Goal: Task Accomplishment & Management: Manage account settings

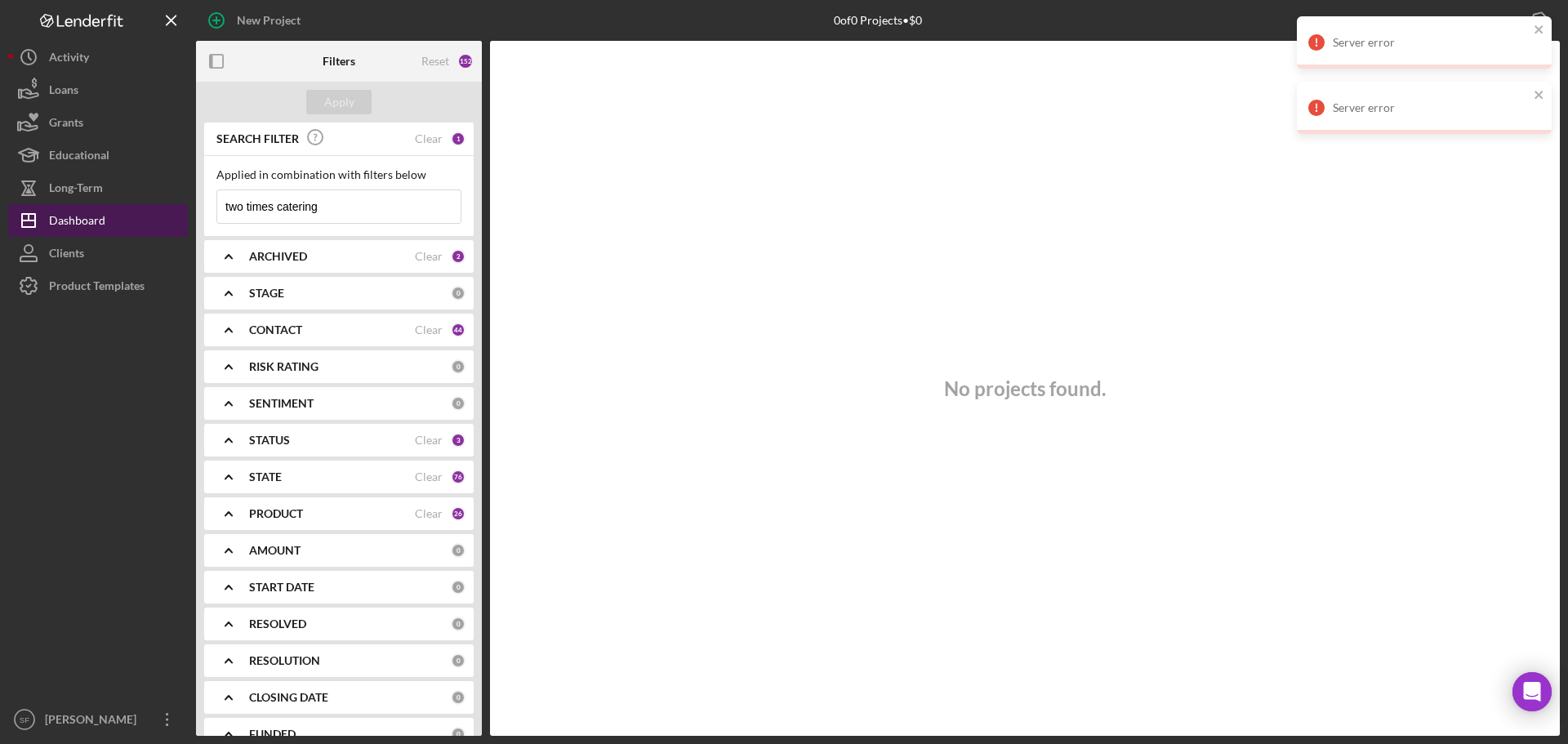
drag, startPoint x: 356, startPoint y: 213, endPoint x: 176, endPoint y: 230, distance: 180.8
click at [166, 234] on div "New Project 0 of 0 Projects • $0 two times catering Export Icon/Export Filters …" at bounding box center [784, 368] width 1552 height 736
paste input "Sterling Hospitality Consultants LLC"
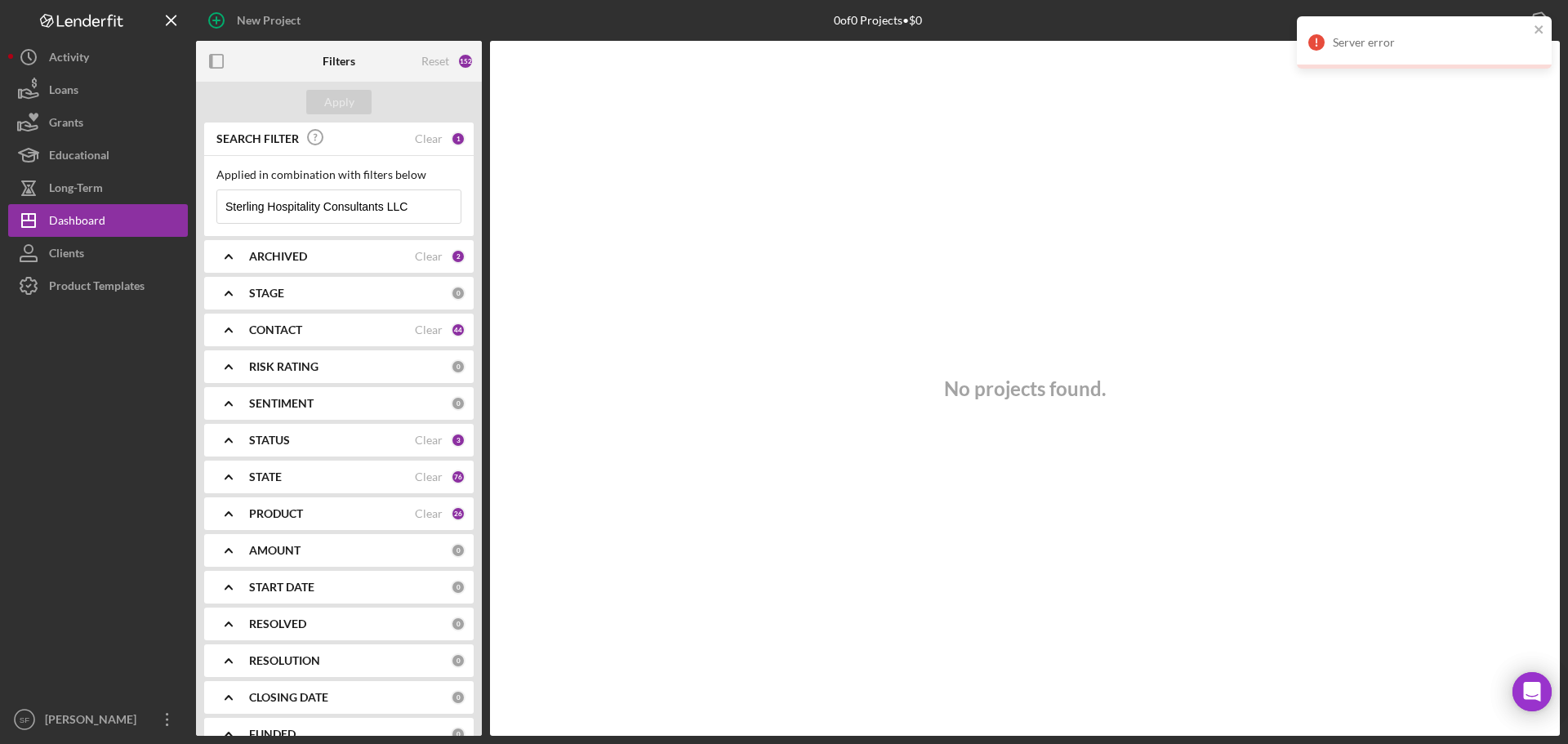
drag, startPoint x: 422, startPoint y: 199, endPoint x: 220, endPoint y: 199, distance: 202.0
click at [220, 199] on input "Sterling Hospitality Consultants LLC" at bounding box center [339, 207] width 243 height 33
paste input "[PERSON_NAME]"
type input "[PERSON_NAME]"
drag, startPoint x: 95, startPoint y: 258, endPoint x: 121, endPoint y: 241, distance: 31.1
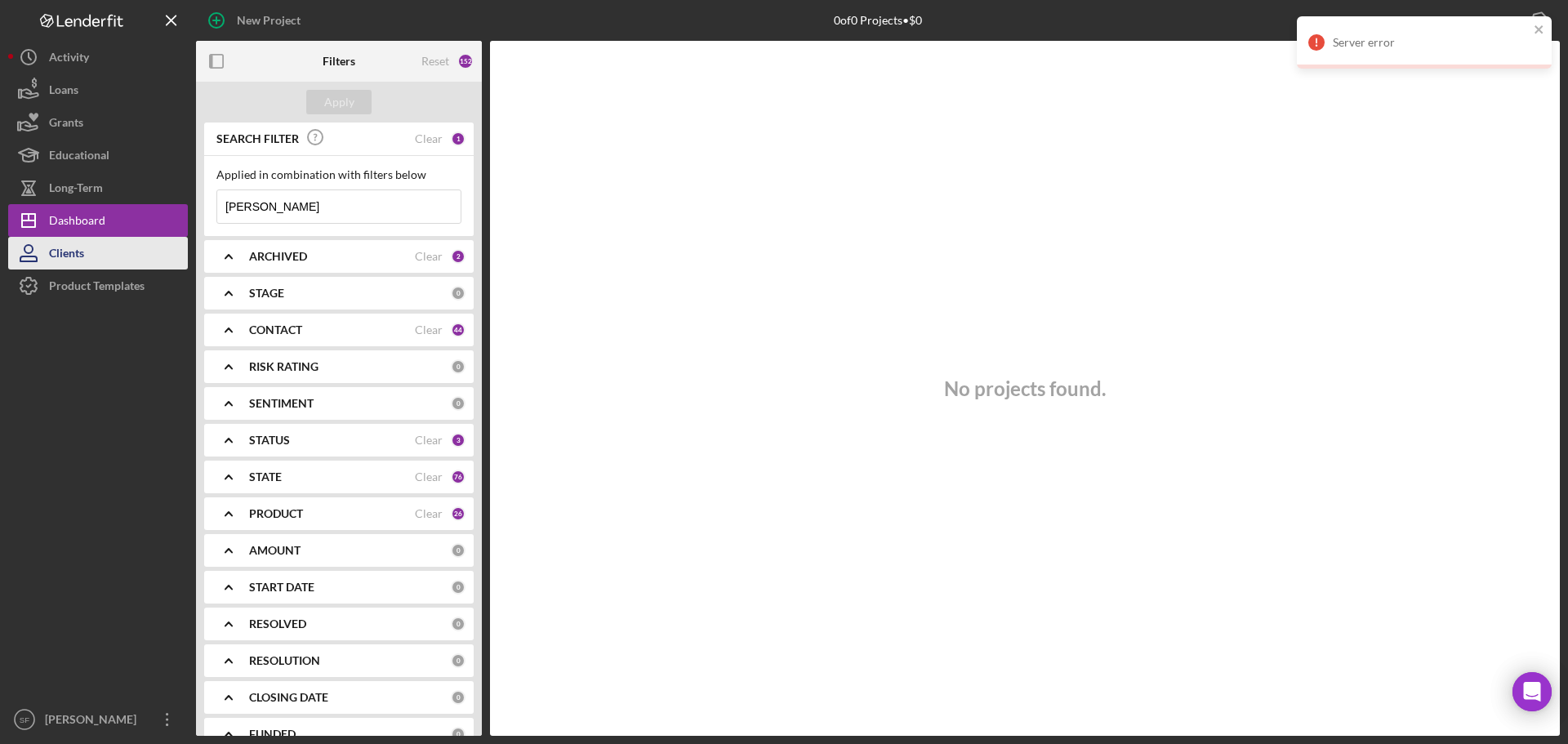
click at [95, 258] on button "Clients" at bounding box center [97, 253] width 179 height 33
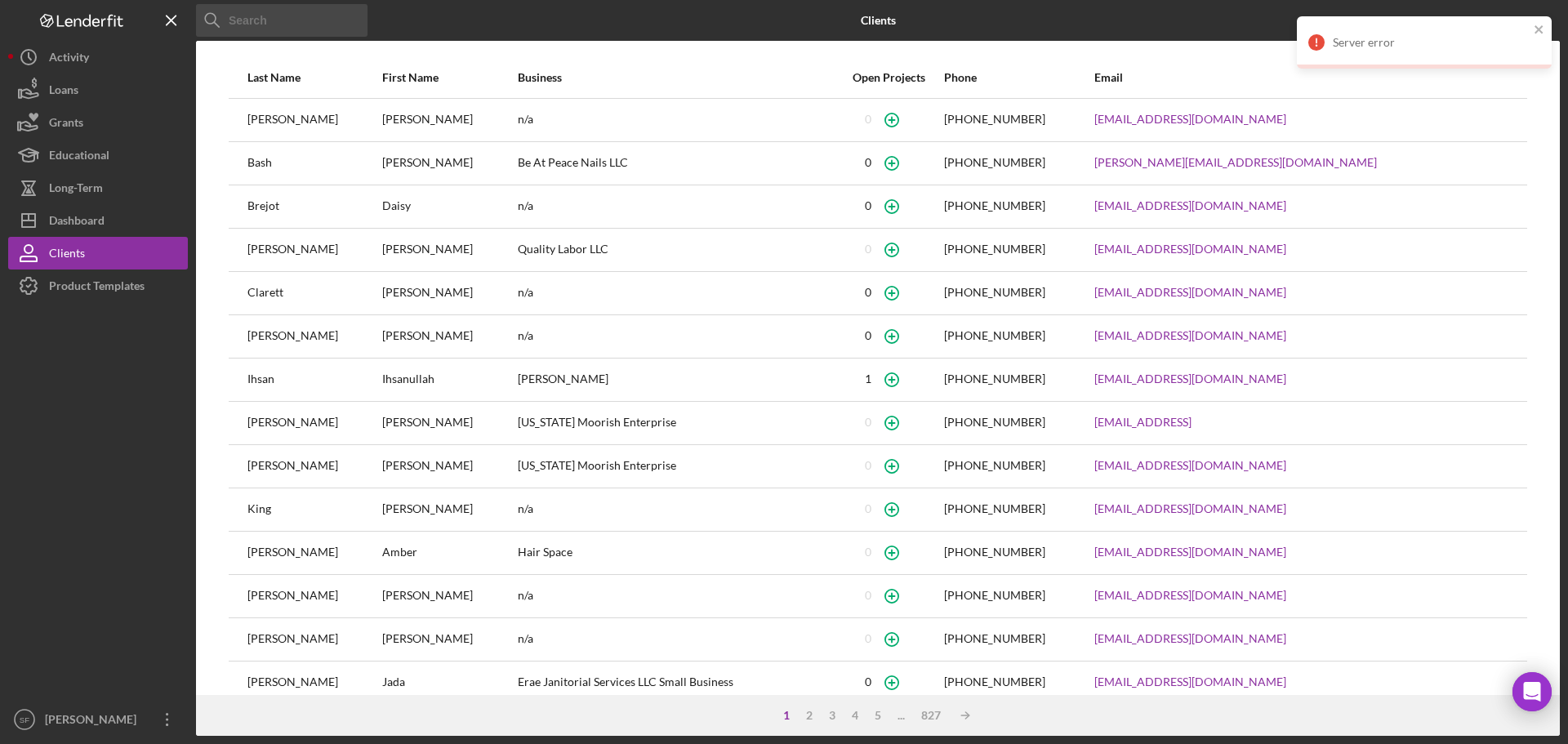
click at [318, 11] on input at bounding box center [282, 20] width 172 height 33
paste input "[PERSON_NAME]"
type input "[PERSON_NAME]"
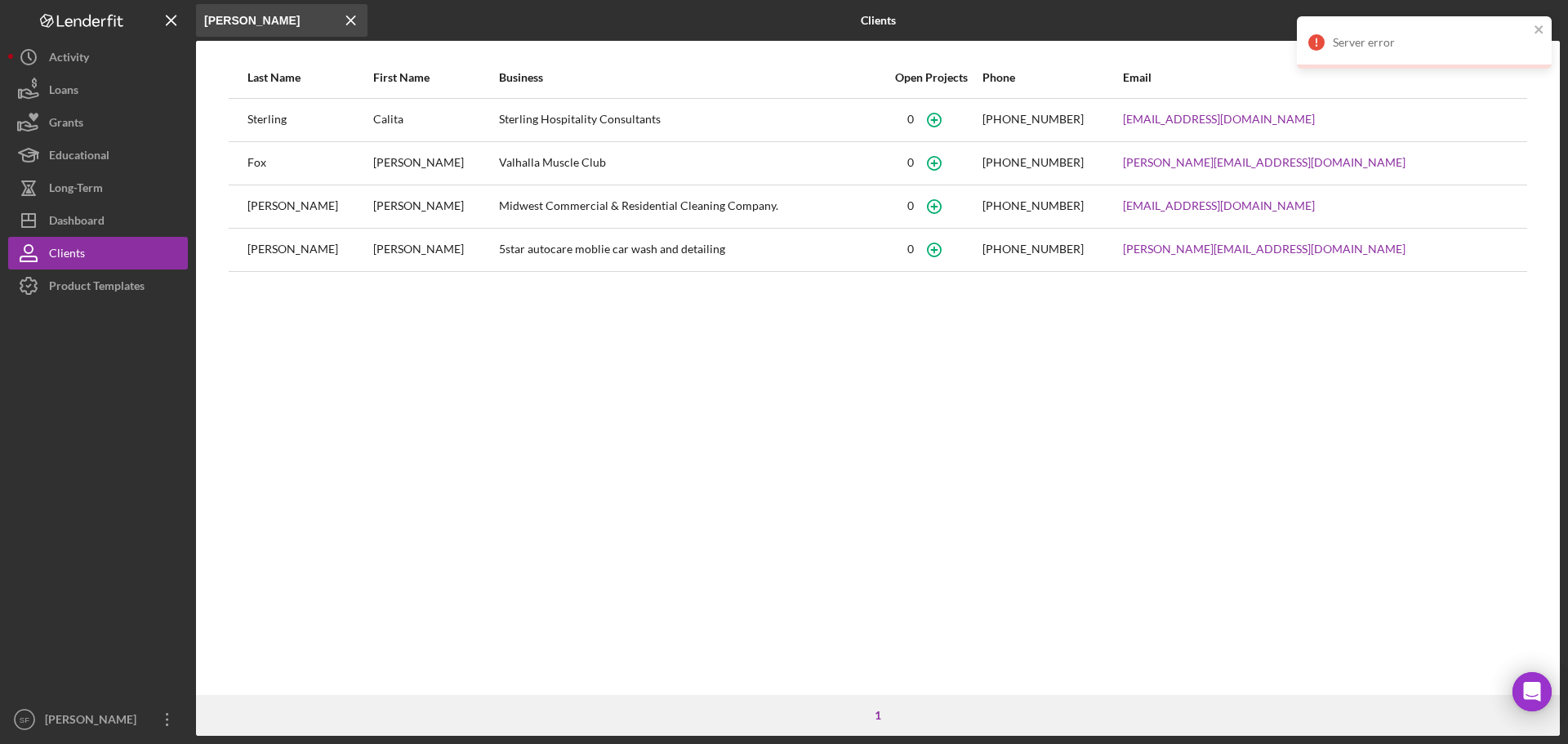
click at [374, 121] on div "Calita" at bounding box center [435, 120] width 124 height 41
click at [720, 135] on div "Sterling Hospitality Consultants" at bounding box center [689, 120] width 381 height 41
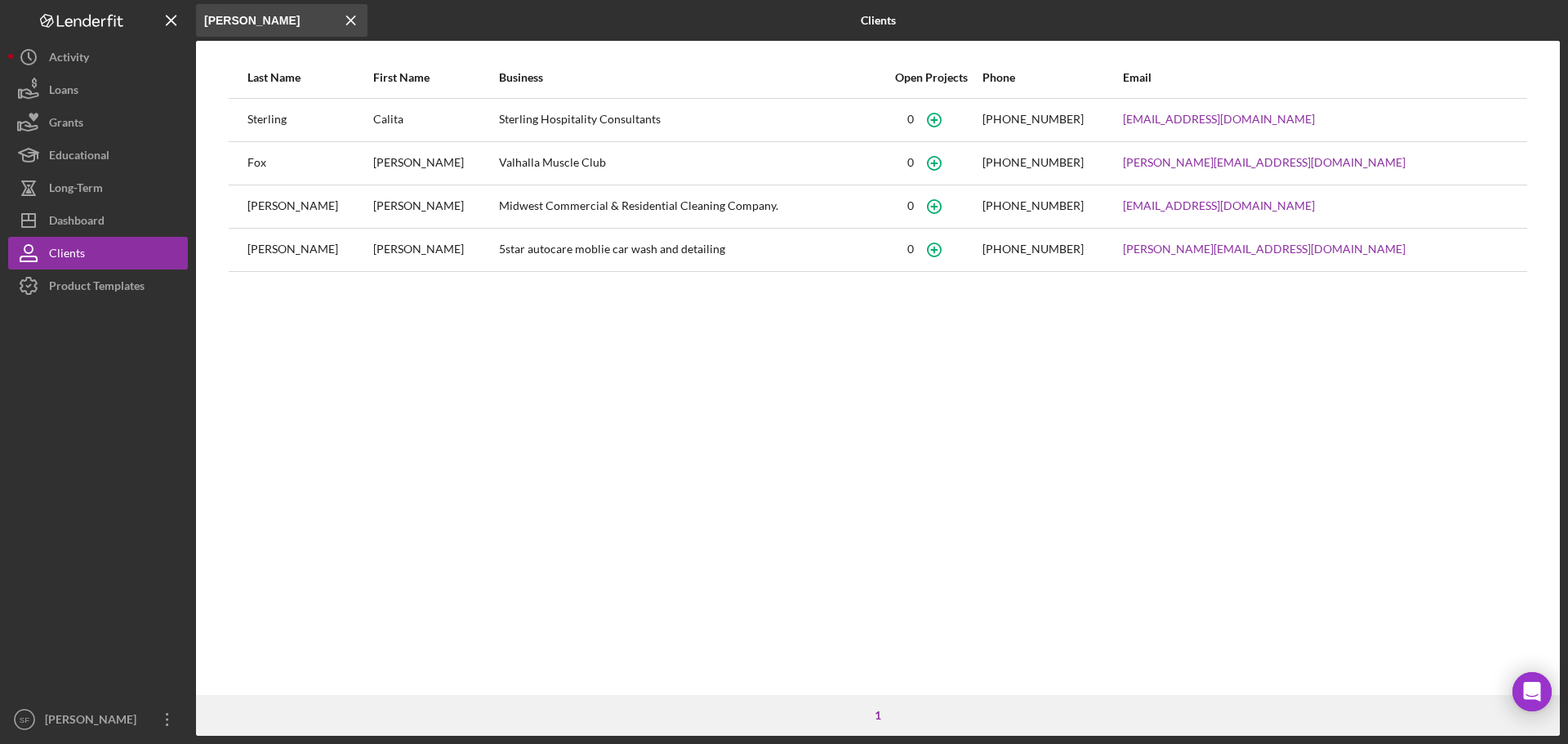
click at [1084, 124] on div "[PHONE_NUMBER]" at bounding box center [1032, 120] width 101 height 14
click at [95, 209] on div "Dashboard" at bounding box center [77, 223] width 56 height 37
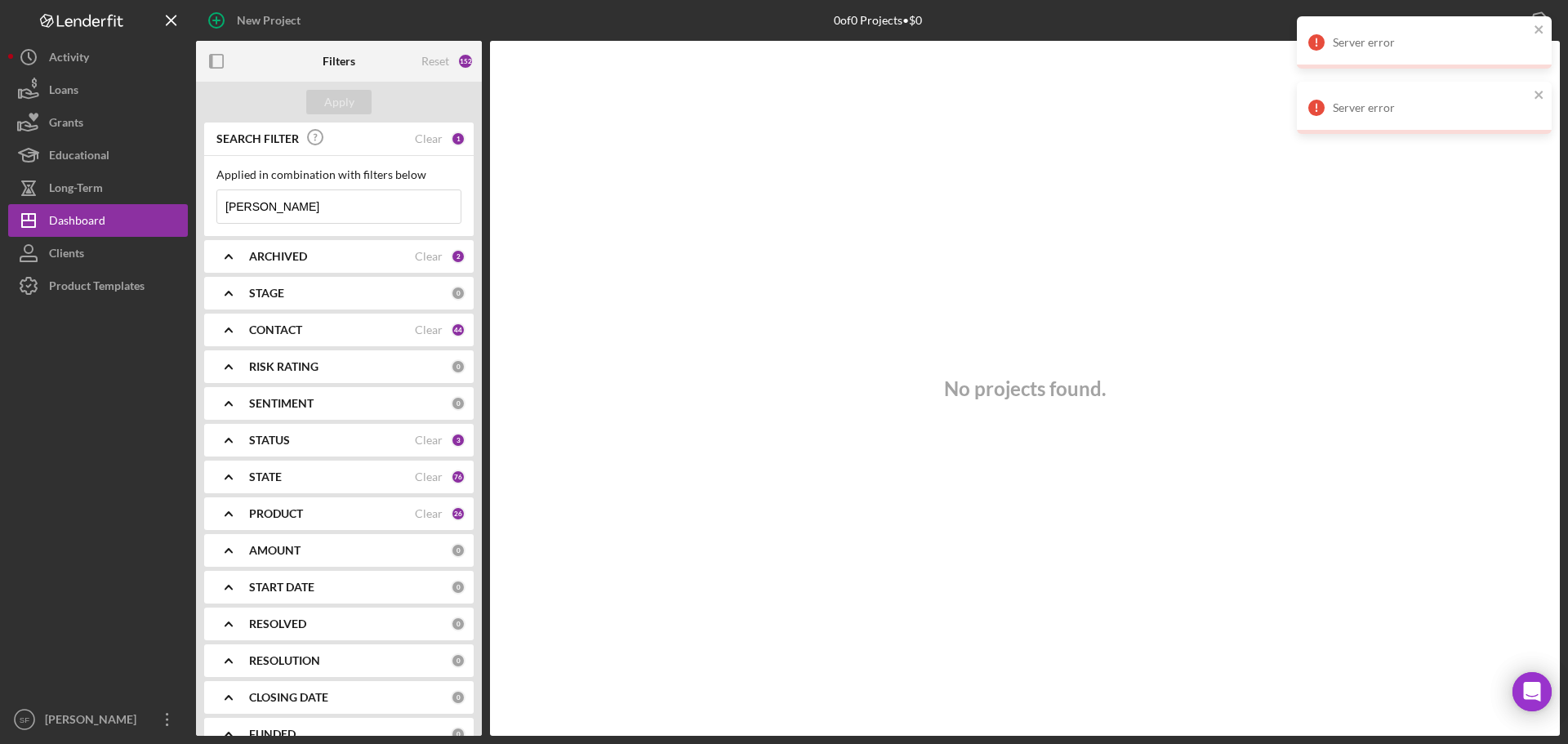
click at [448, 71] on div "Reset 152" at bounding box center [448, 61] width 52 height 41
click at [436, 59] on div "Reset" at bounding box center [435, 62] width 28 height 14
click at [256, 202] on input at bounding box center [339, 207] width 243 height 33
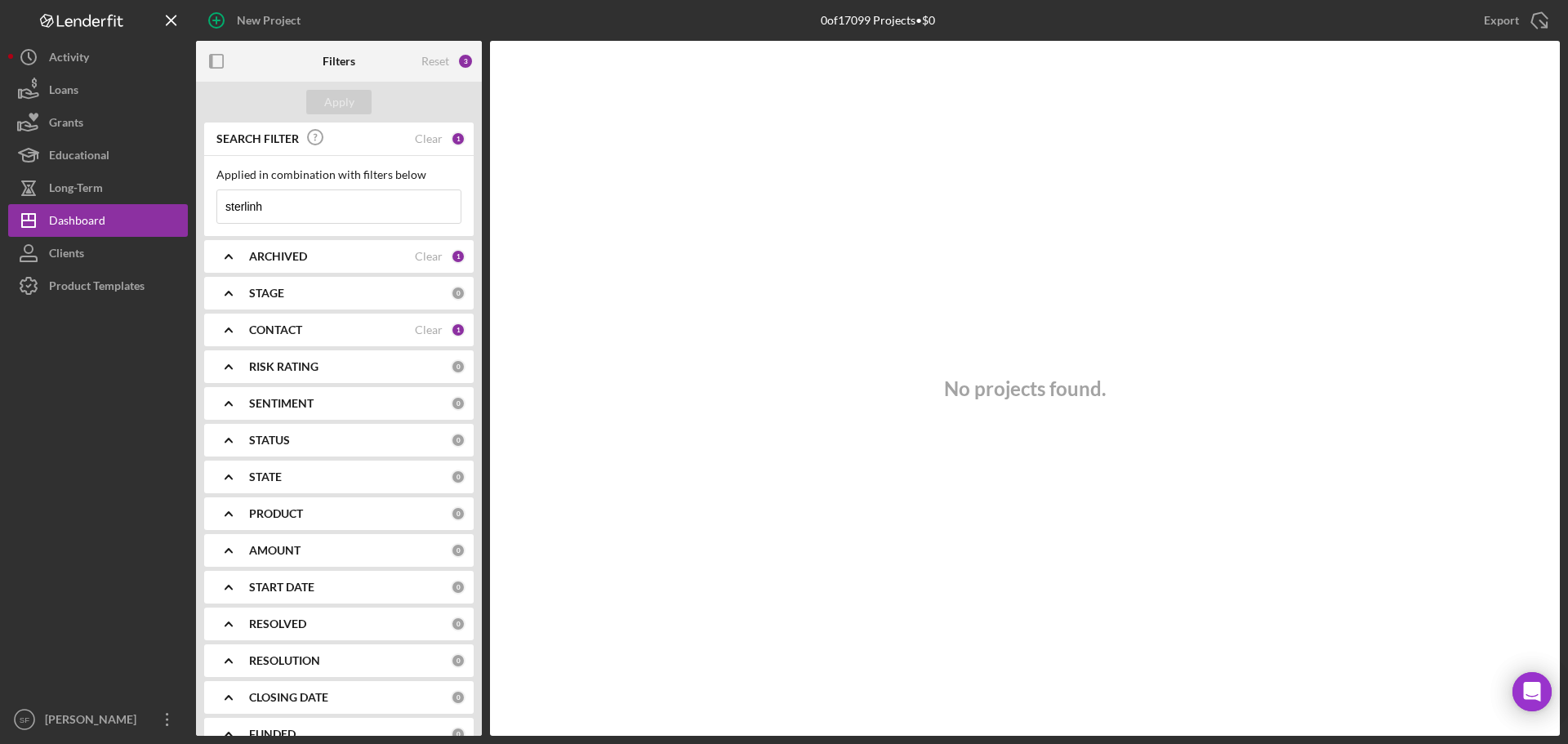
click at [394, 215] on input "sterlinh" at bounding box center [339, 207] width 243 height 33
type input "sterling"
click at [61, 36] on div "Logo-Reversed Created with Sketch. Icon/Menu Close" at bounding box center [97, 20] width 179 height 41
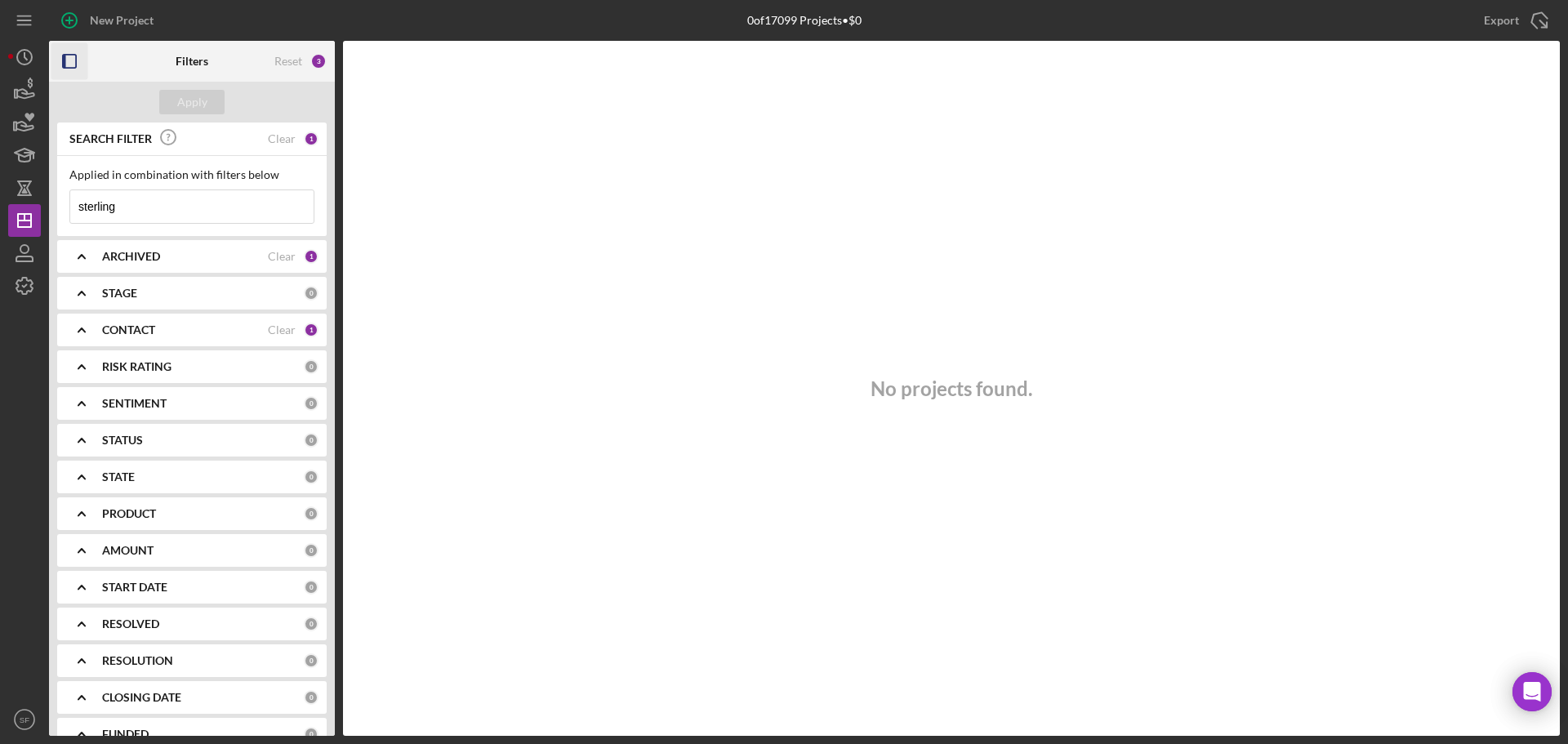
click at [54, 56] on icon "button" at bounding box center [69, 62] width 37 height 37
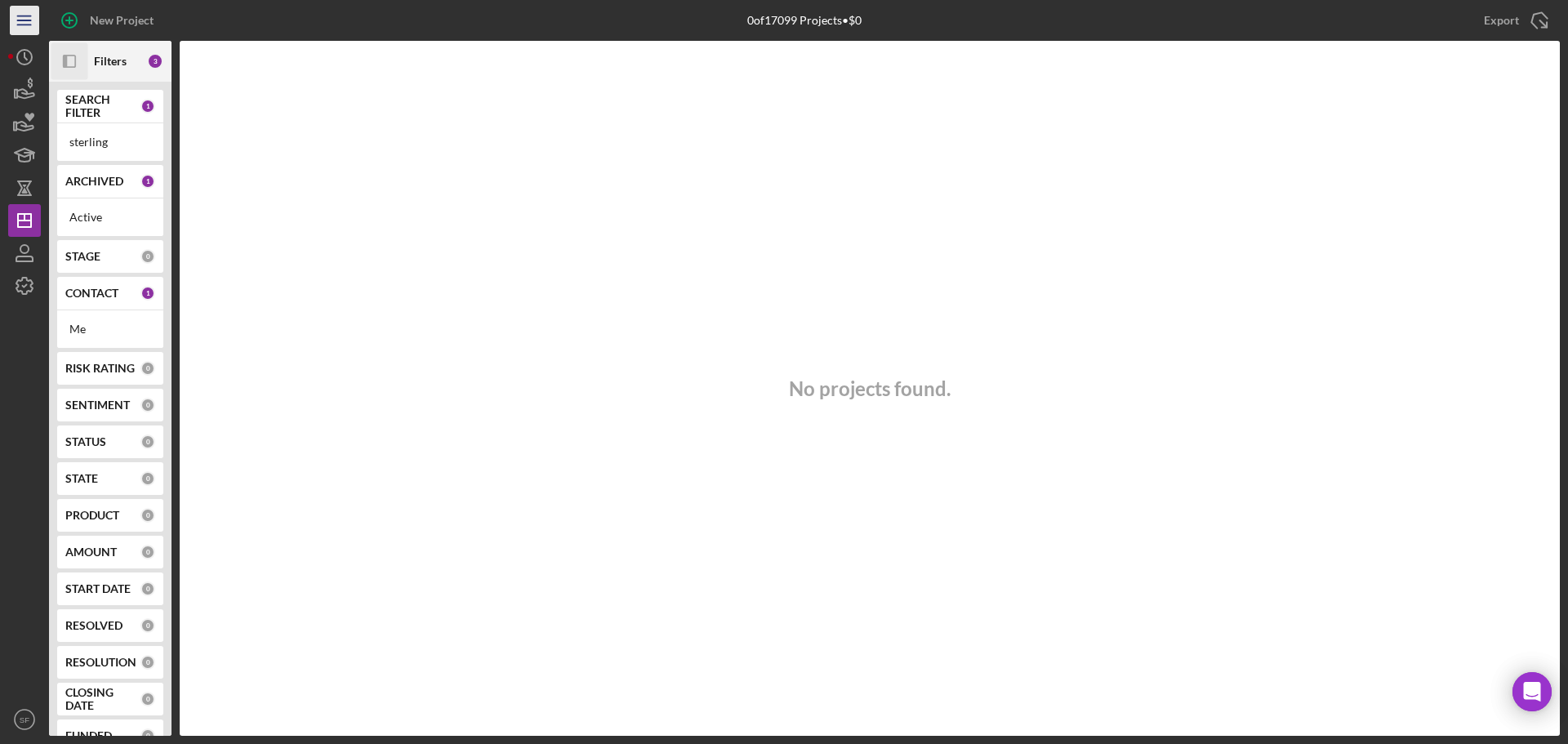
click at [35, 24] on icon "Icon/Menu" at bounding box center [25, 21] width 37 height 37
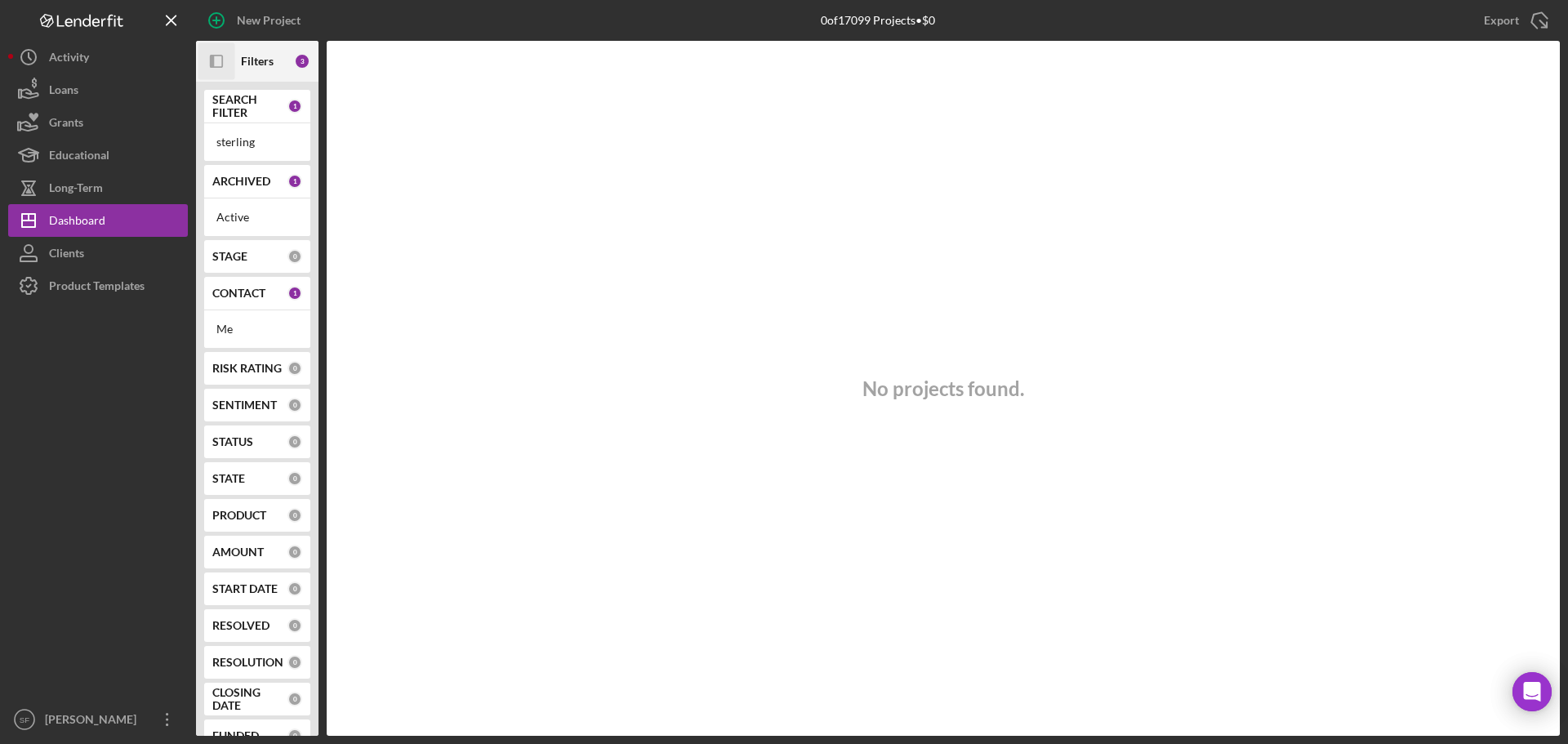
click at [245, 58] on b "Filters" at bounding box center [258, 62] width 33 height 14
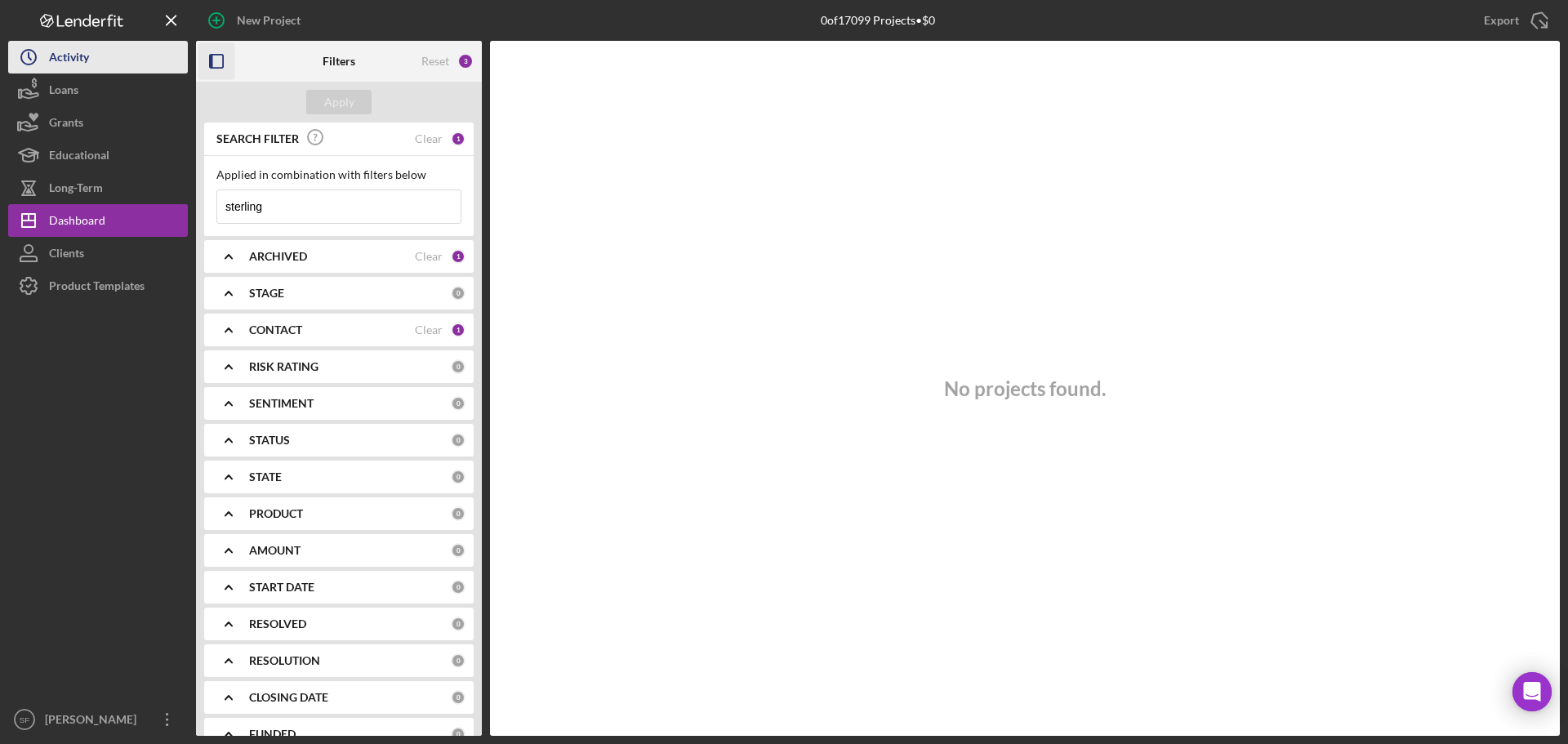
click at [103, 66] on button "Icon/History Activity" at bounding box center [97, 57] width 179 height 33
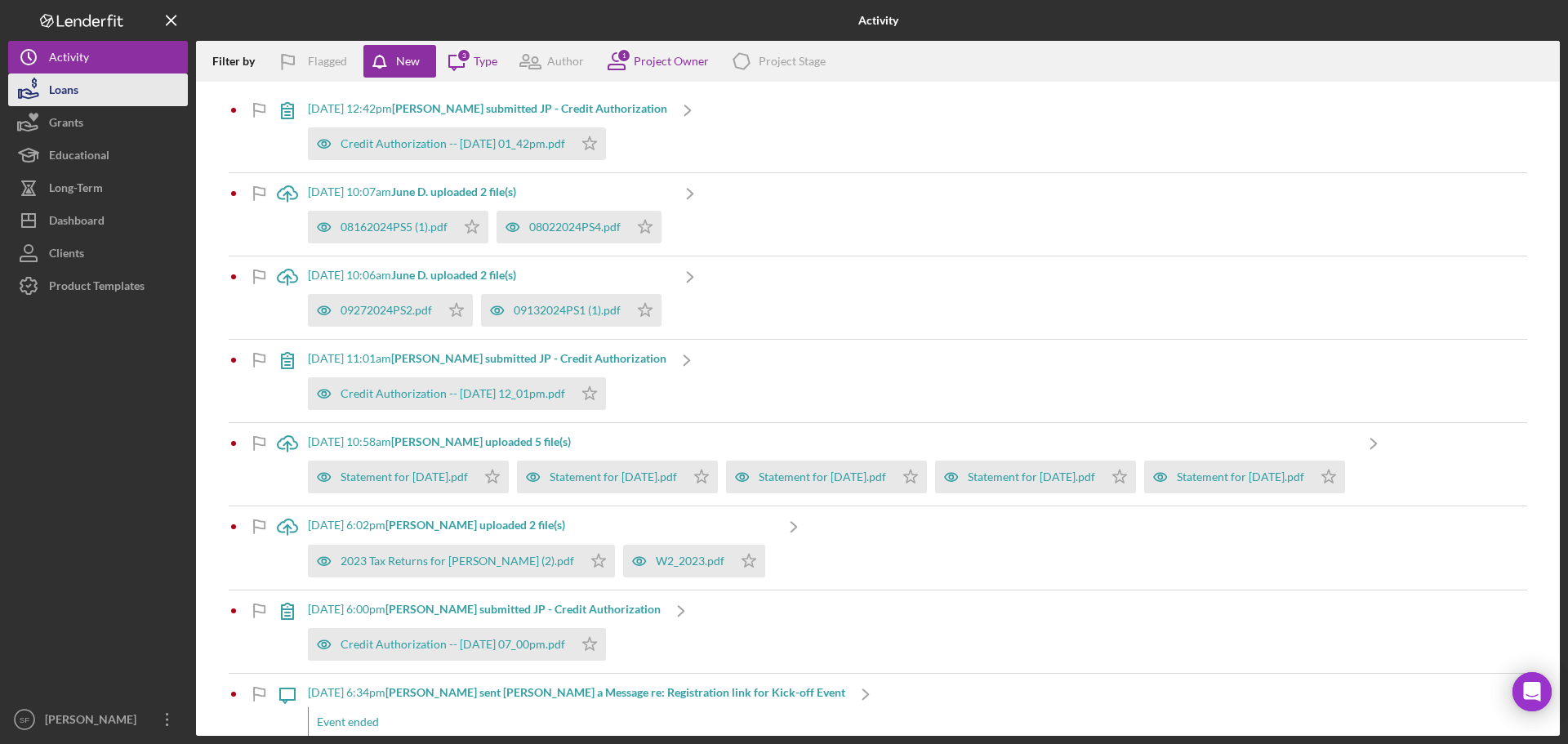
click at [74, 91] on div "Loans" at bounding box center [64, 92] width 29 height 37
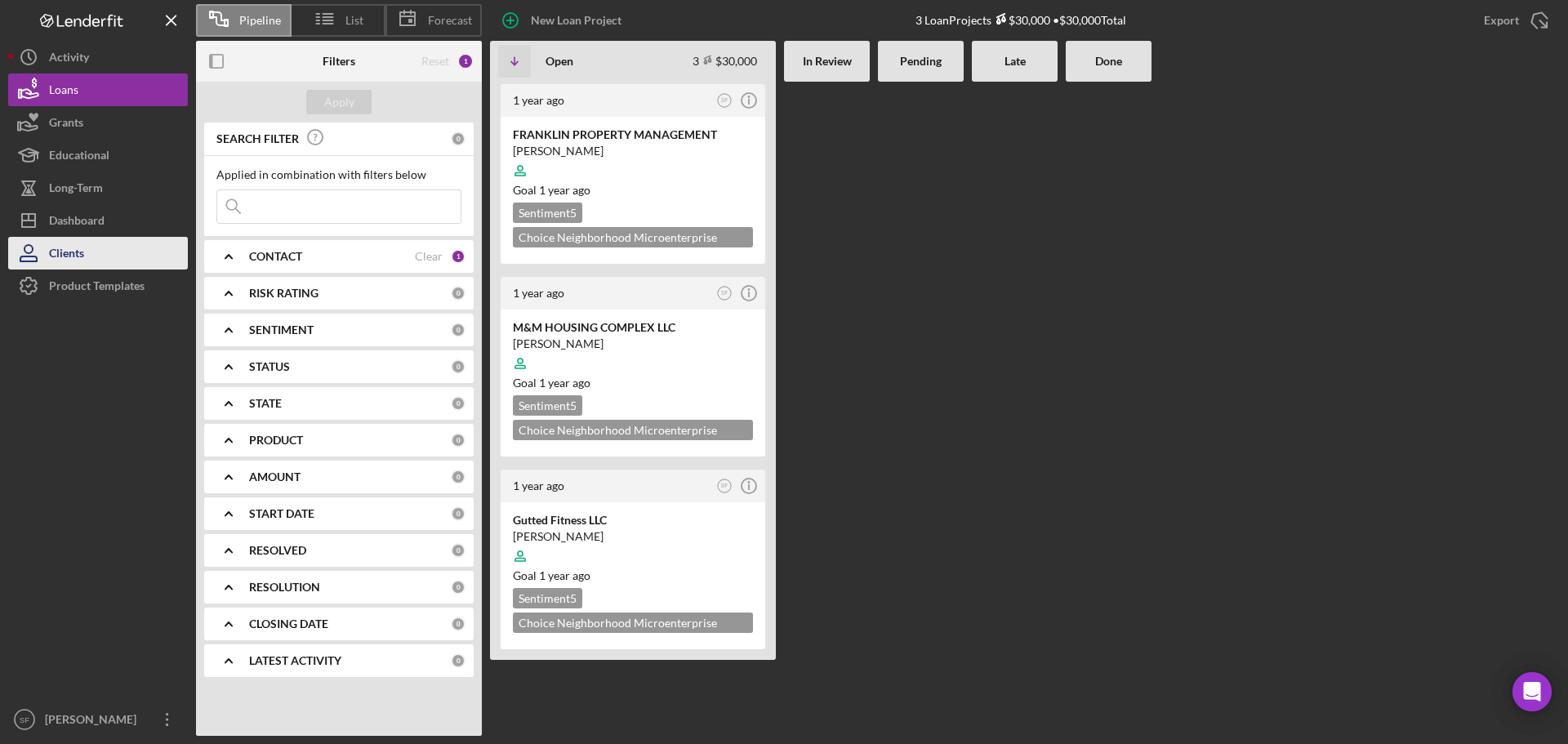
click at [122, 255] on button "Clients" at bounding box center [97, 253] width 179 height 33
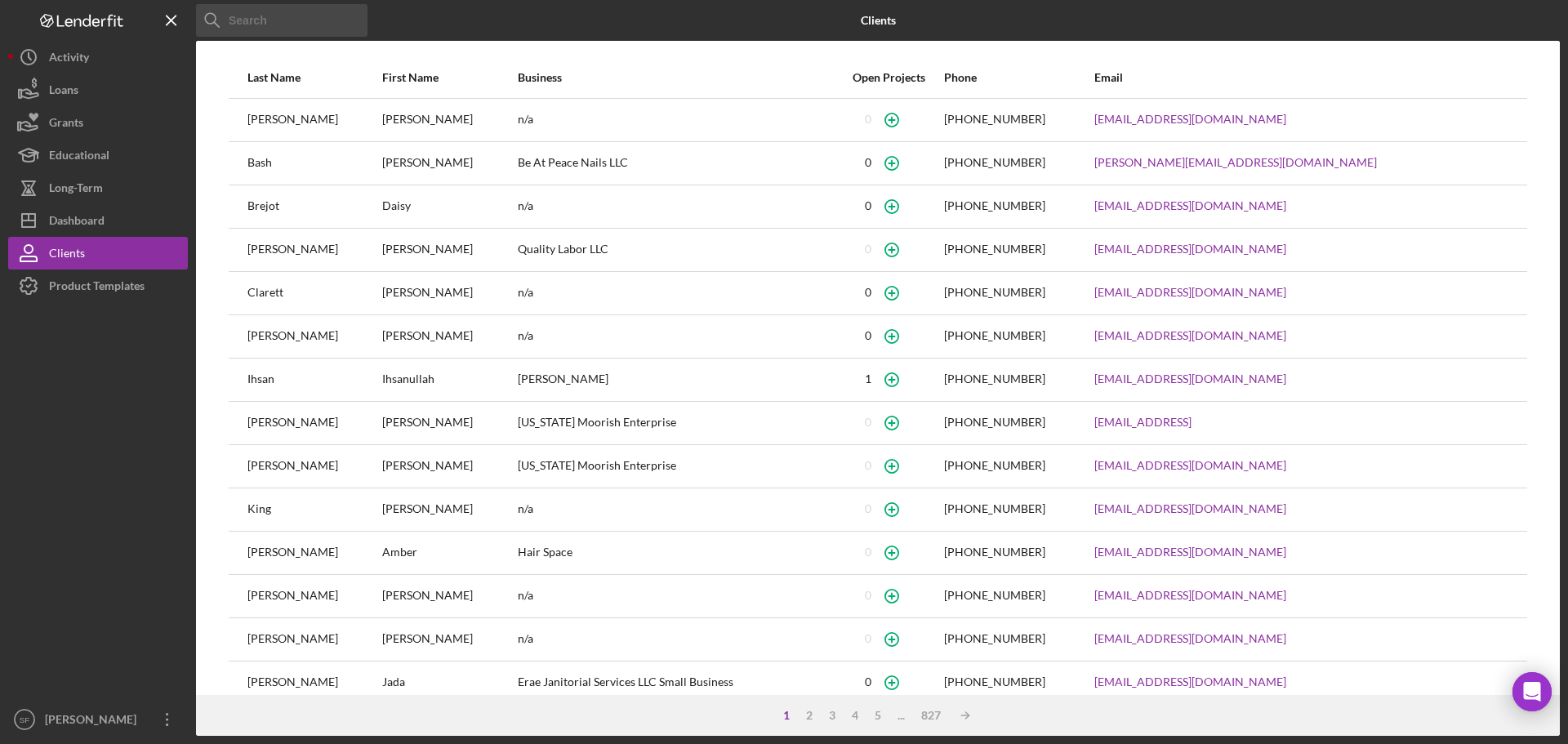
click at [321, 18] on input at bounding box center [282, 20] width 172 height 33
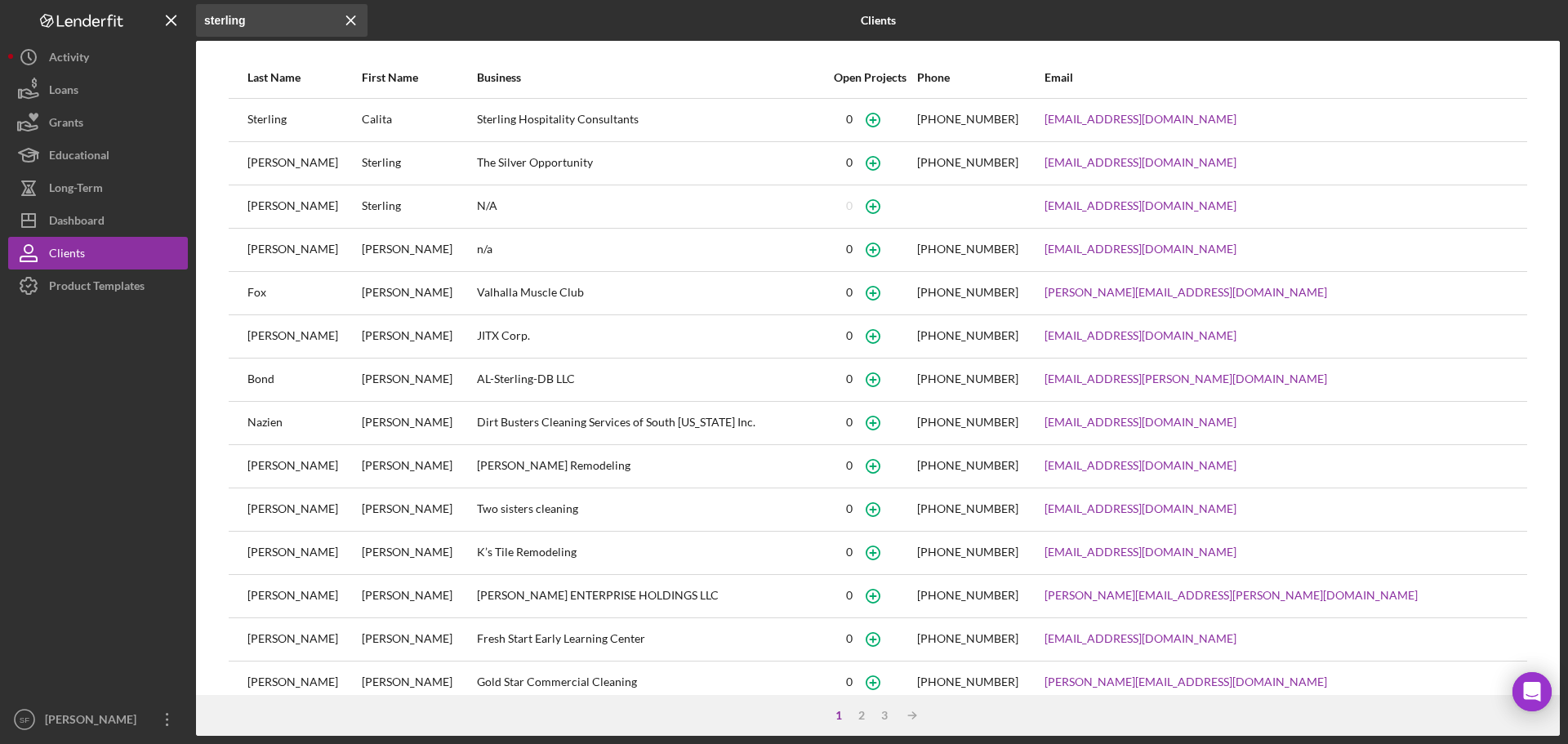
type input "sterling"
click at [1018, 120] on div "[PHONE_NUMBER]" at bounding box center [967, 120] width 101 height 14
click at [725, 122] on div "Sterling Hospitality Consultants" at bounding box center [649, 120] width 346 height 41
click at [388, 96] on div "First Name" at bounding box center [418, 77] width 113 height 40
drag, startPoint x: 370, startPoint y: 124, endPoint x: 206, endPoint y: 124, distance: 164.0
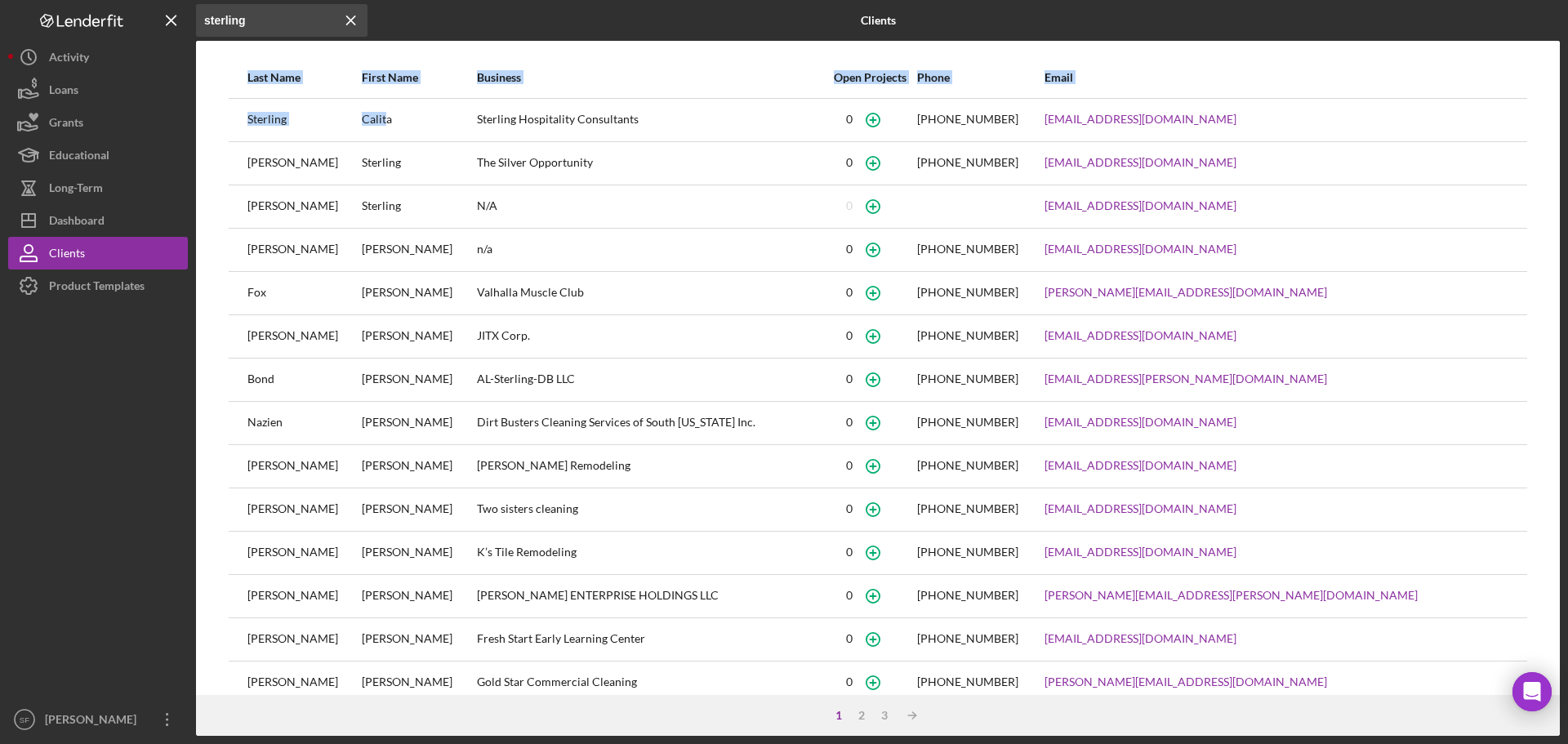
click at [206, 124] on div "Last Name First Name Business Open Projects Phone Email Sterling [PERSON_NAME] …" at bounding box center [877, 375] width 1363 height 638
click at [270, 113] on div "Sterling" at bounding box center [303, 120] width 113 height 41
drag, startPoint x: 405, startPoint y: 111, endPoint x: 242, endPoint y: 128, distance: 163.9
click at [242, 128] on tr "Sterling [PERSON_NAME] Hospitality Consultants [PHONE_NUMBER] [EMAIL_ADDRESS][D…" at bounding box center [878, 120] width 1299 height 43
copy tr "[PERSON_NAME]"
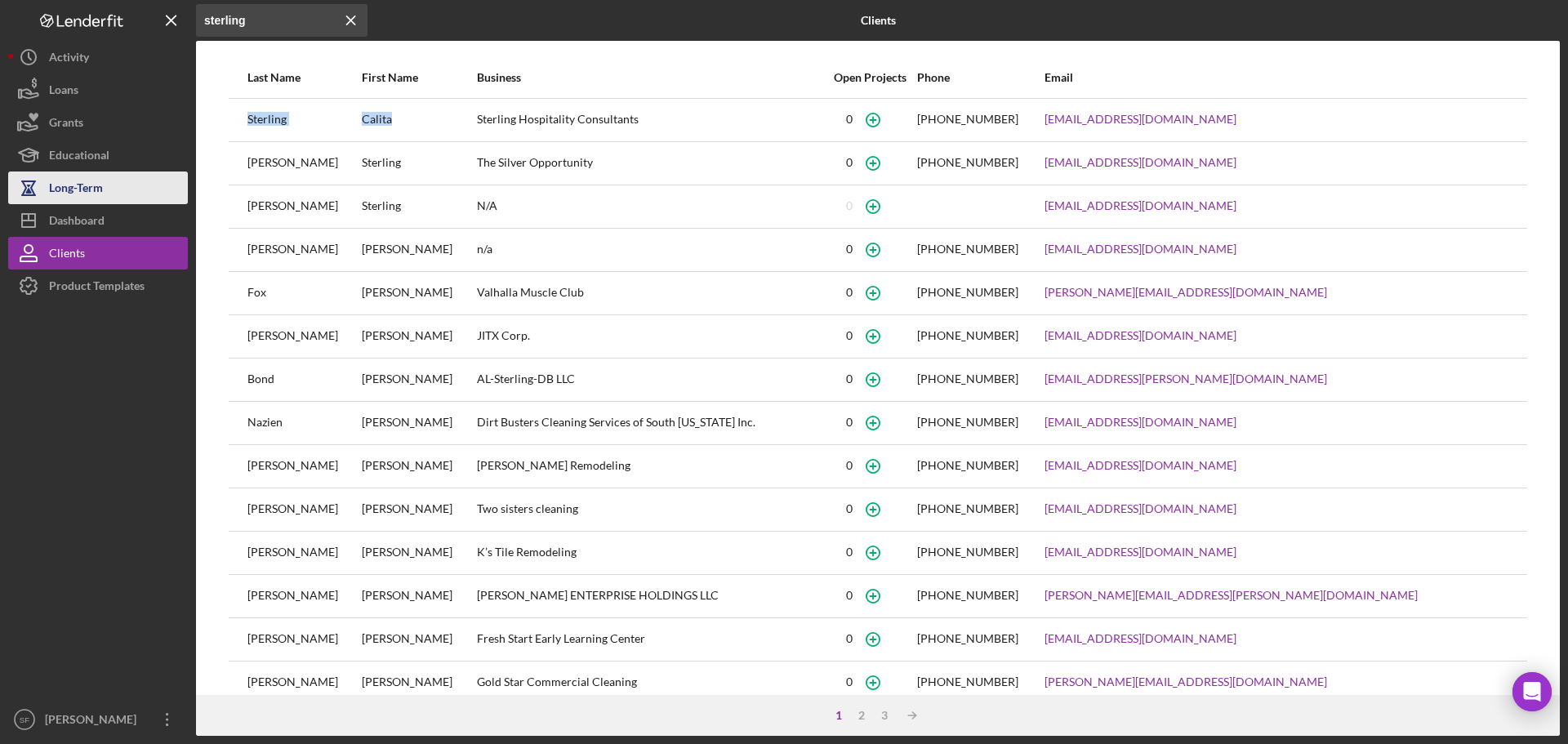
drag, startPoint x: 90, startPoint y: 218, endPoint x: 127, endPoint y: 185, distance: 49.6
click at [90, 218] on div "Dashboard" at bounding box center [77, 223] width 56 height 37
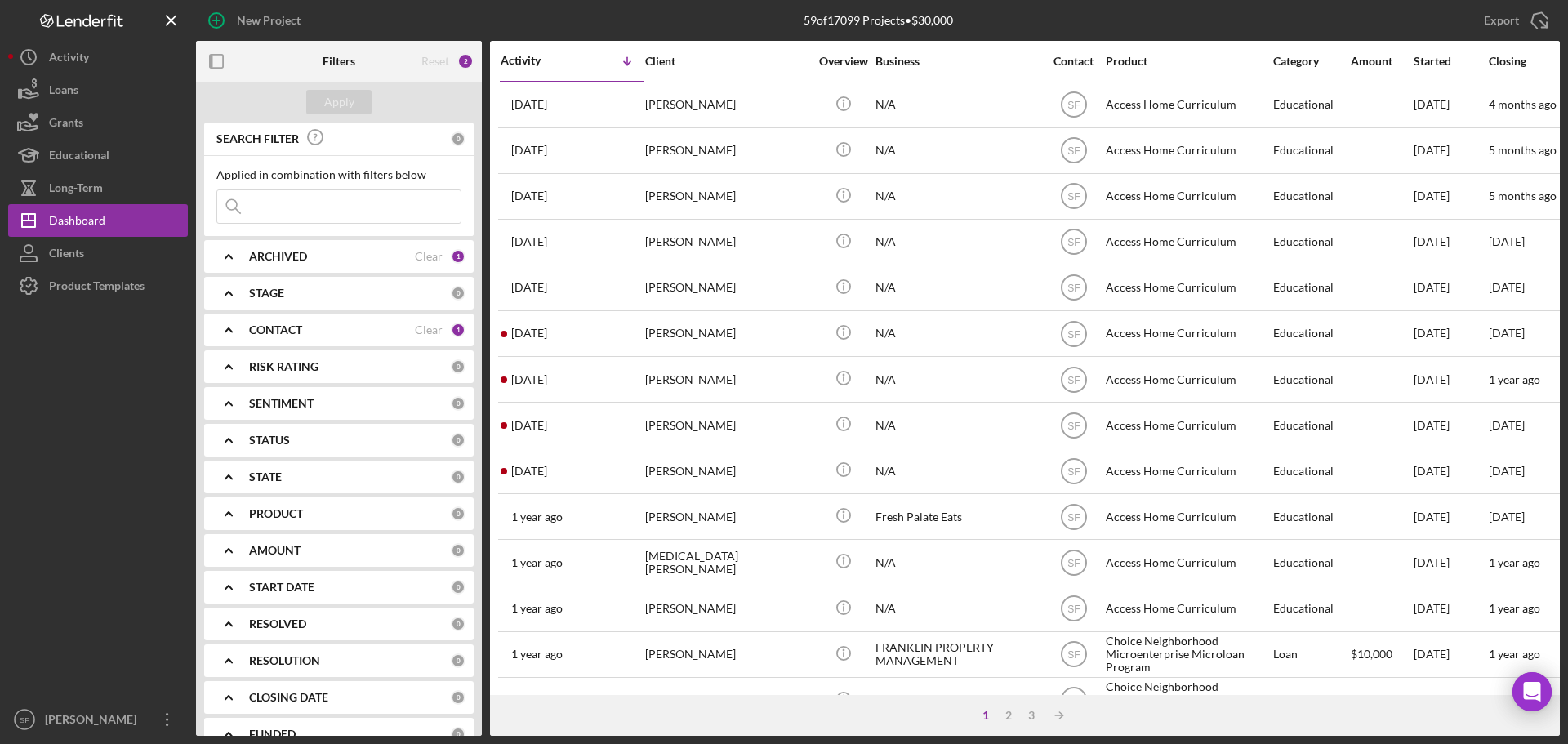
click at [434, 63] on div "Reset" at bounding box center [435, 62] width 28 height 14
click at [334, 59] on b "Filters" at bounding box center [339, 62] width 33 height 14
click at [299, 200] on input at bounding box center [339, 207] width 243 height 33
click at [344, 61] on b "Filters" at bounding box center [339, 62] width 33 height 14
click at [220, 65] on icon "button" at bounding box center [217, 62] width 37 height 37
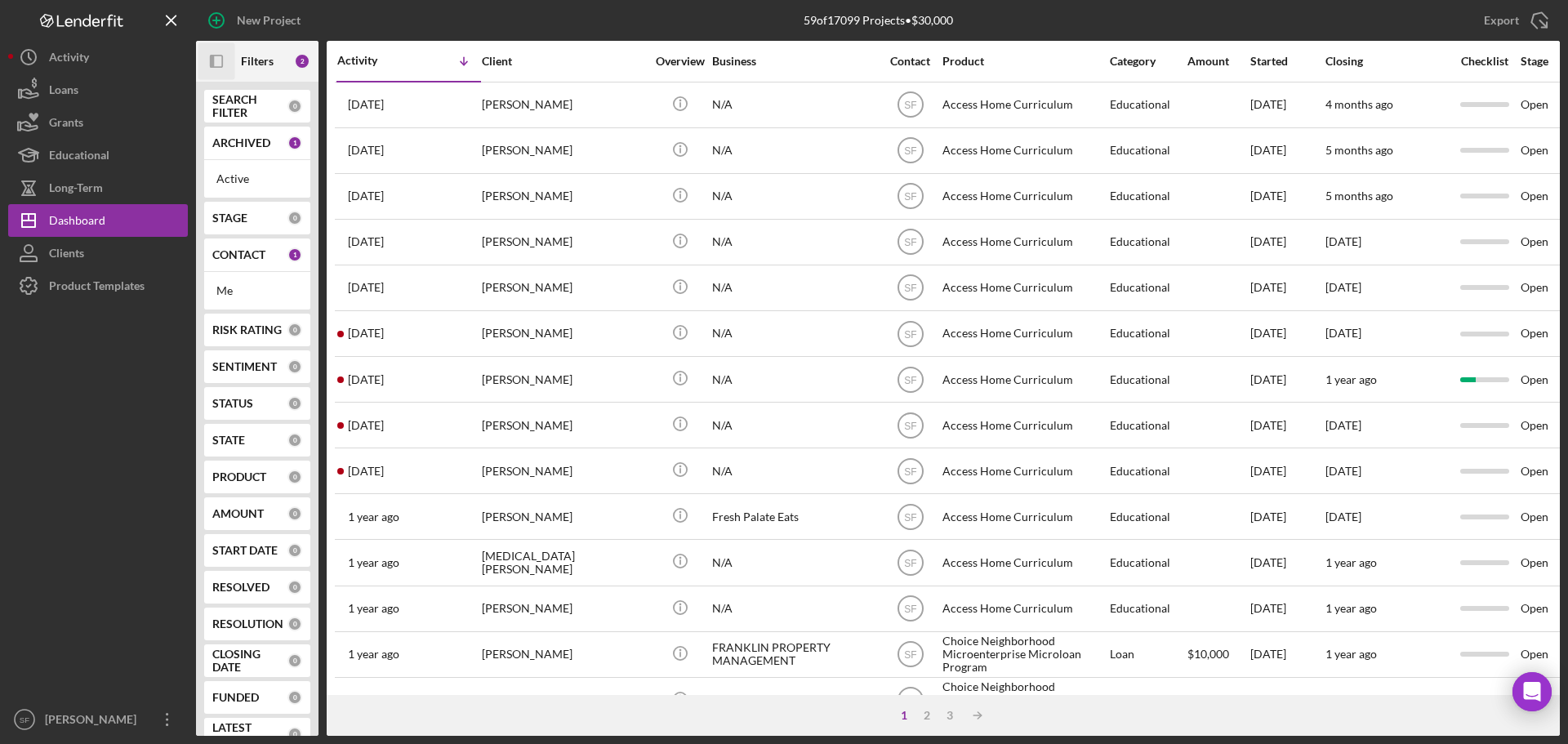
click at [220, 65] on icon "Icon/Panel Side Expand" at bounding box center [217, 62] width 37 height 37
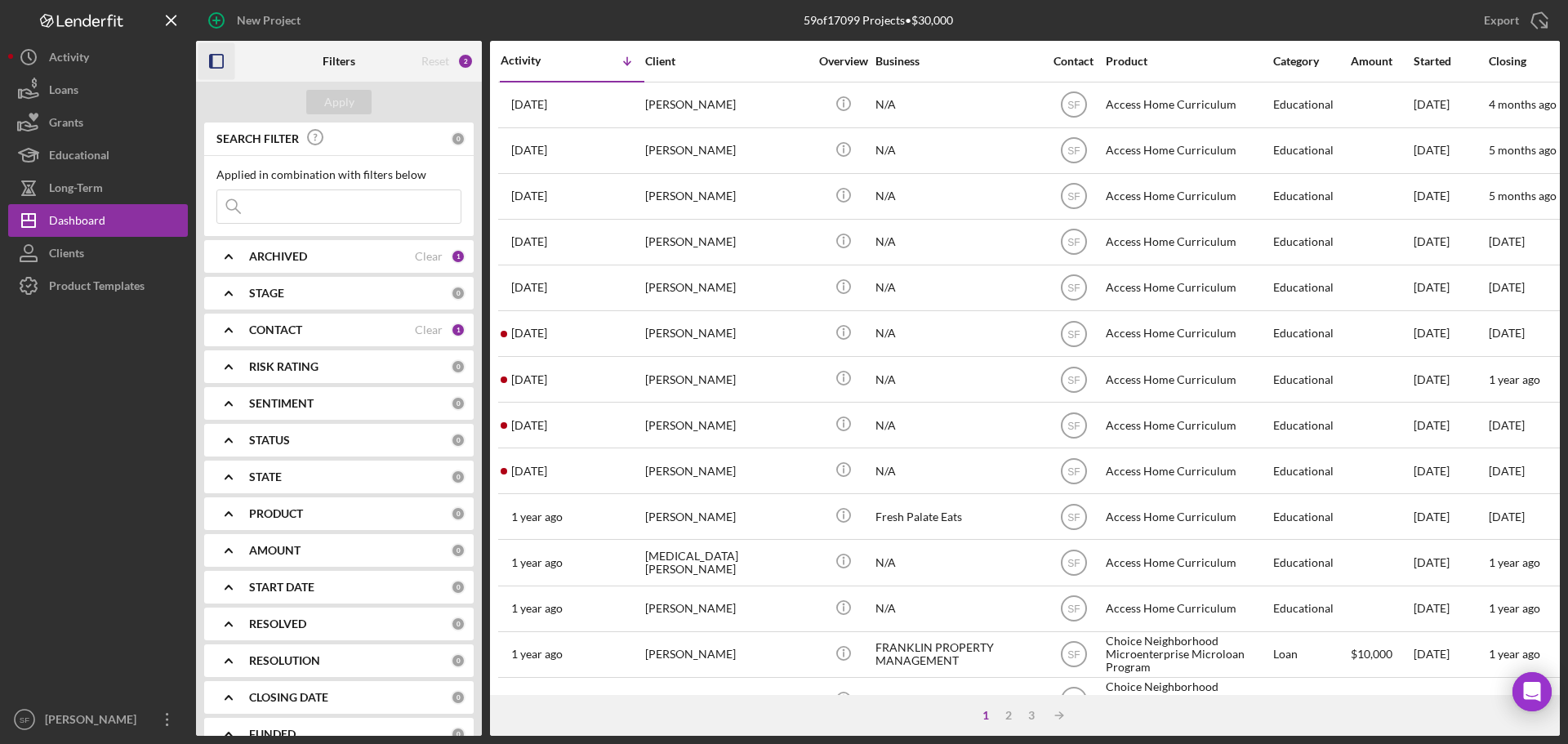
click at [456, 141] on div "0" at bounding box center [457, 138] width 14 height 14
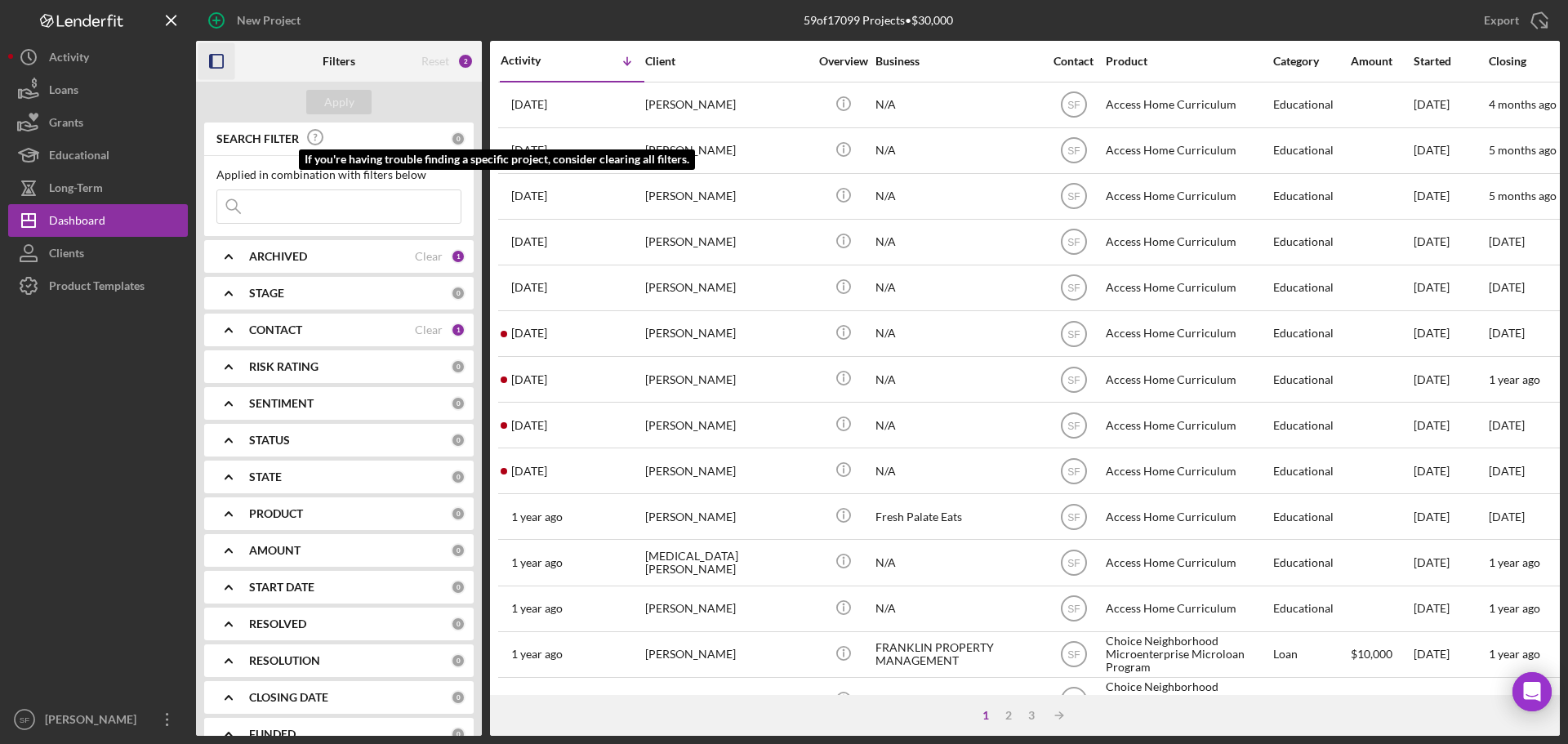
click at [318, 138] on icon at bounding box center [316, 137] width 41 height 41
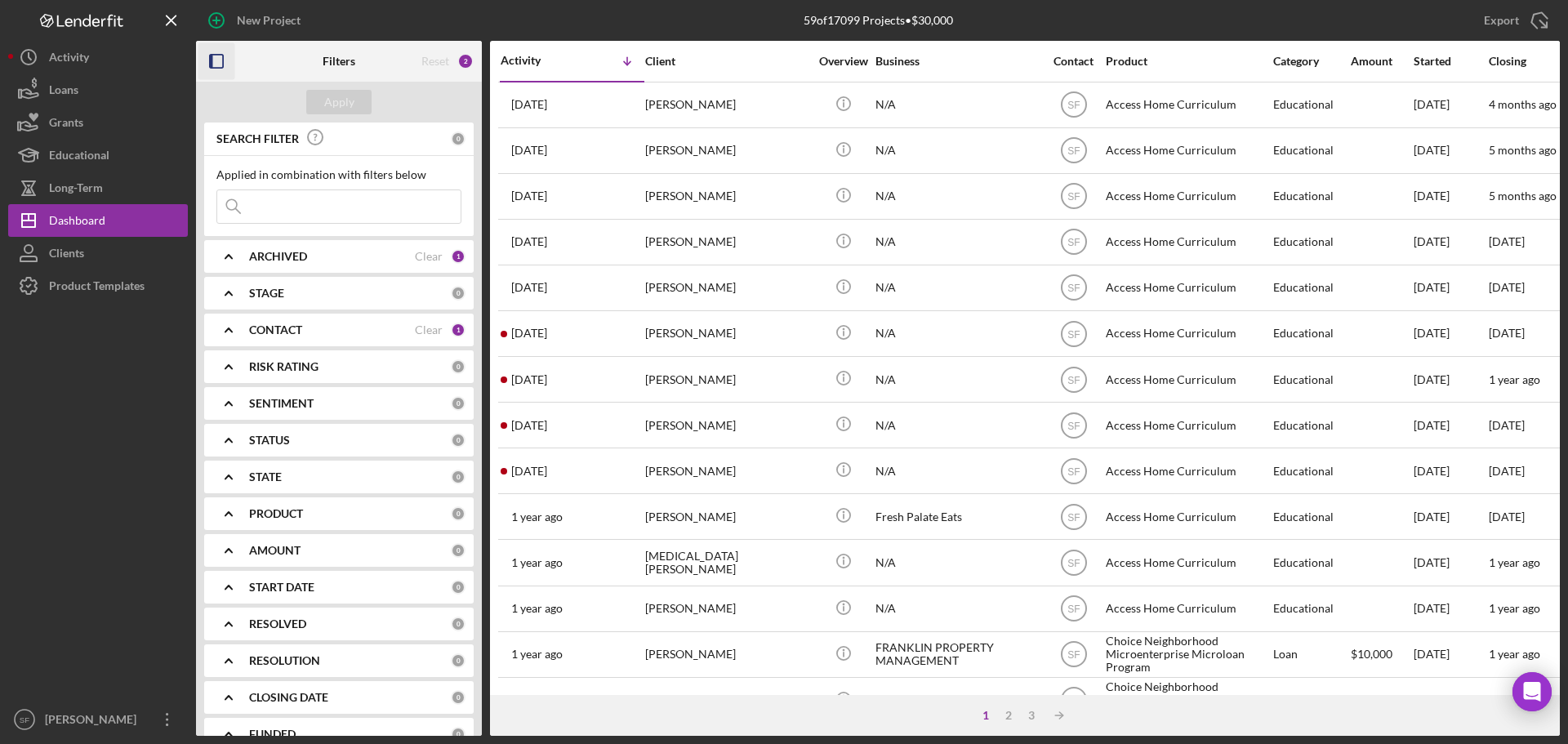
click at [319, 200] on input at bounding box center [339, 207] width 243 height 33
click at [455, 132] on div "0" at bounding box center [457, 138] width 14 height 14
click at [300, 250] on b "ARCHIVED" at bounding box center [278, 257] width 58 height 14
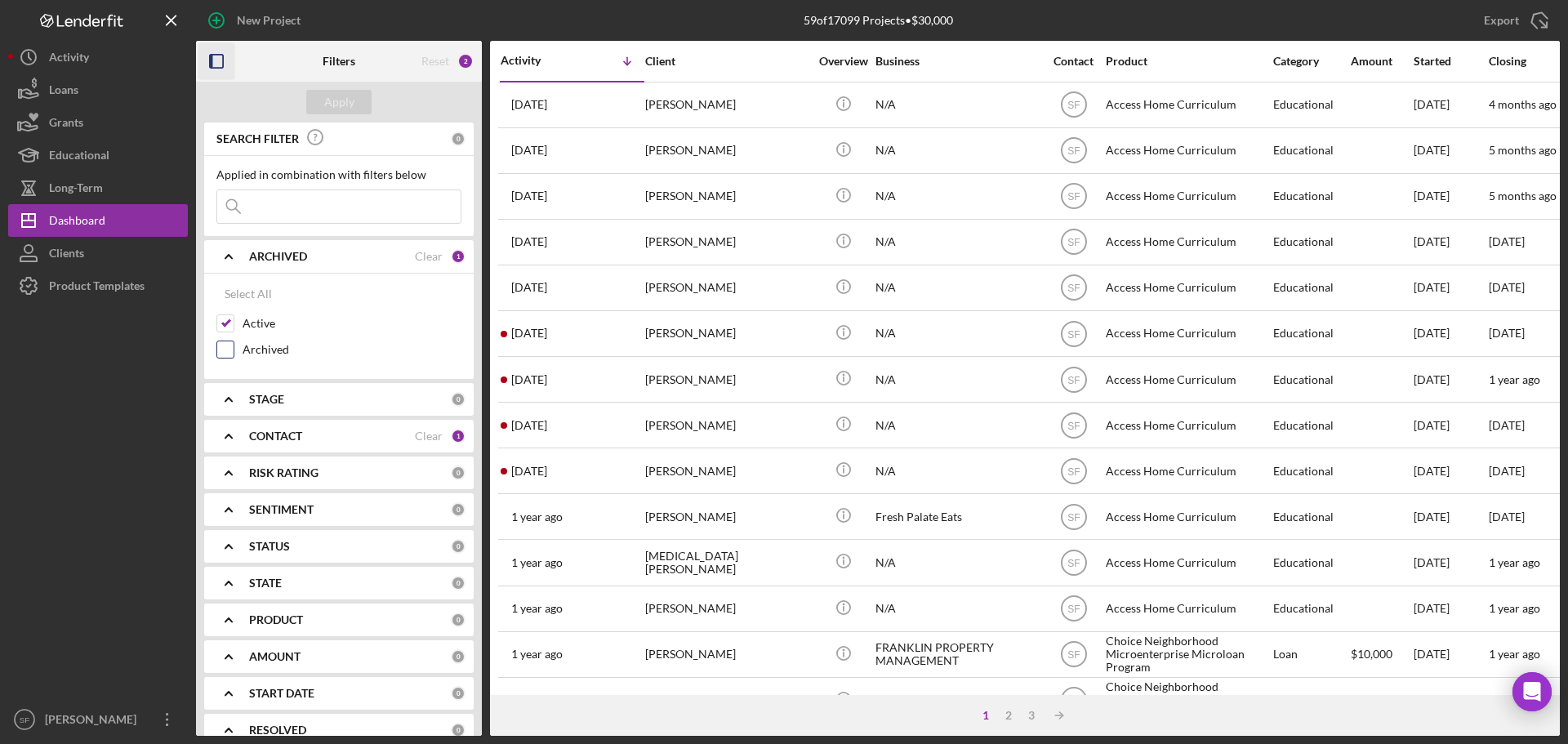
click at [245, 357] on label "Archived" at bounding box center [351, 349] width 219 height 16
click at [234, 357] on input "Archived" at bounding box center [225, 349] width 16 height 16
checkbox input "true"
click at [311, 410] on div "STAGE 0" at bounding box center [357, 400] width 216 height 33
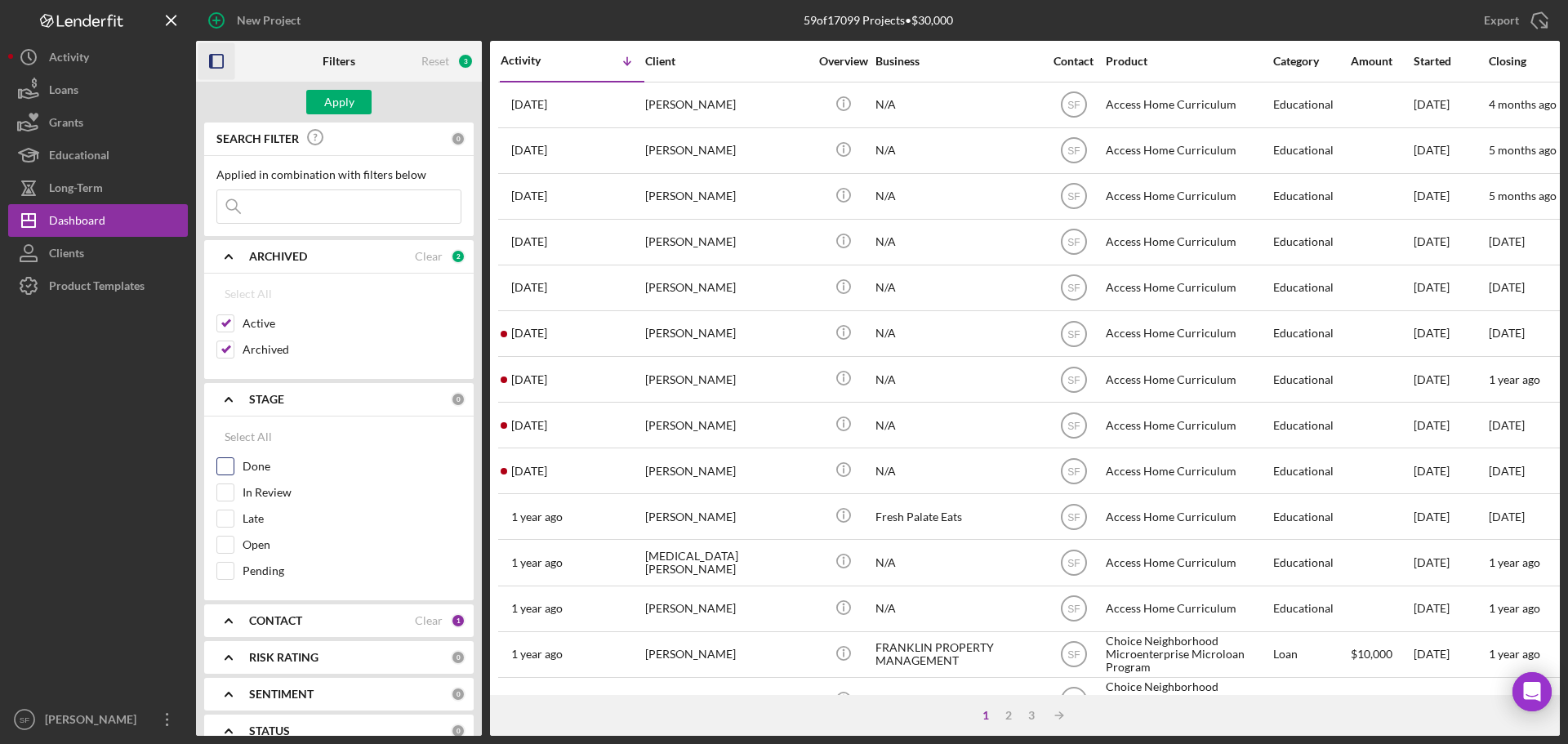
click at [222, 459] on input "Done" at bounding box center [225, 466] width 16 height 16
checkbox input "true"
click at [226, 497] on input "In Review" at bounding box center [225, 492] width 16 height 16
checkbox input "true"
click at [225, 521] on input "Late" at bounding box center [225, 518] width 16 height 16
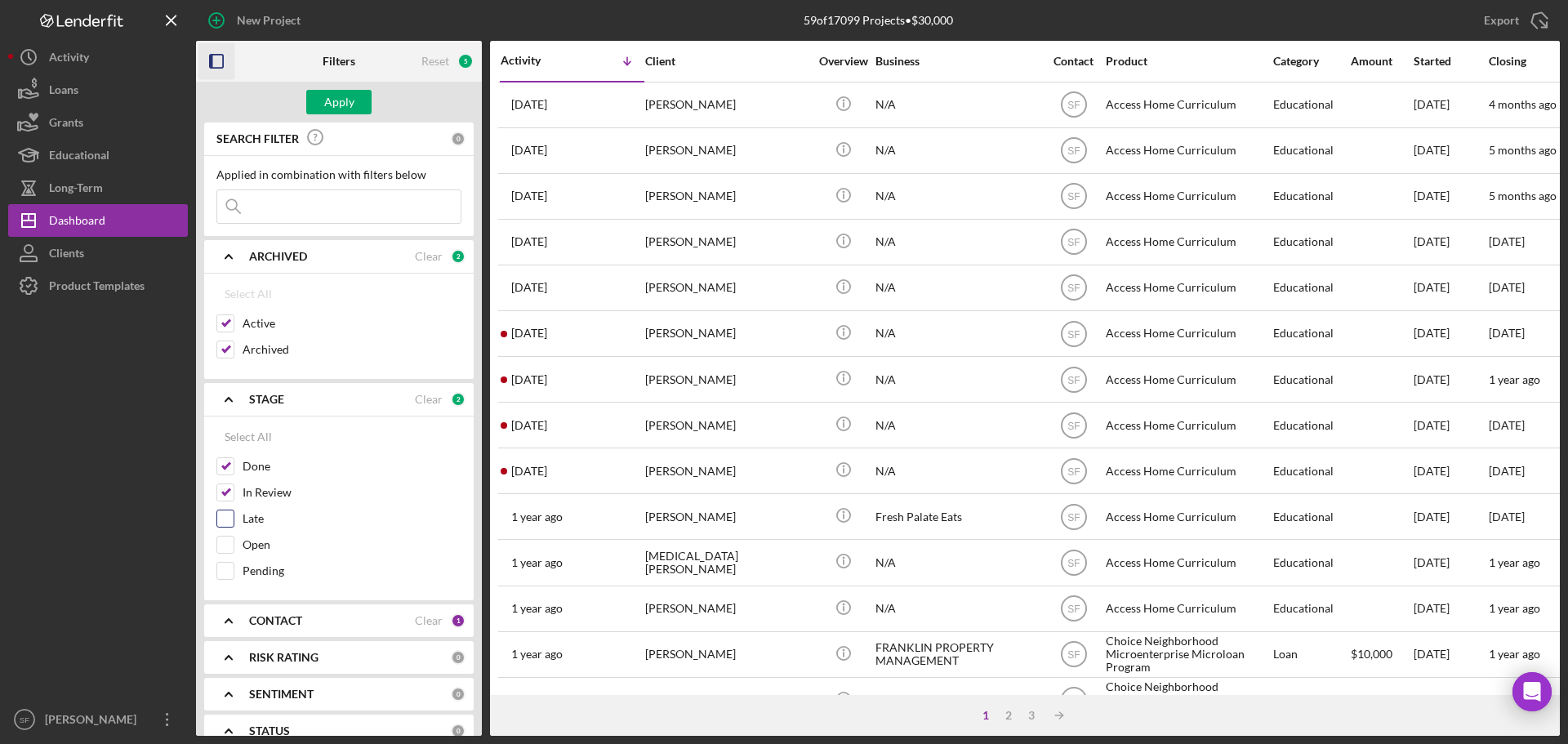
checkbox input "true"
click at [227, 546] on input "Open" at bounding box center [225, 544] width 16 height 16
checkbox input "true"
click at [228, 568] on input "Pending" at bounding box center [225, 570] width 16 height 16
checkbox input "true"
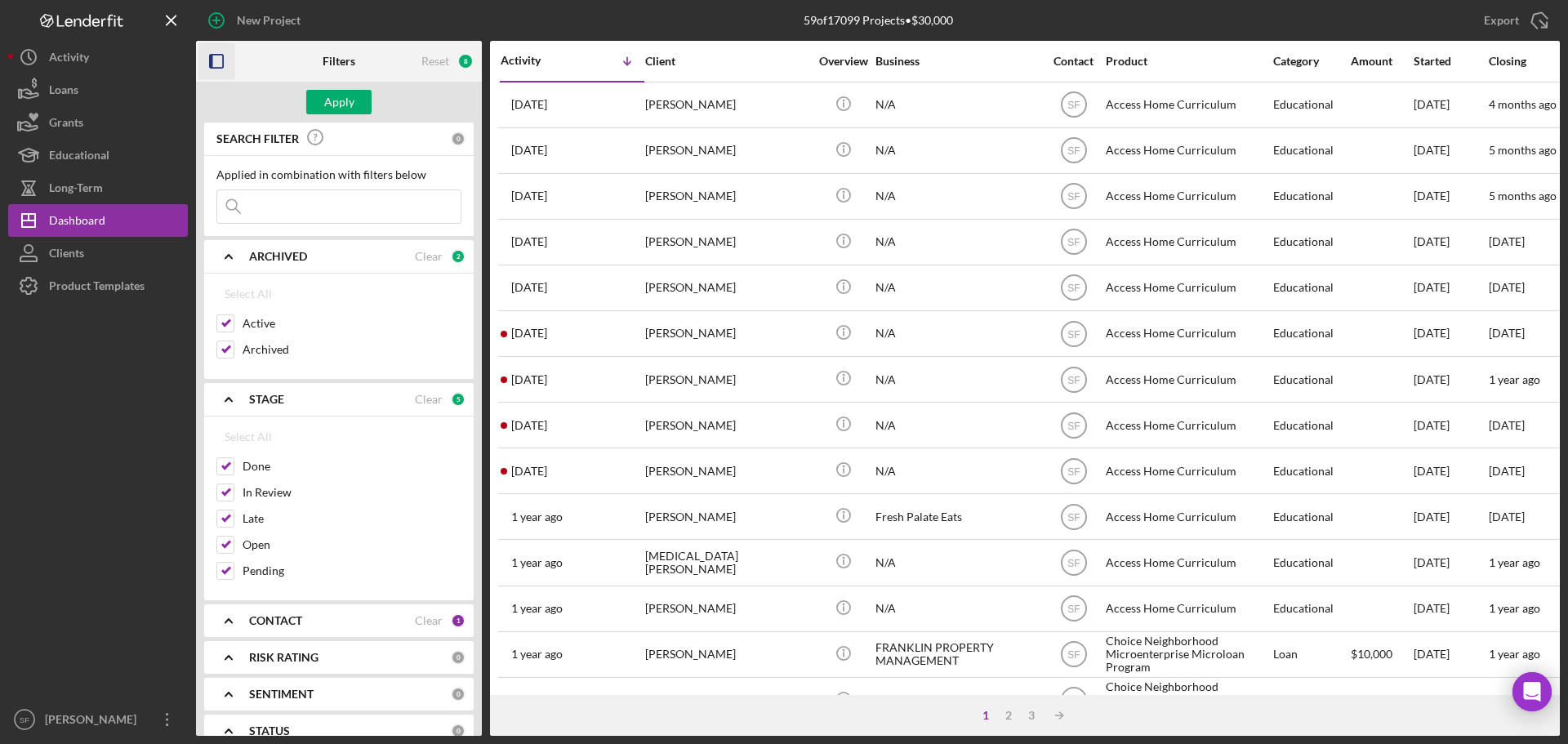
click at [271, 400] on b "STAGE" at bounding box center [266, 400] width 35 height 14
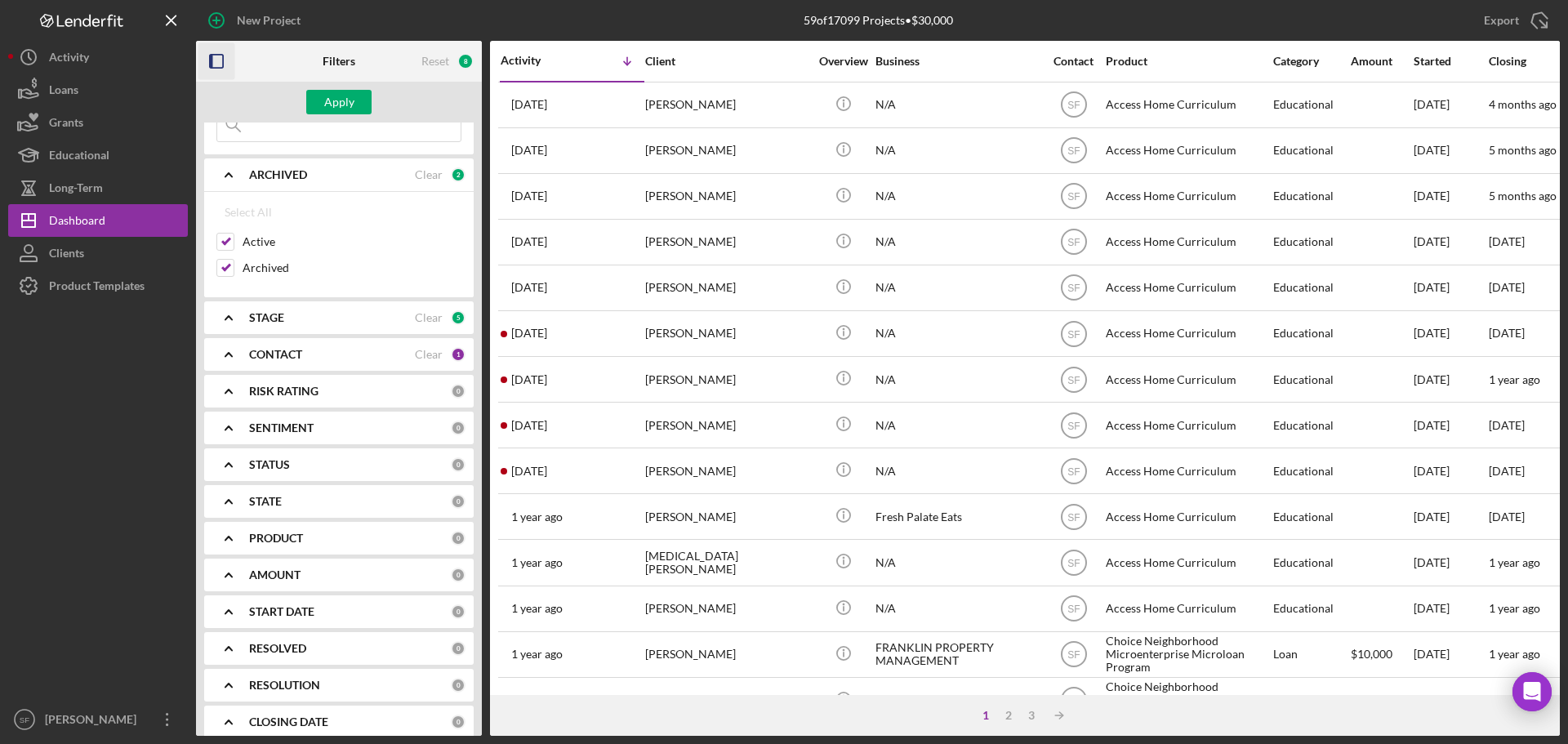
scroll to position [163, 0]
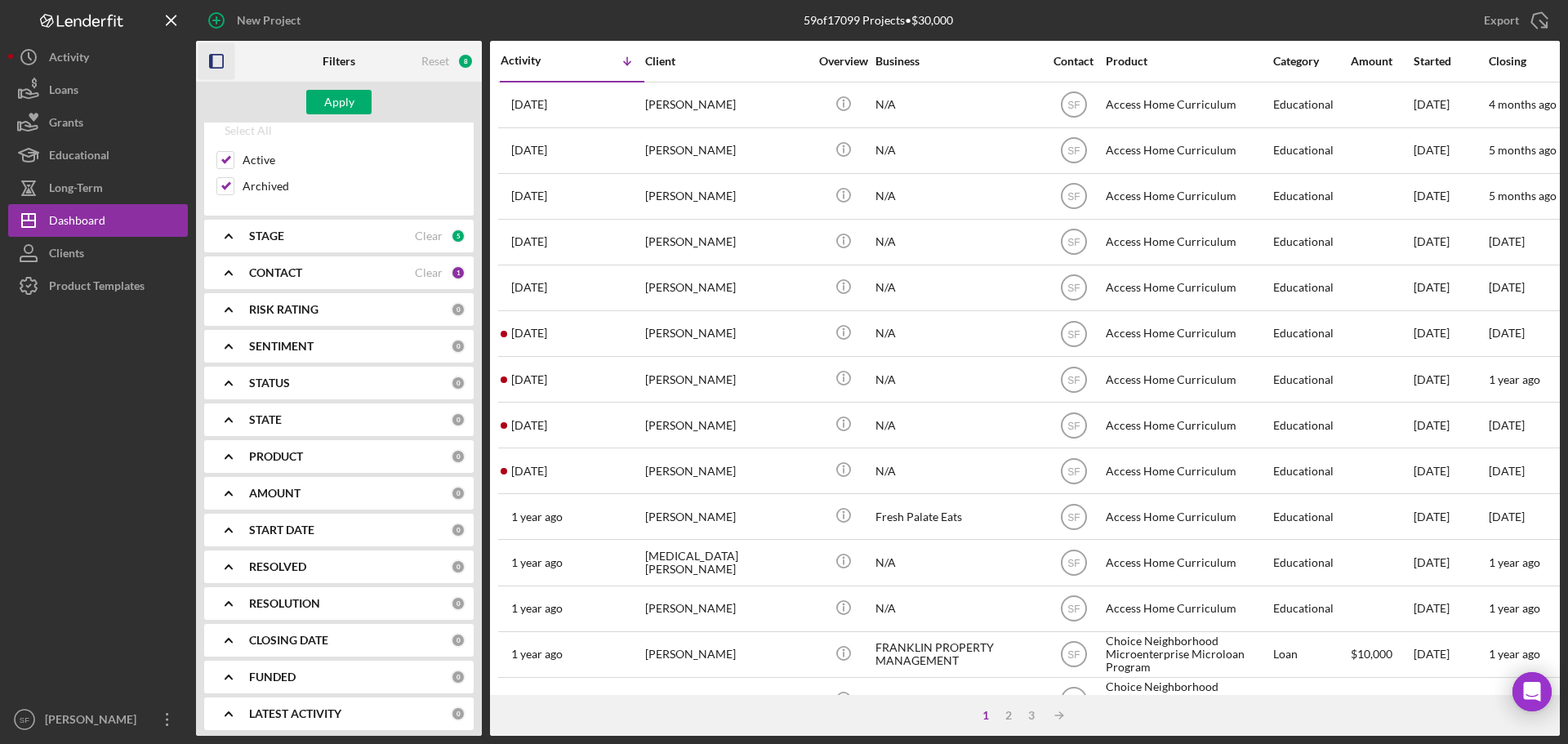
click at [308, 280] on div "CONTACT Clear 1" at bounding box center [357, 272] width 216 height 14
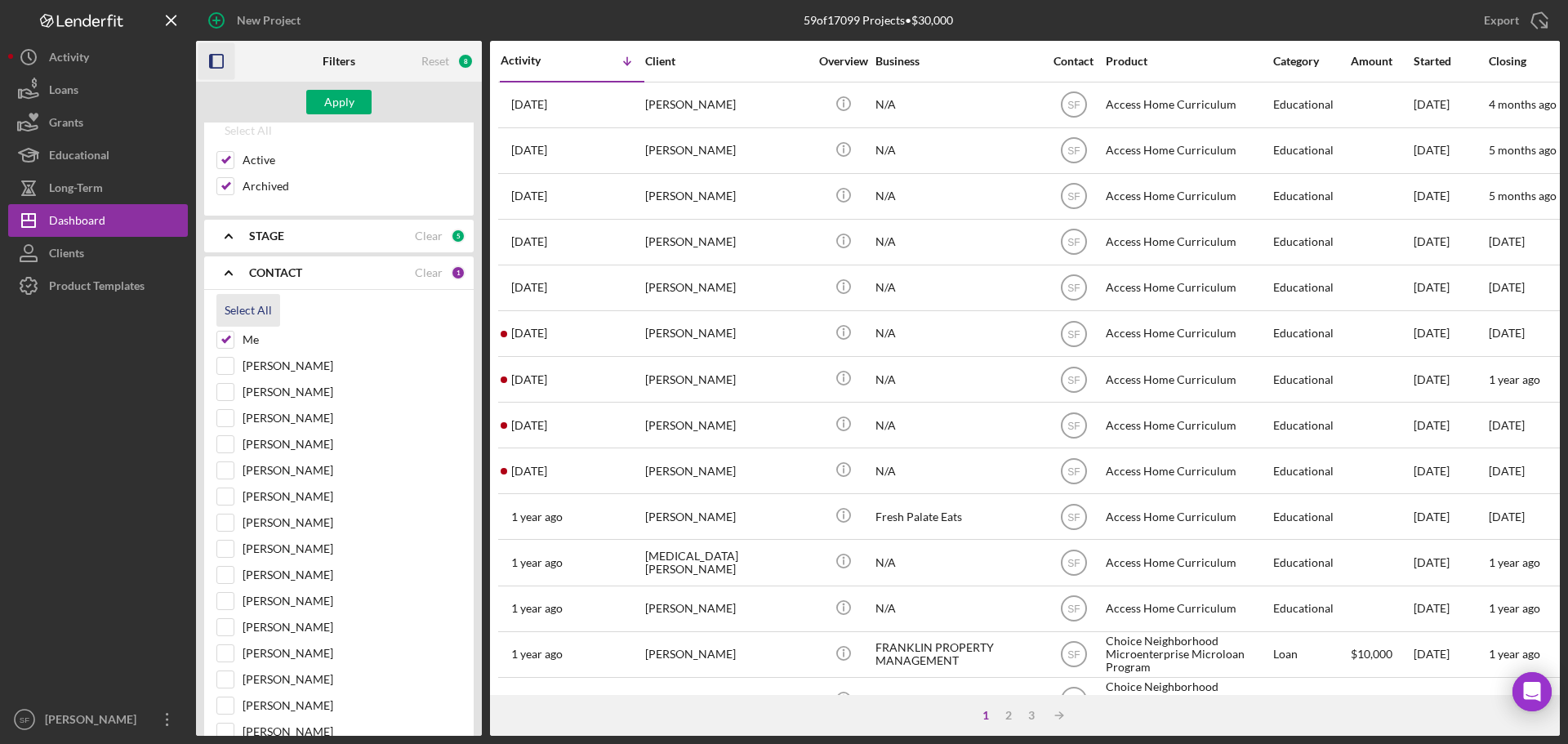
click at [254, 310] on div "Select All" at bounding box center [248, 311] width 47 height 33
checkbox input "true"
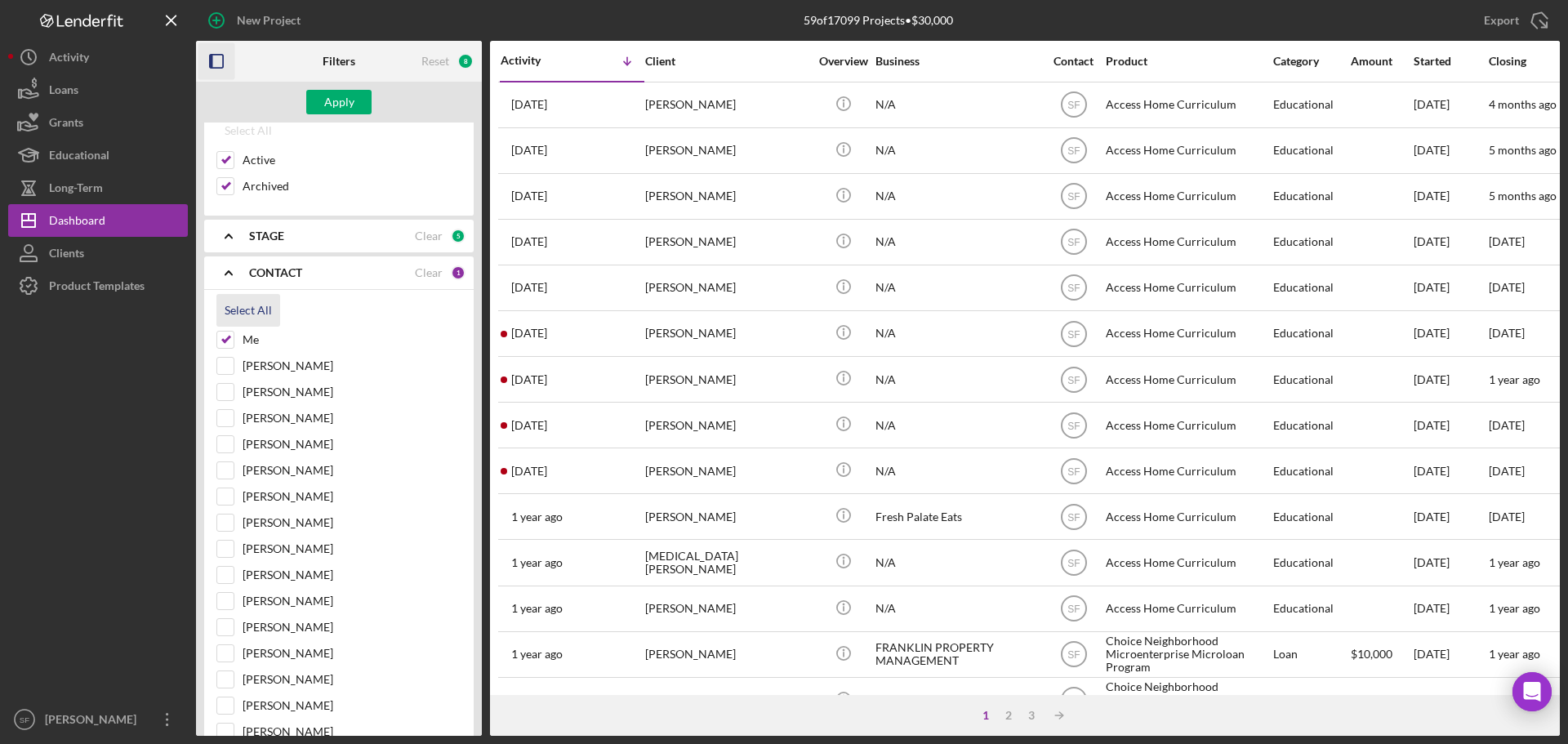
checkbox input "true"
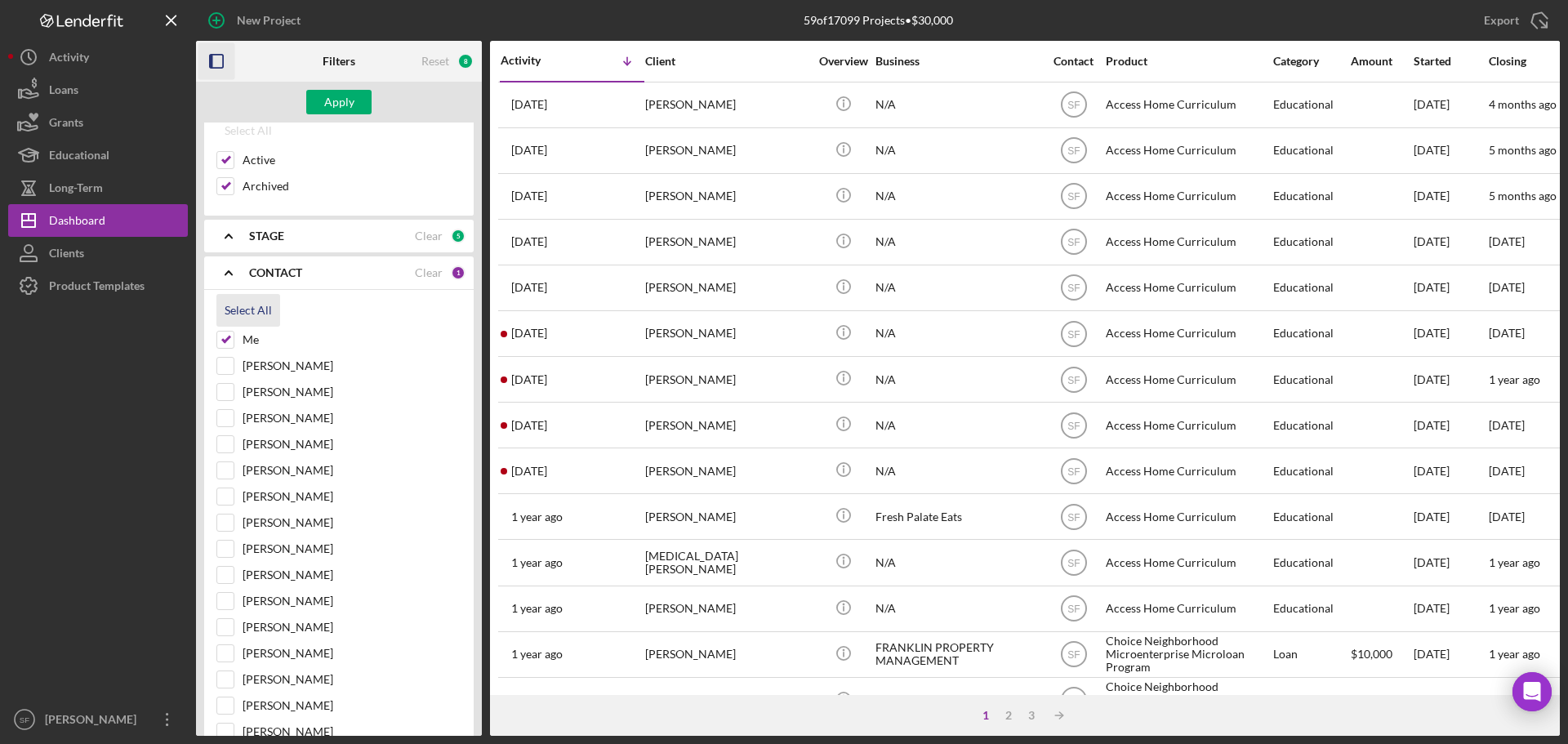
checkbox input "true"
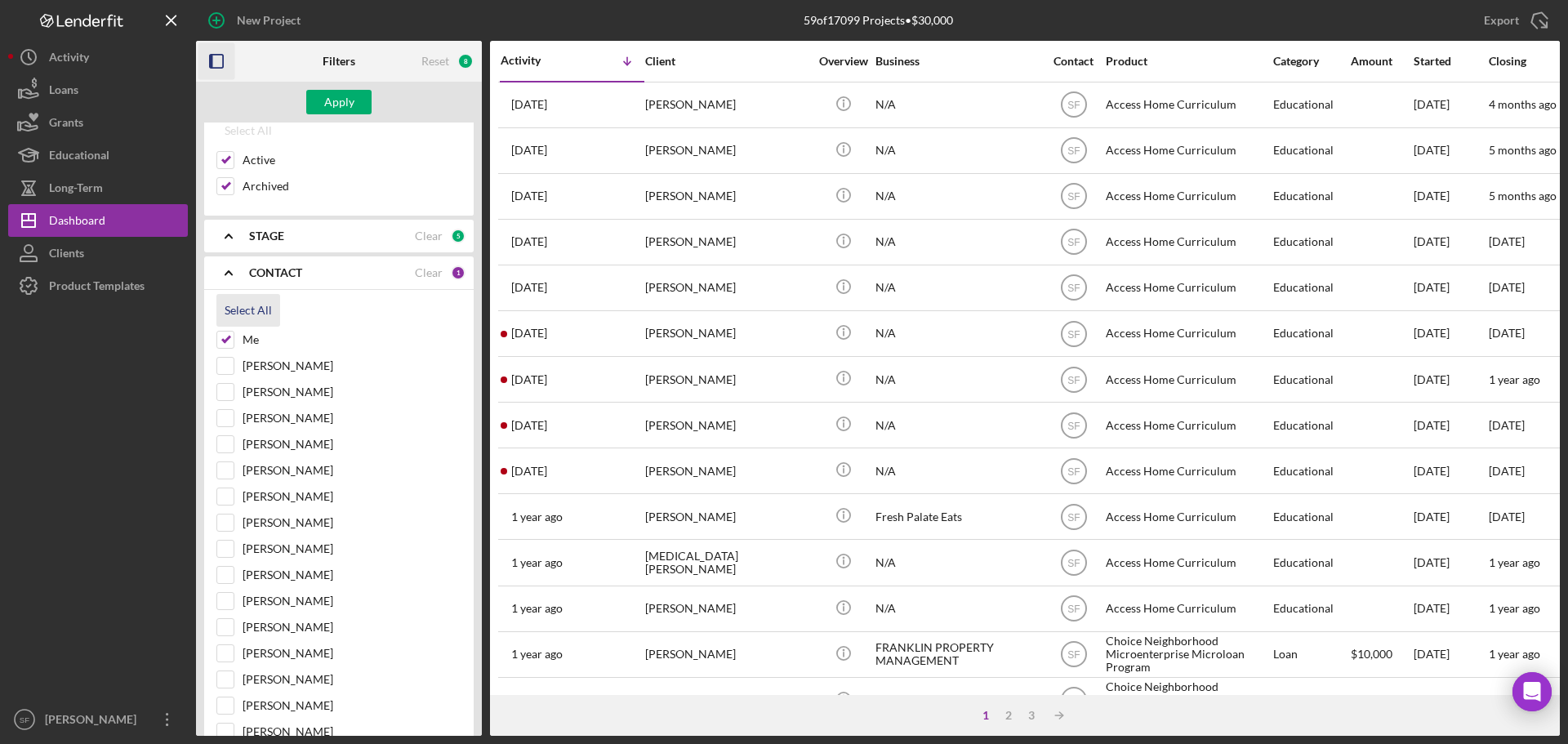
checkbox input "true"
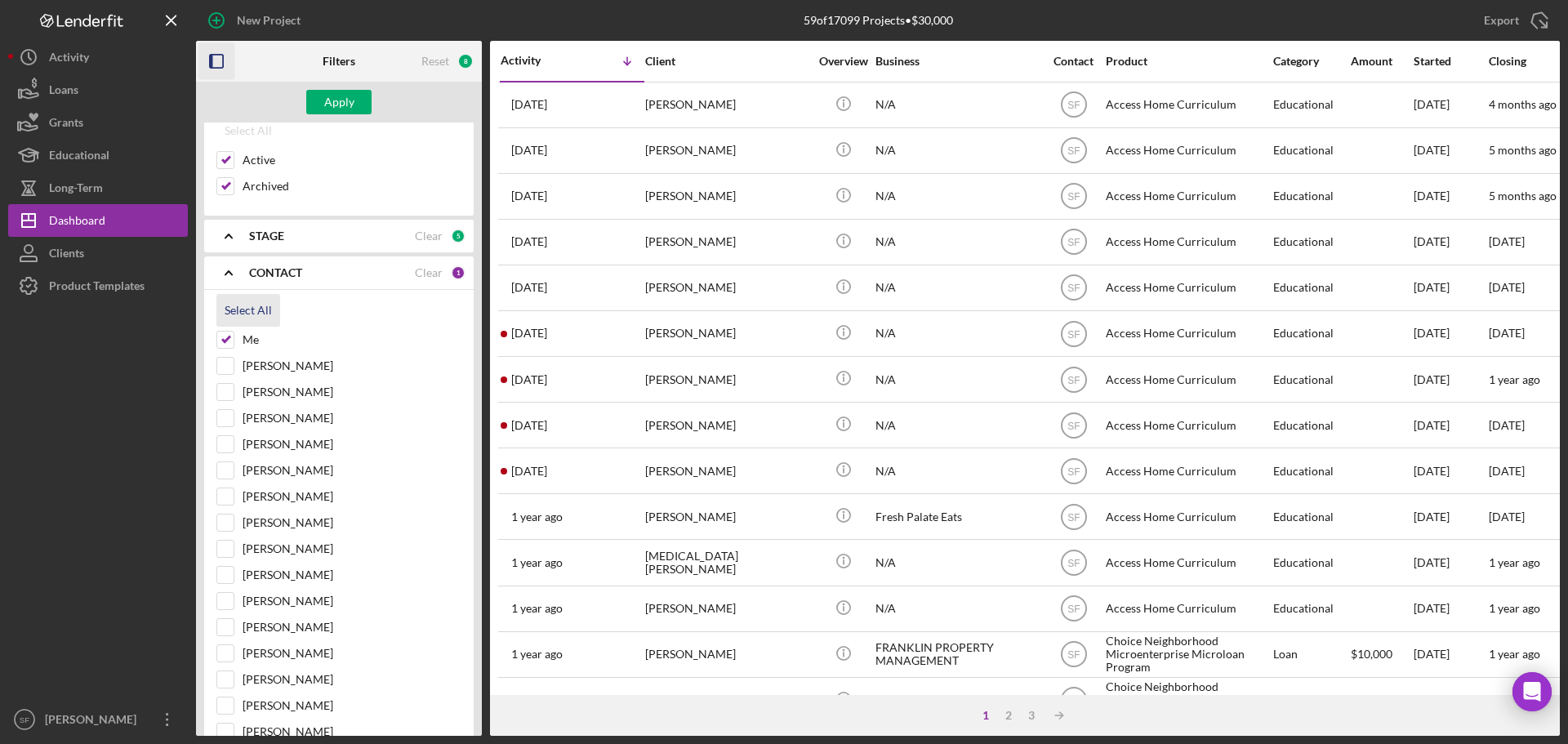
checkbox input "true"
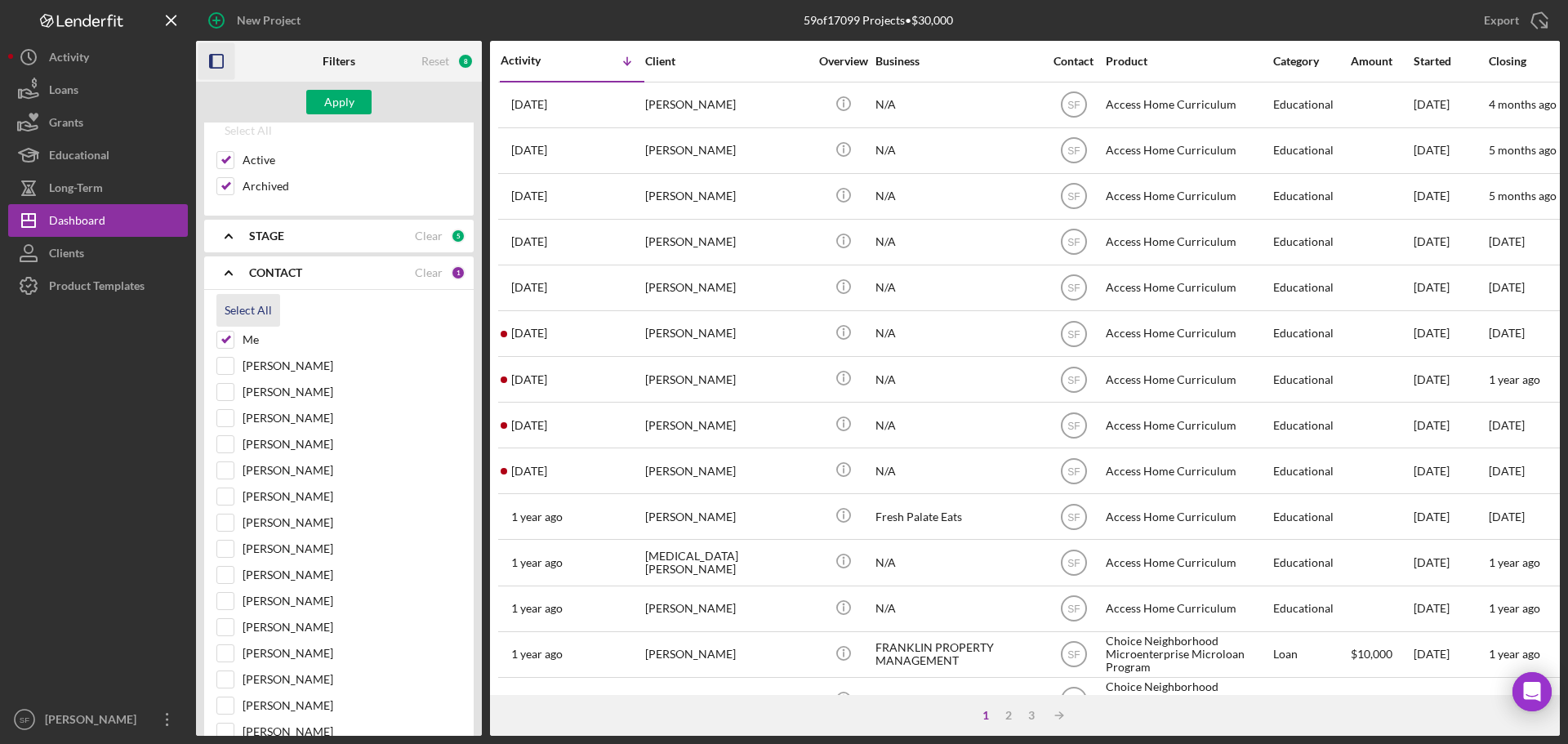
checkbox input "true"
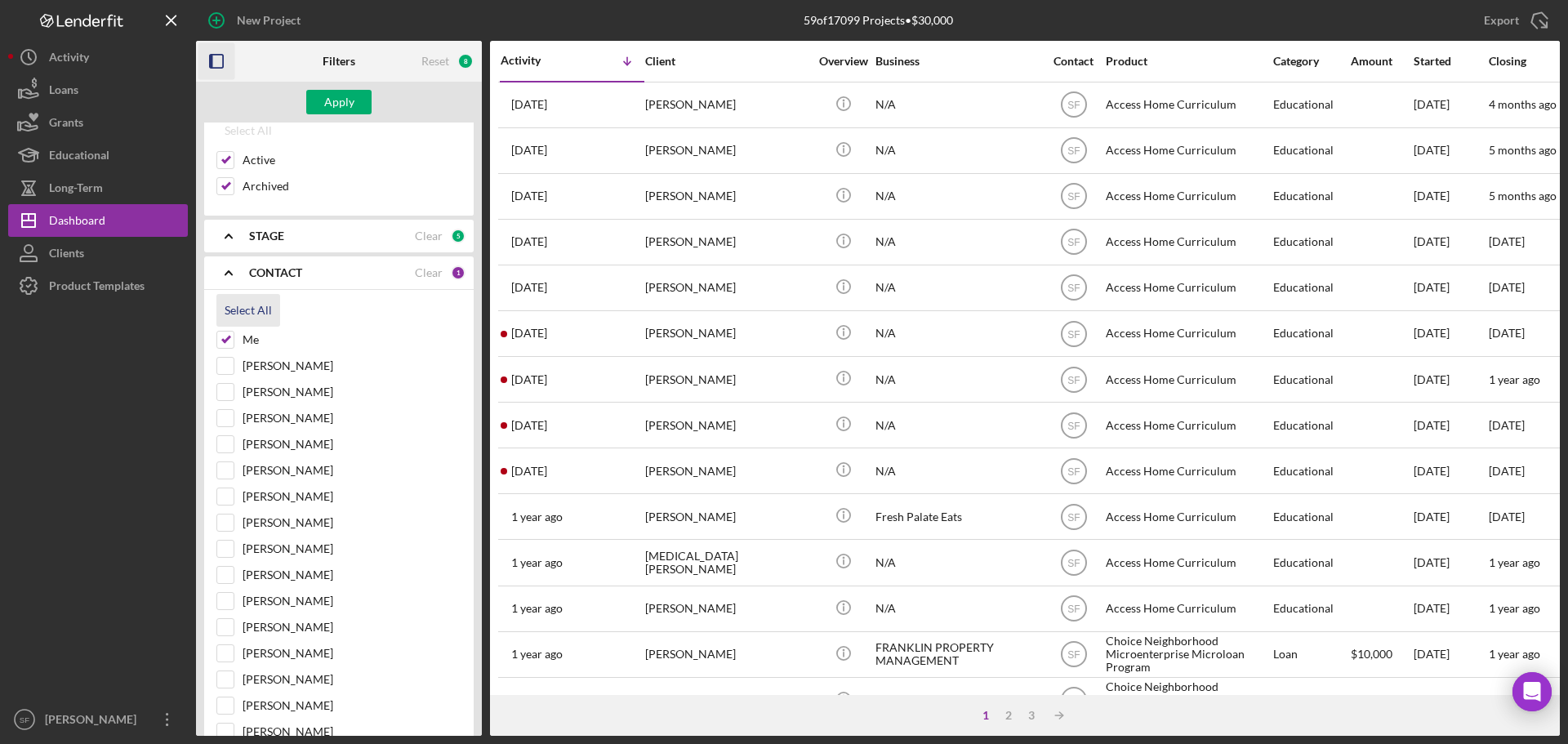
checkbox input "true"
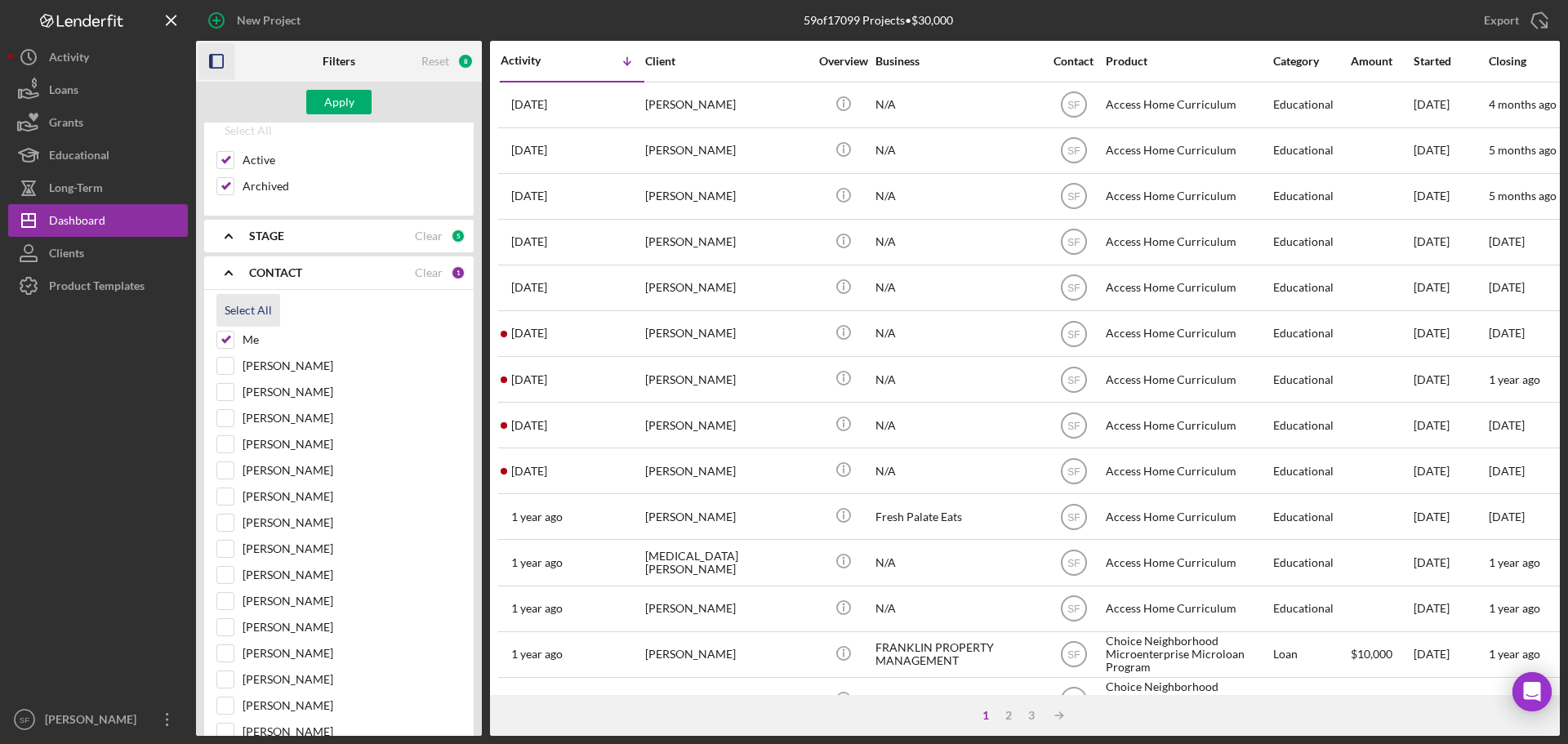
checkbox input "true"
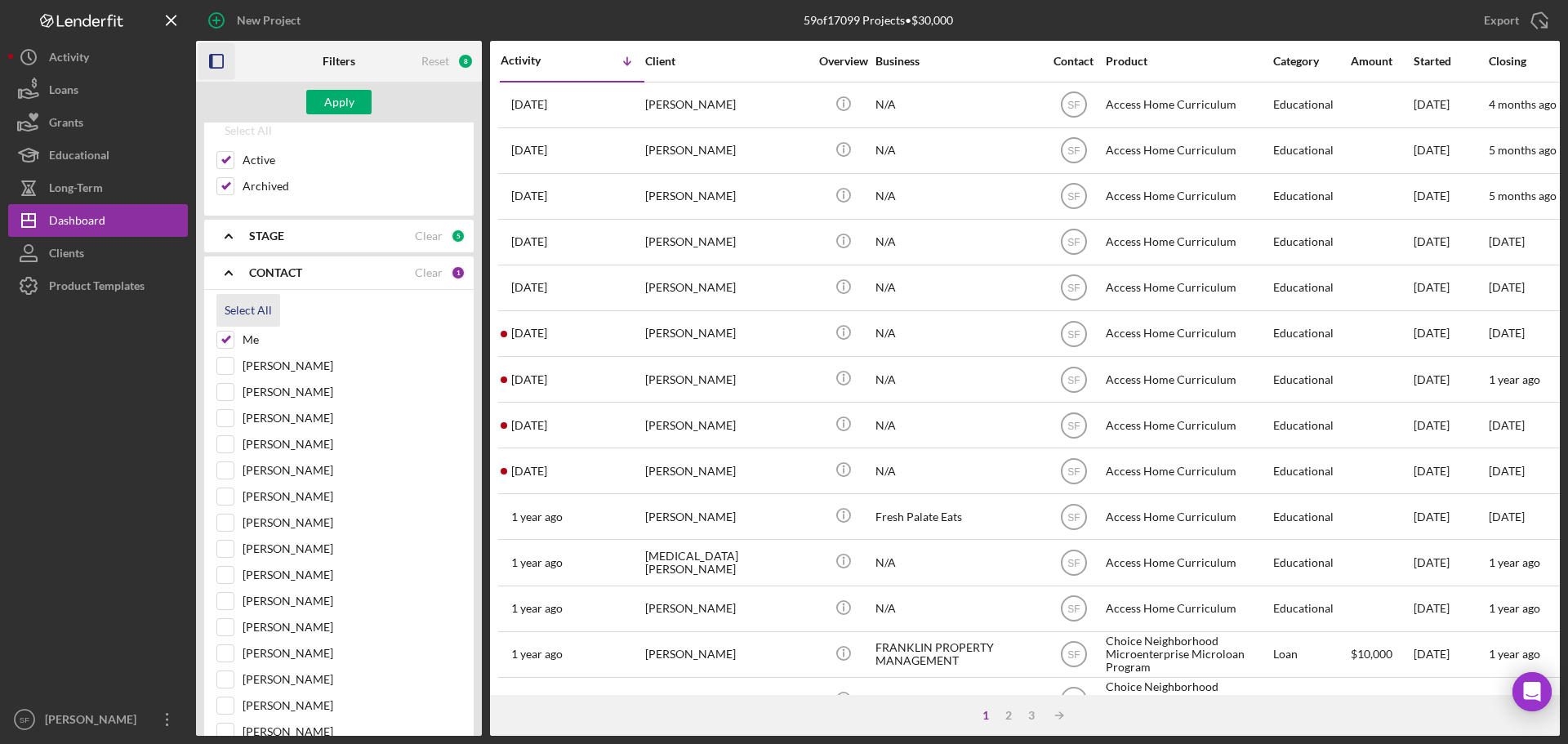
checkbox input "true"
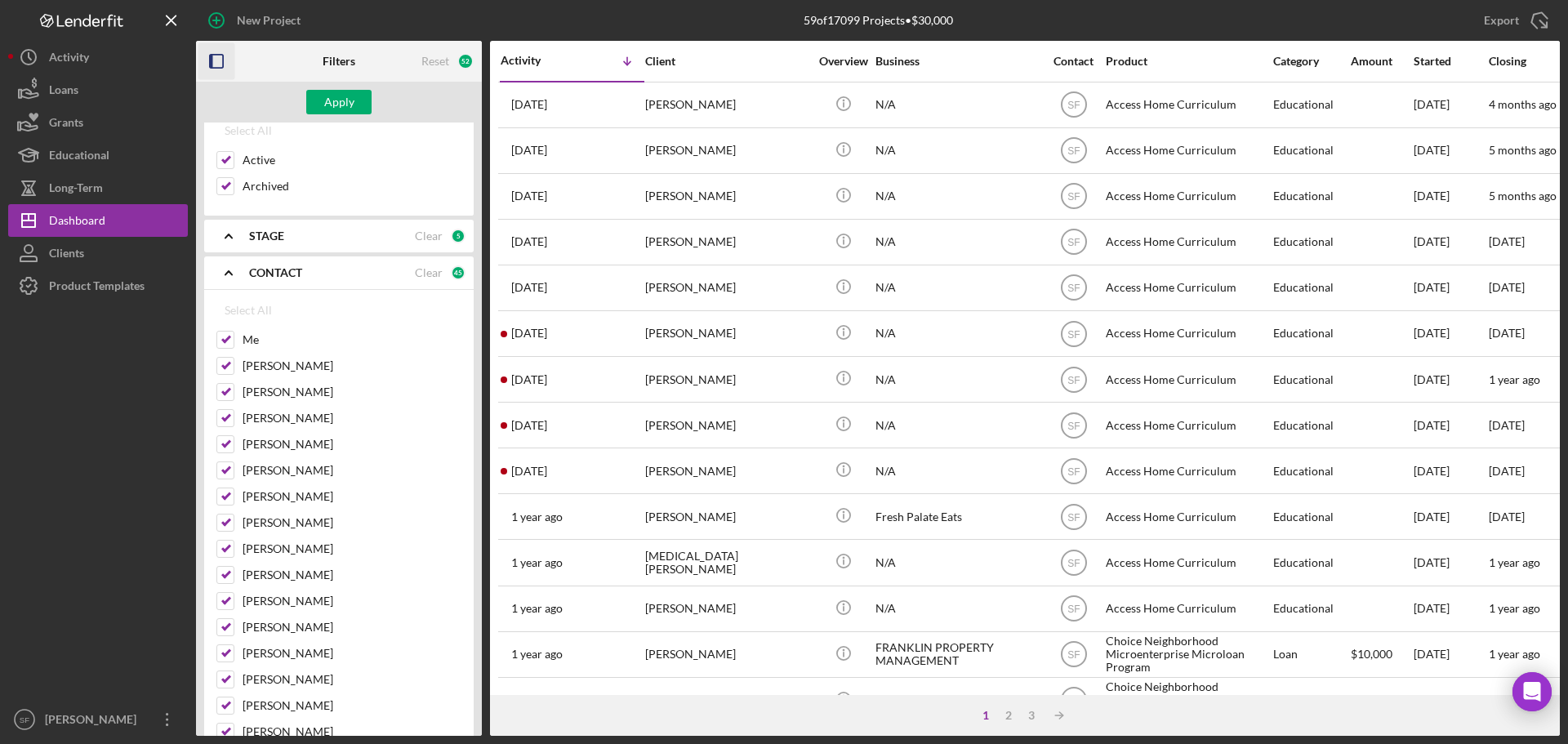
click at [290, 268] on b "CONTACT" at bounding box center [275, 273] width 53 height 14
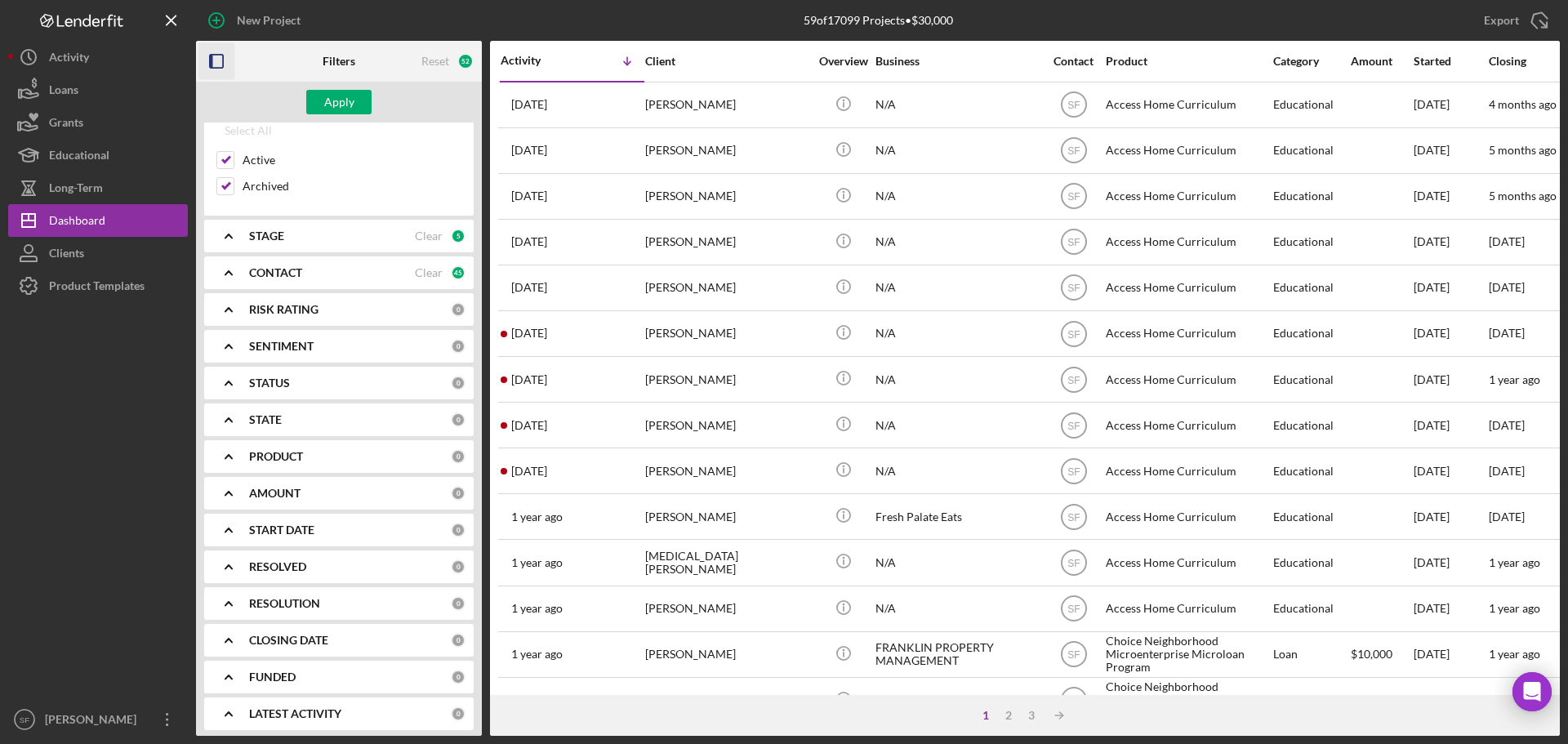
click at [289, 304] on b "RISK RATING" at bounding box center [284, 310] width 69 height 14
click at [228, 412] on div at bounding box center [225, 402] width 18 height 18
click at [290, 297] on div "RISK RATING 0" at bounding box center [357, 310] width 216 height 33
click at [289, 353] on div "SENTIMENT 0" at bounding box center [357, 345] width 216 height 14
click at [253, 383] on div "Select All" at bounding box center [248, 384] width 47 height 33
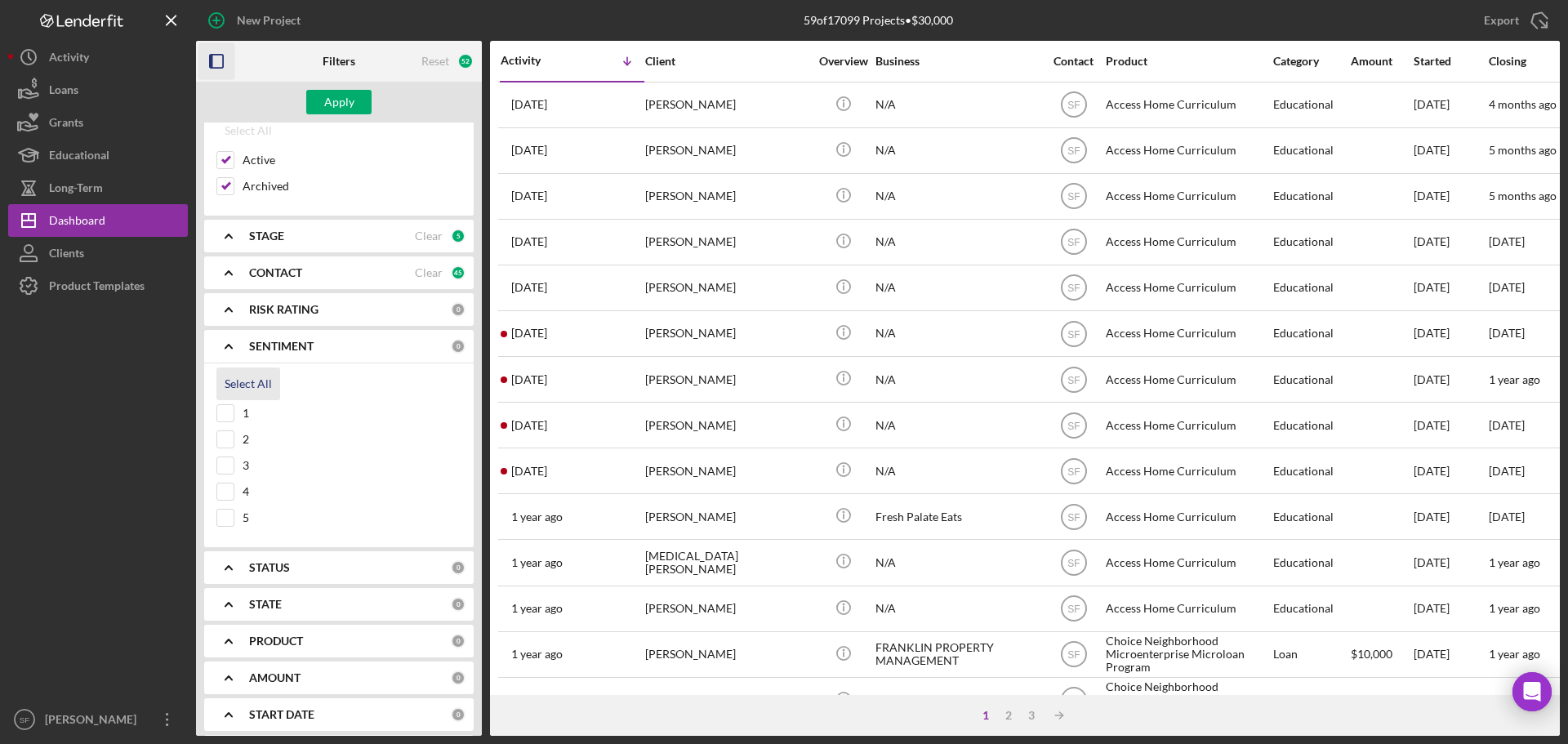
checkbox input "true"
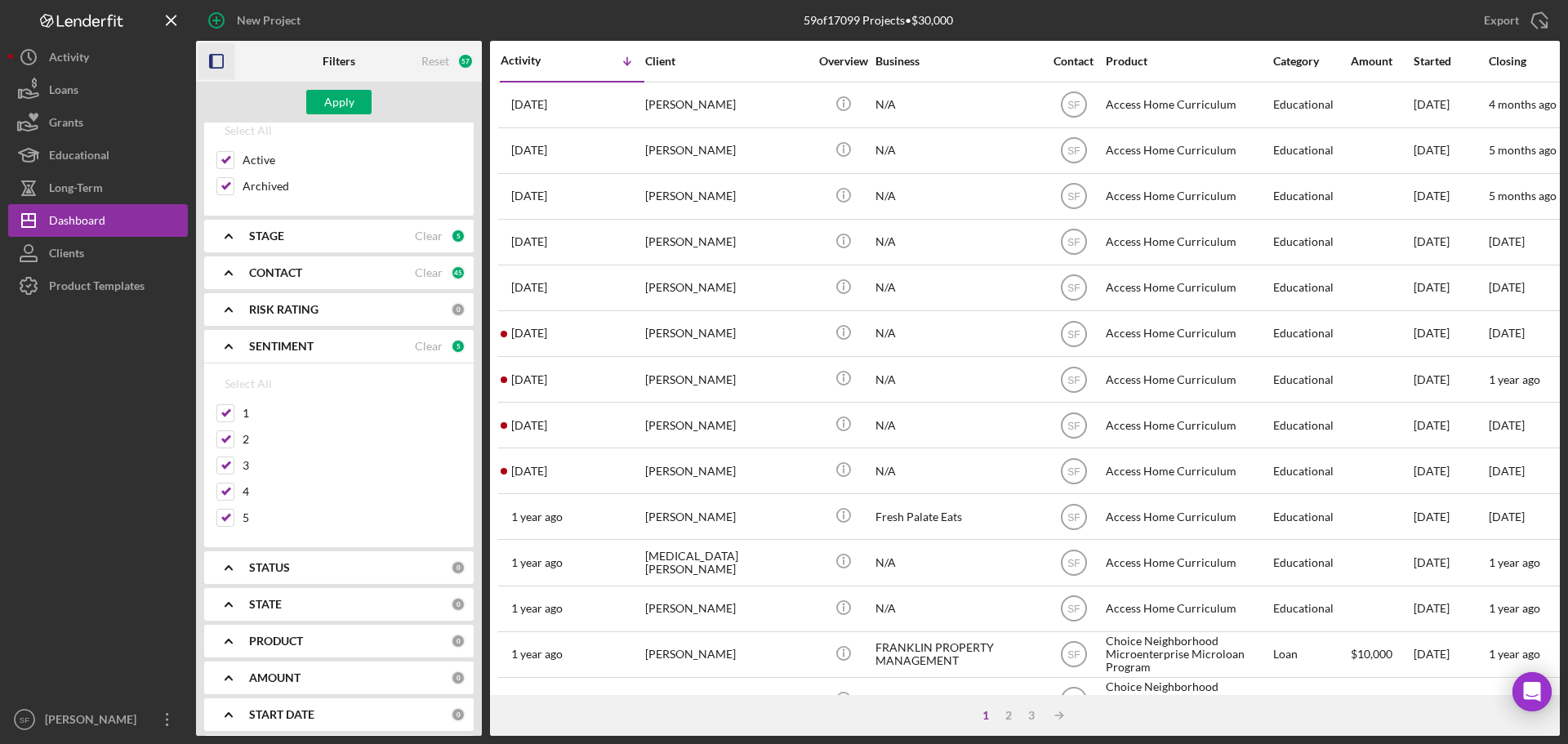
click at [273, 351] on b "SENTIMENT" at bounding box center [281, 346] width 65 height 14
click at [271, 413] on b "STATE" at bounding box center [265, 420] width 33 height 14
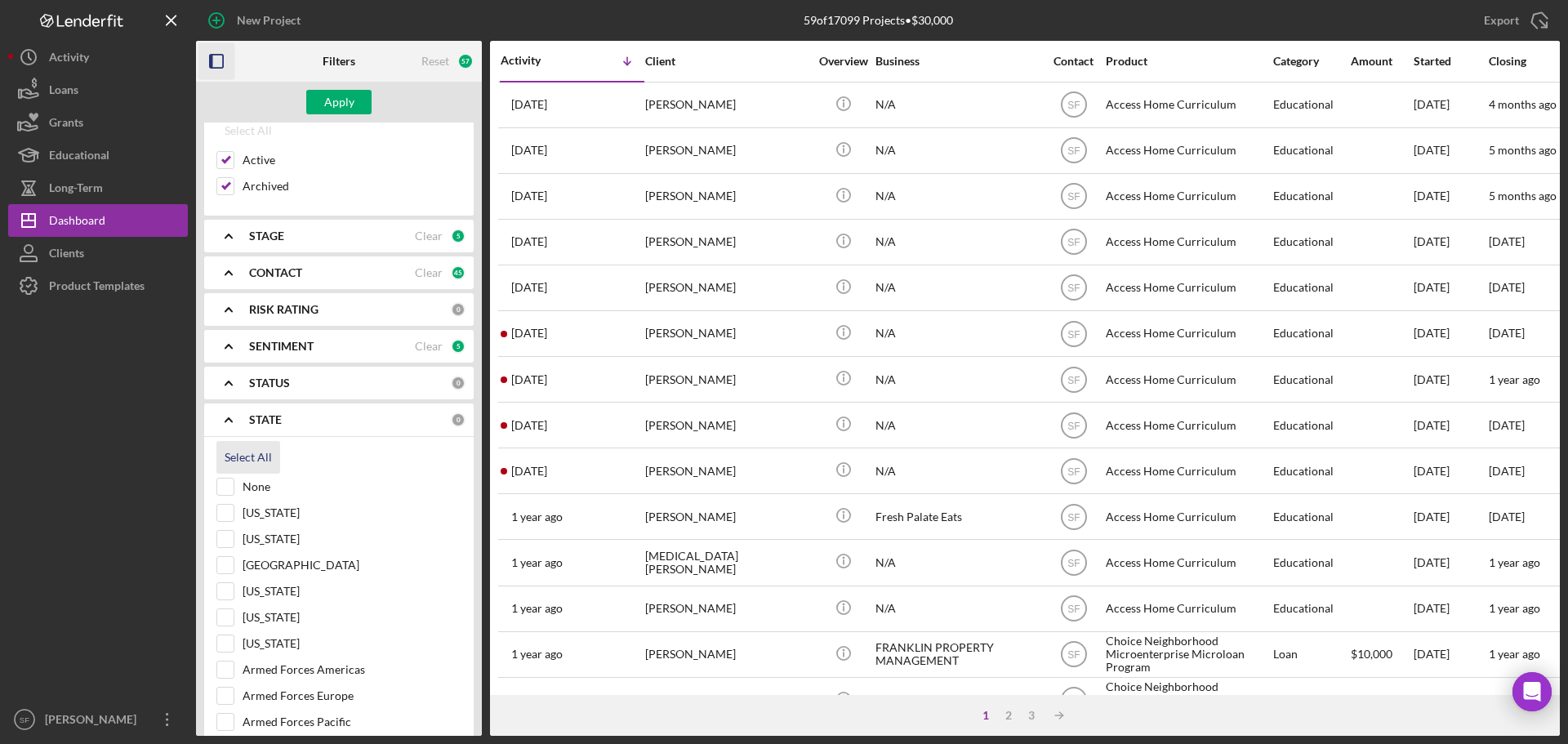
click at [231, 454] on div "Select All" at bounding box center [248, 457] width 47 height 33
checkbox input "true"
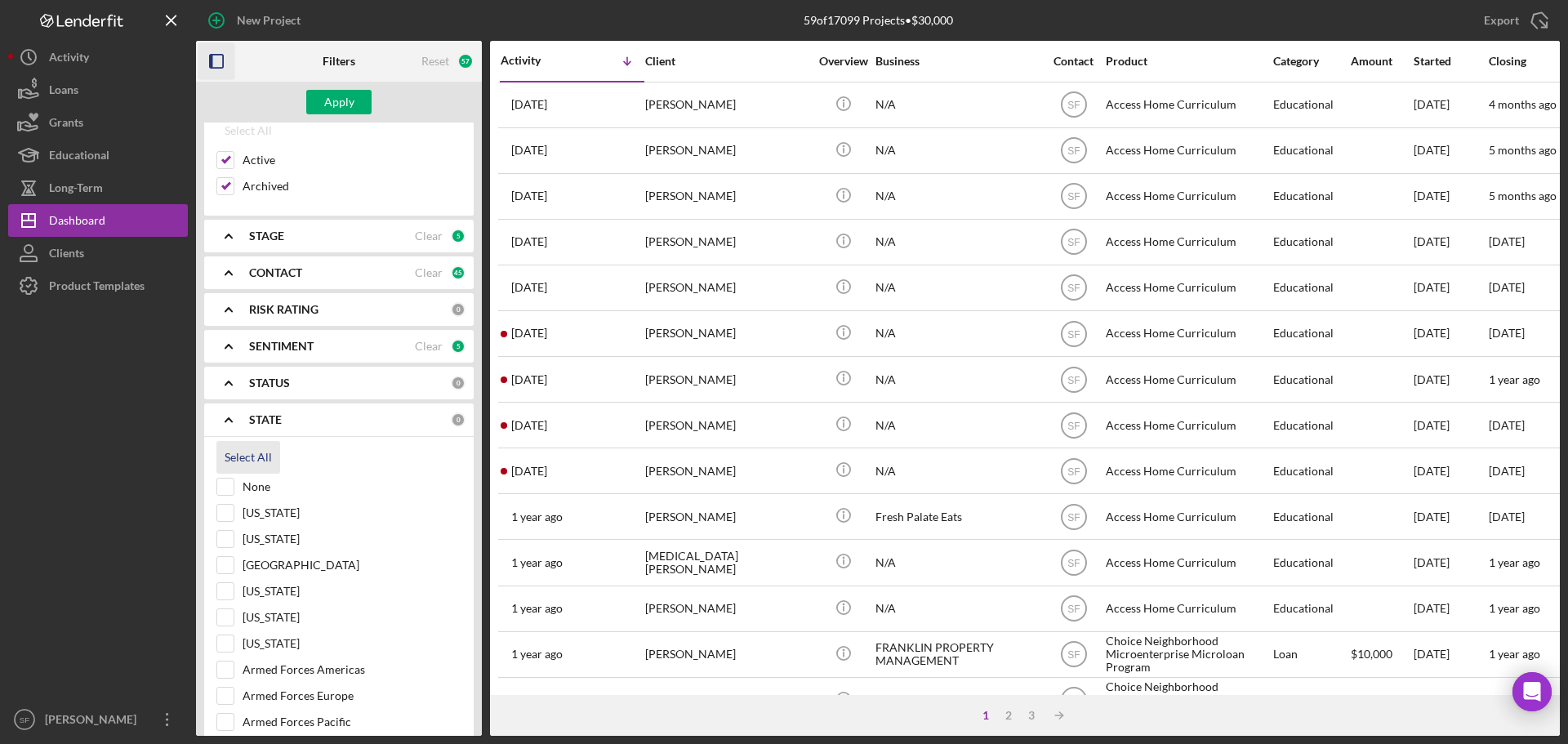
checkbox input "true"
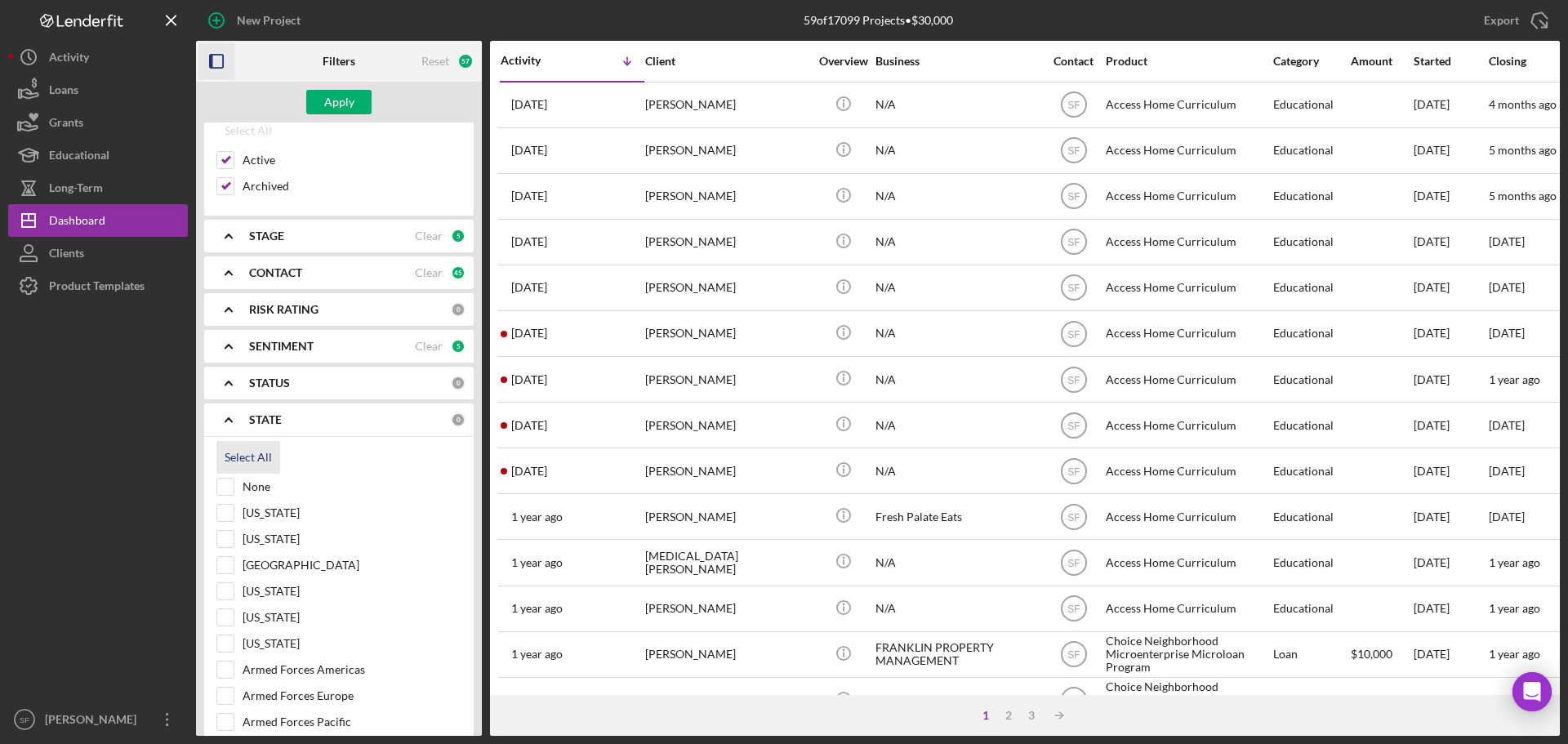
checkbox input "true"
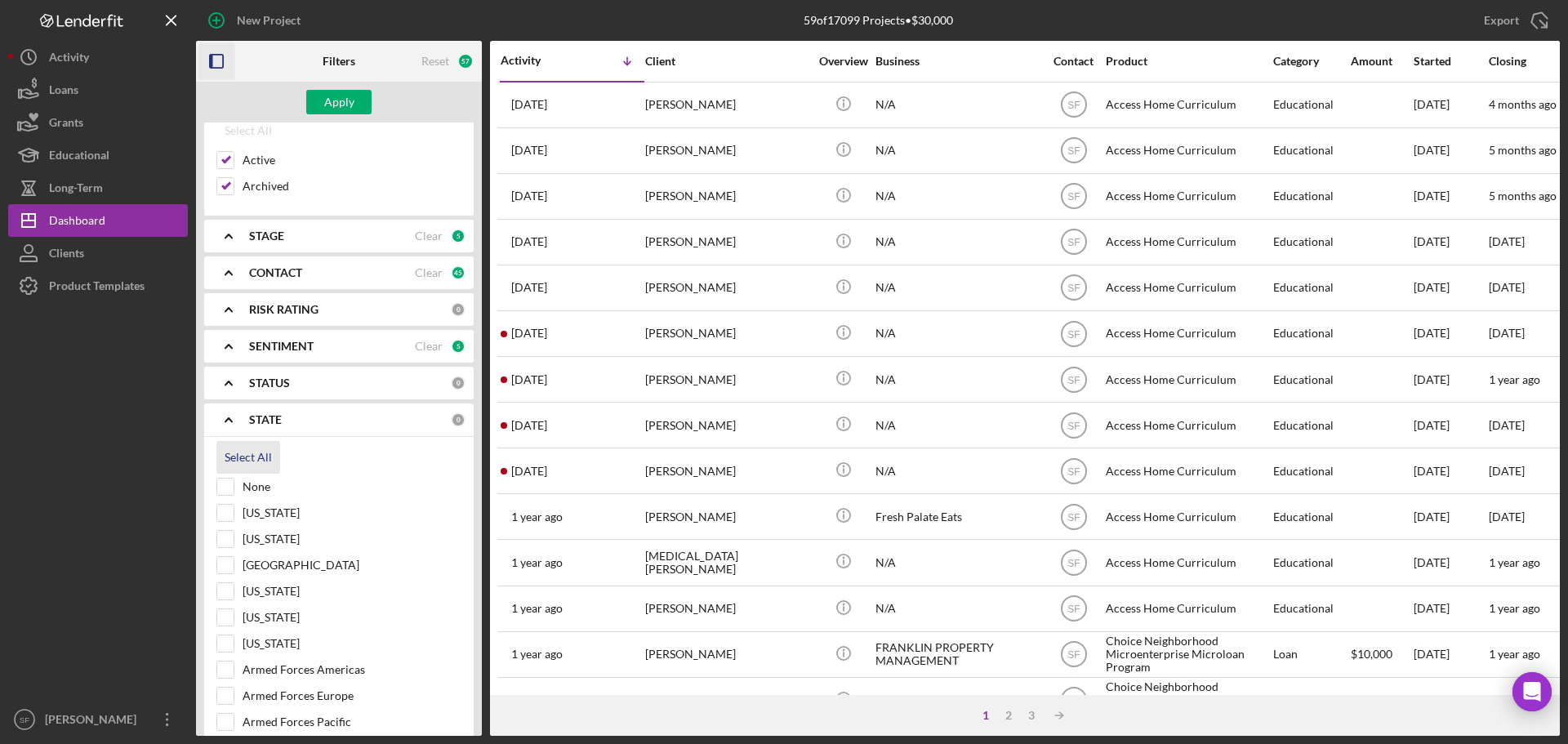
checkbox input "true"
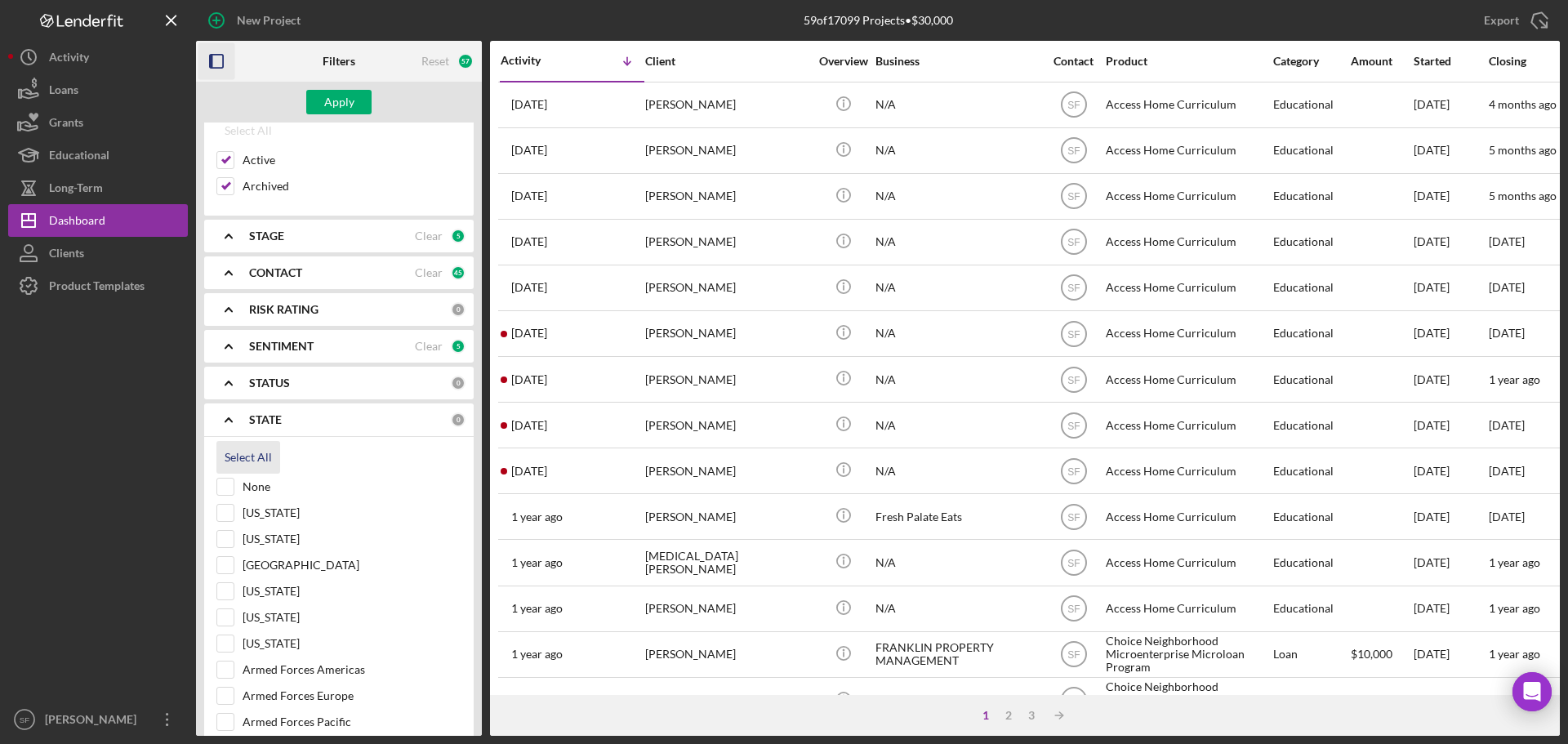
checkbox input "true"
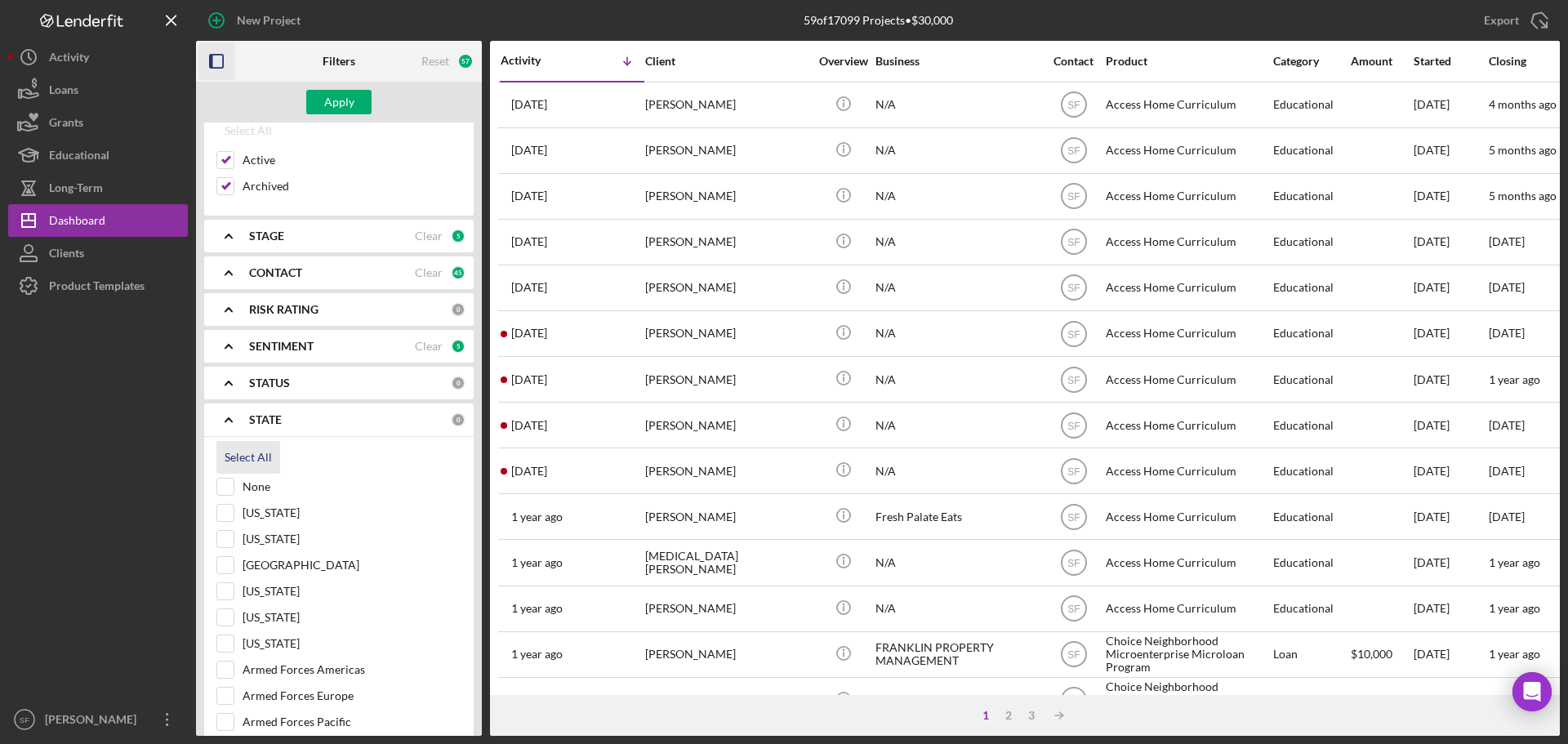
checkbox input "true"
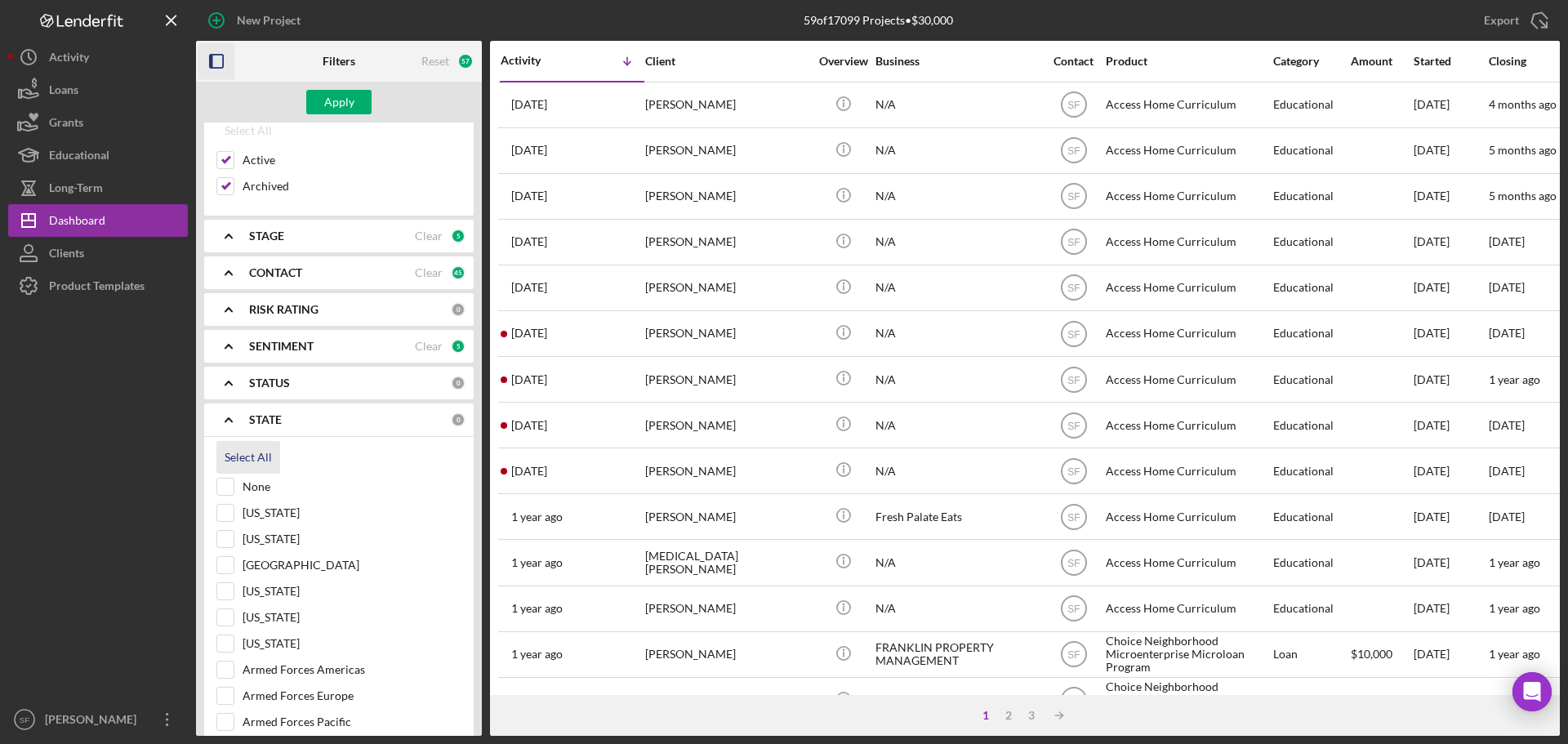
checkbox input "true"
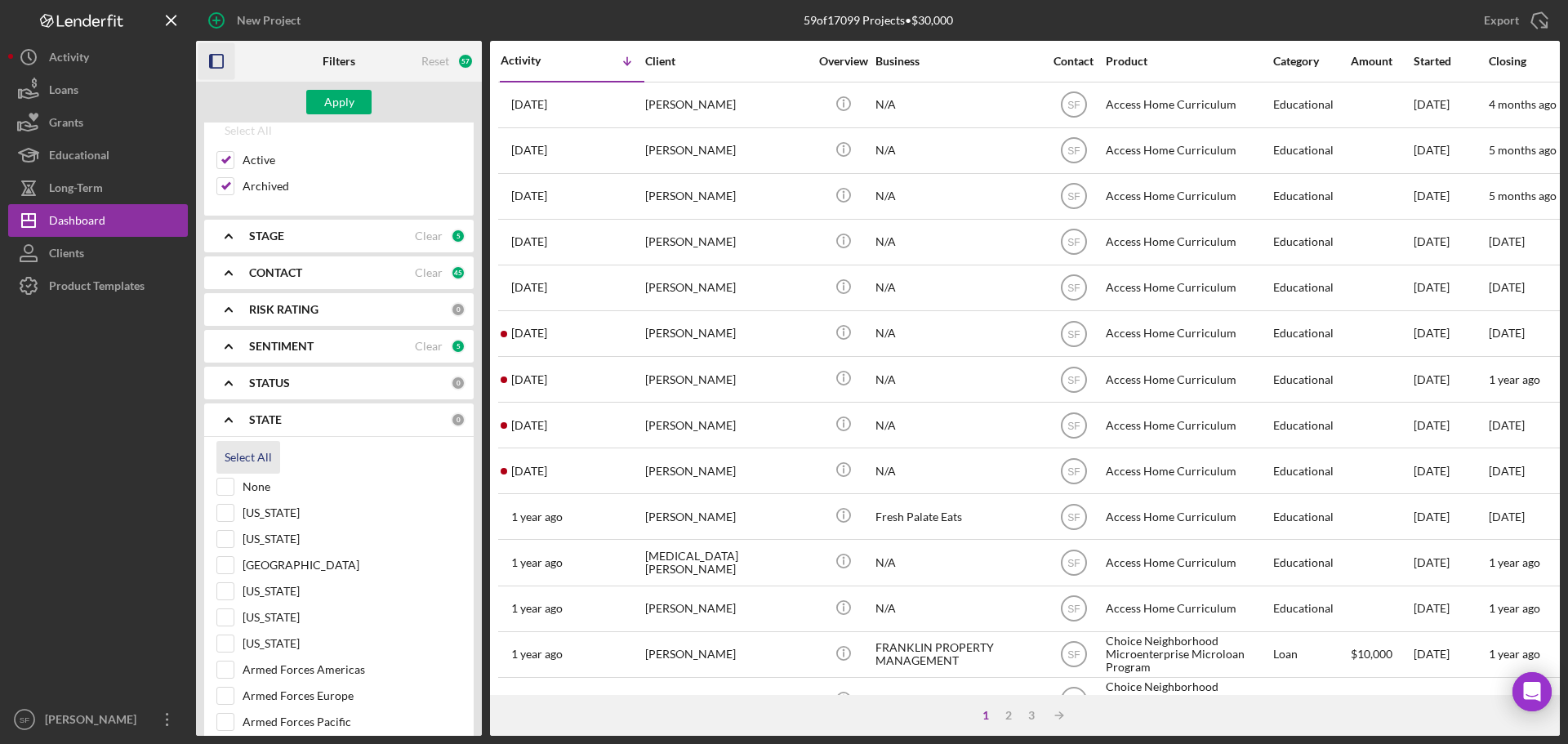
checkbox input "true"
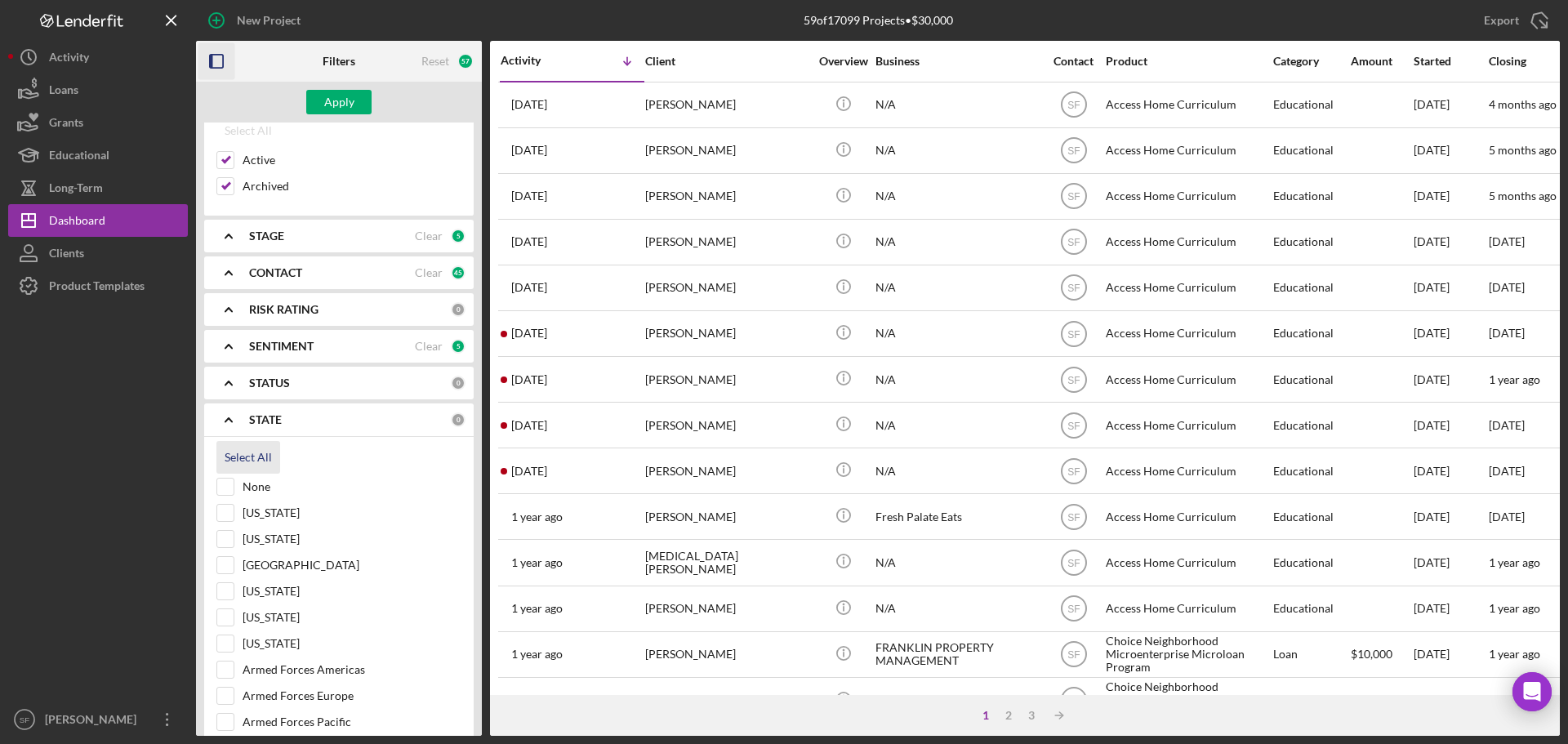
checkbox input "true"
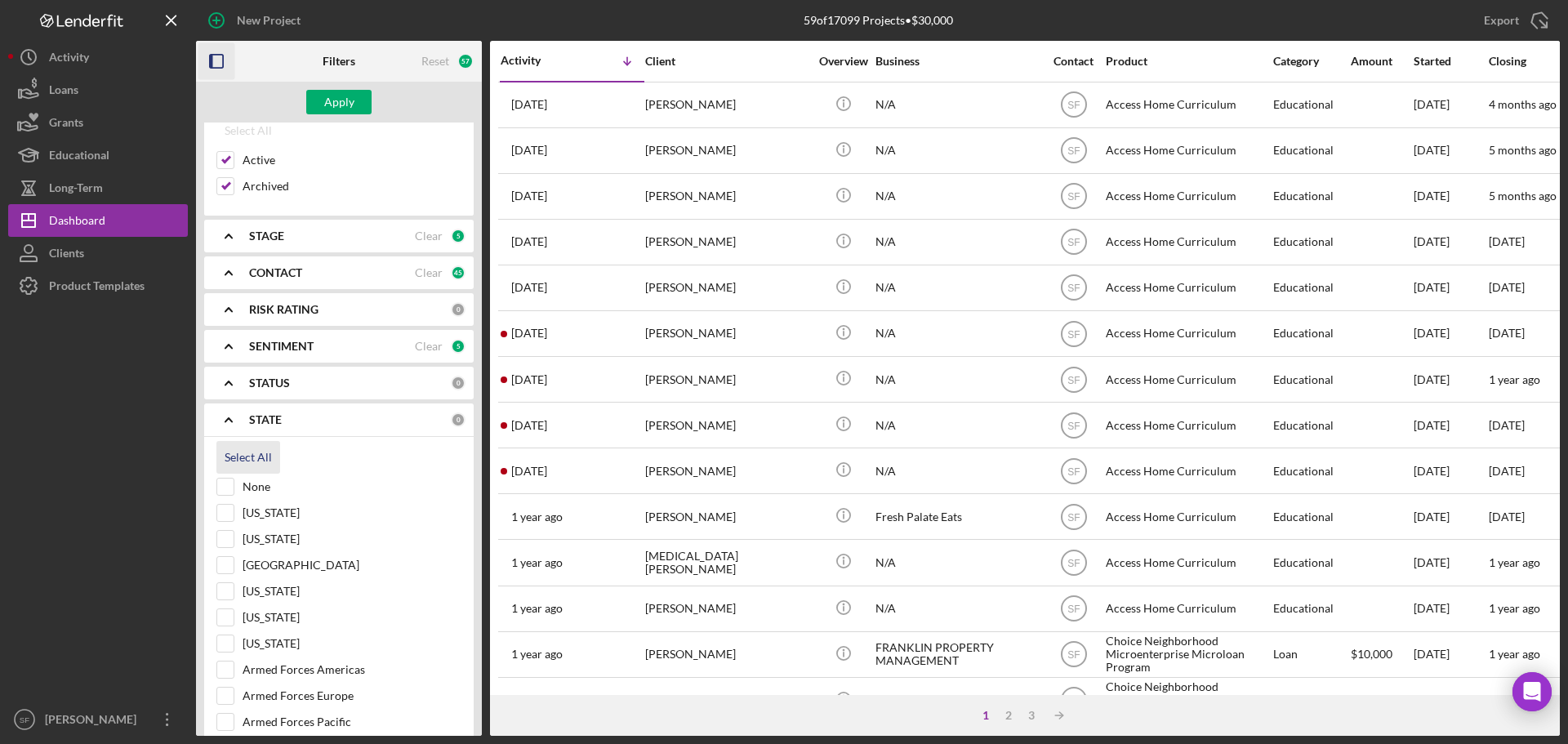
checkbox input "true"
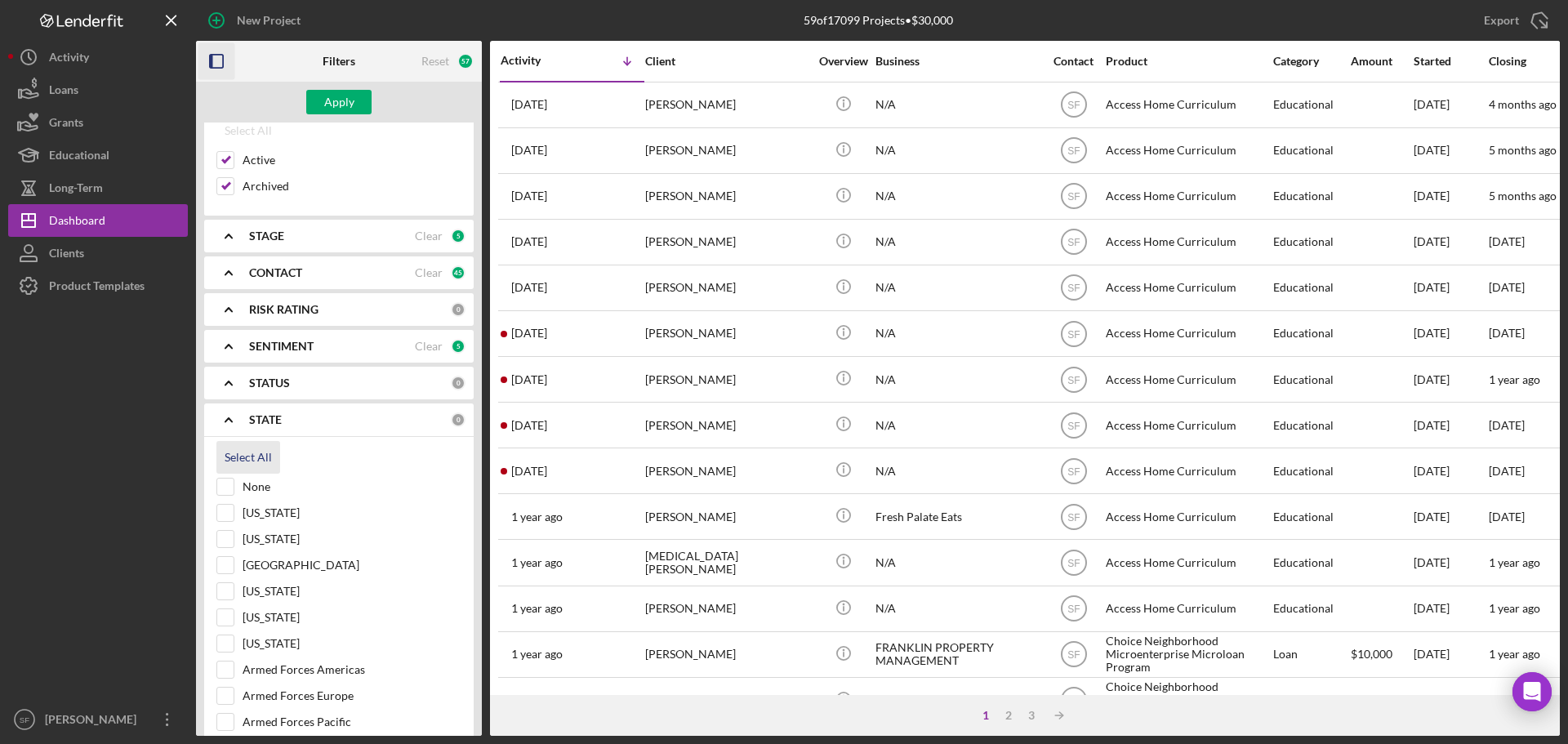
checkbox input "true"
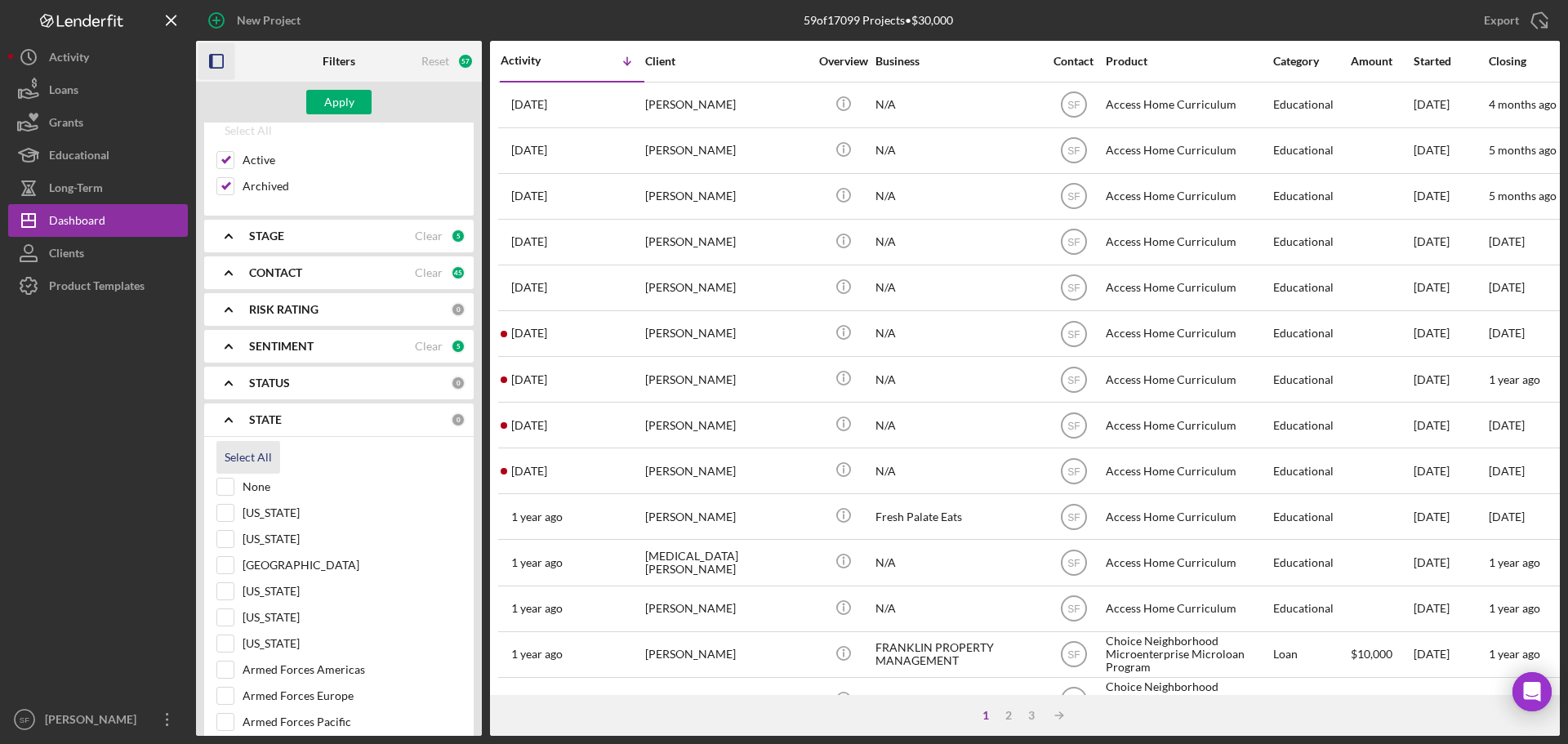
checkbox input "true"
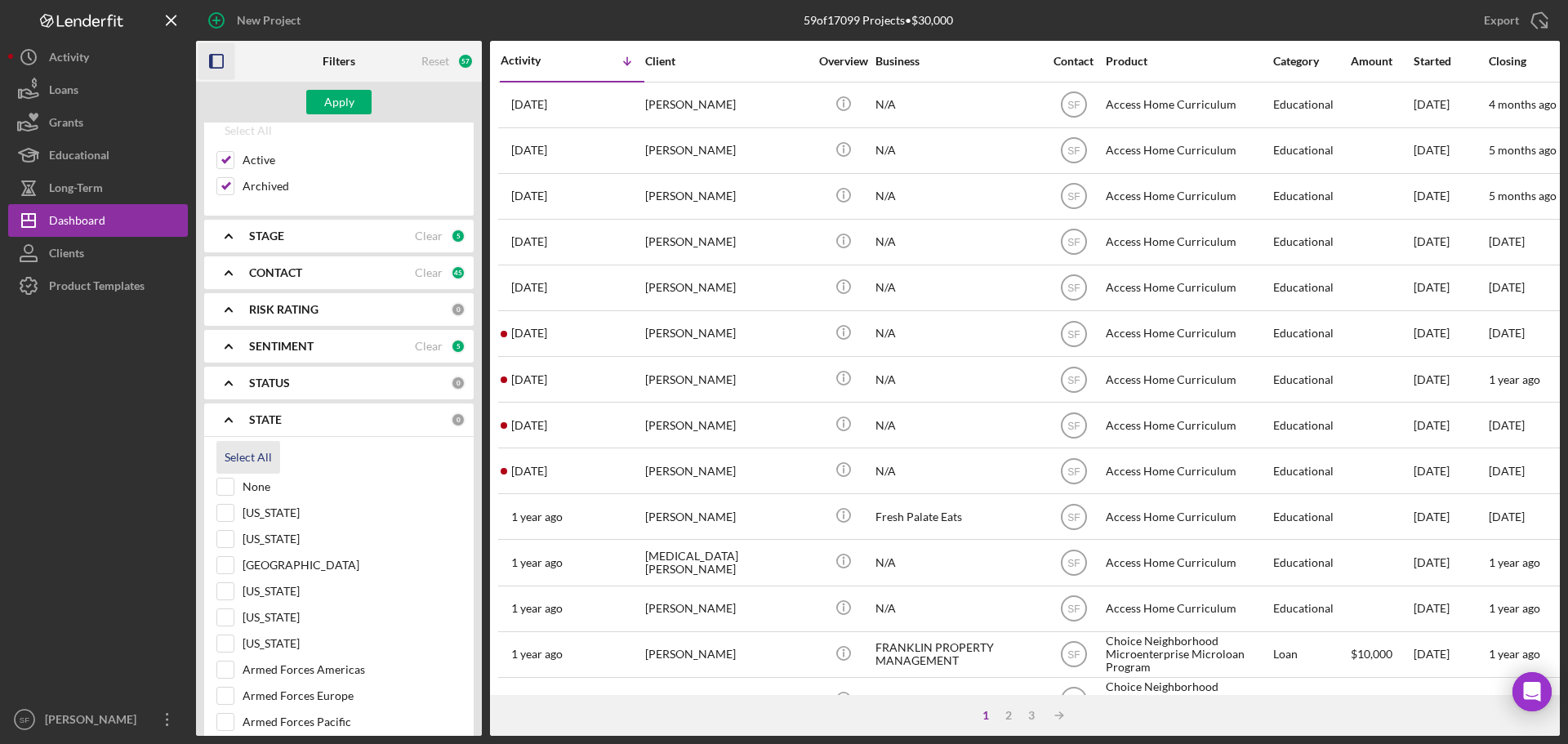
checkbox input "true"
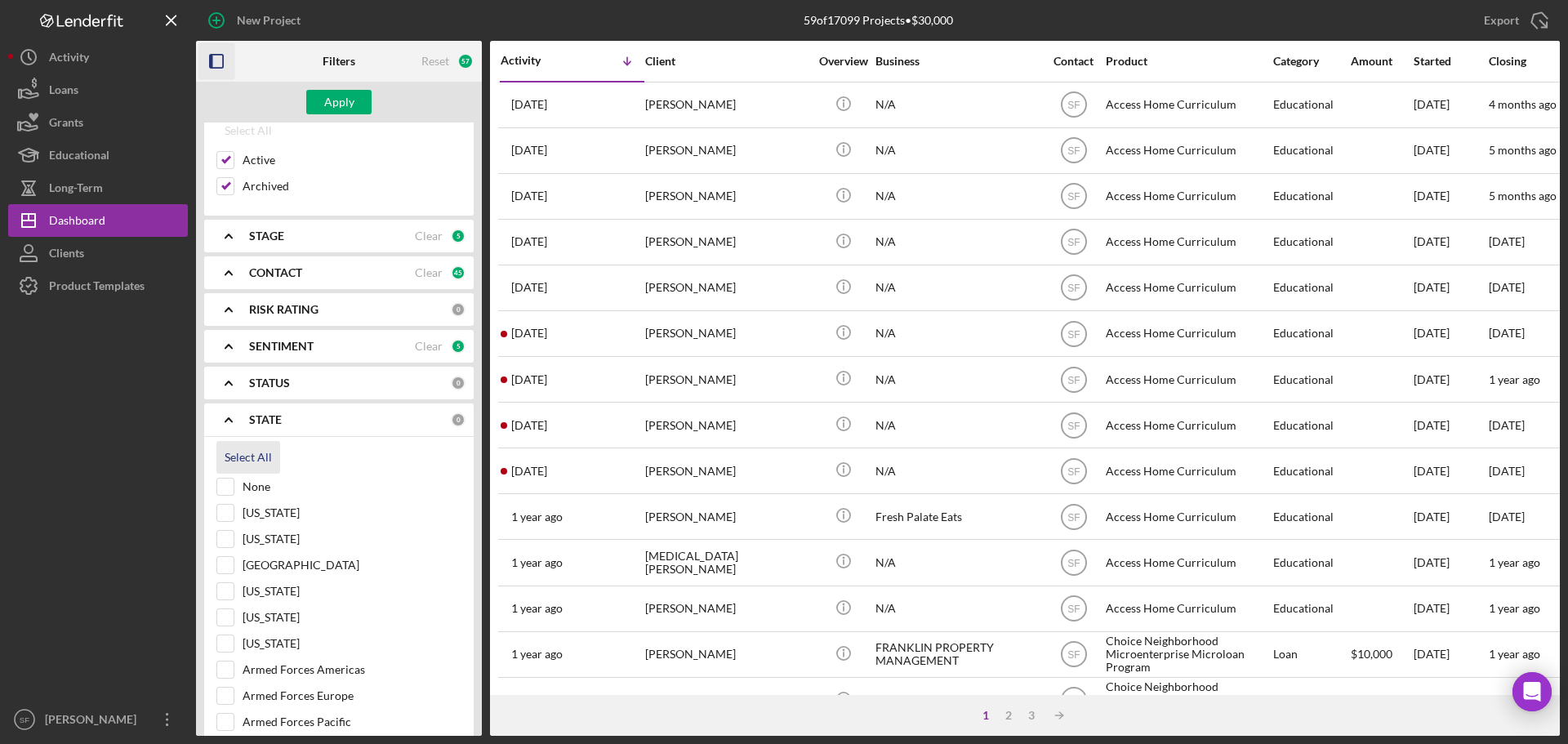
checkbox input "true"
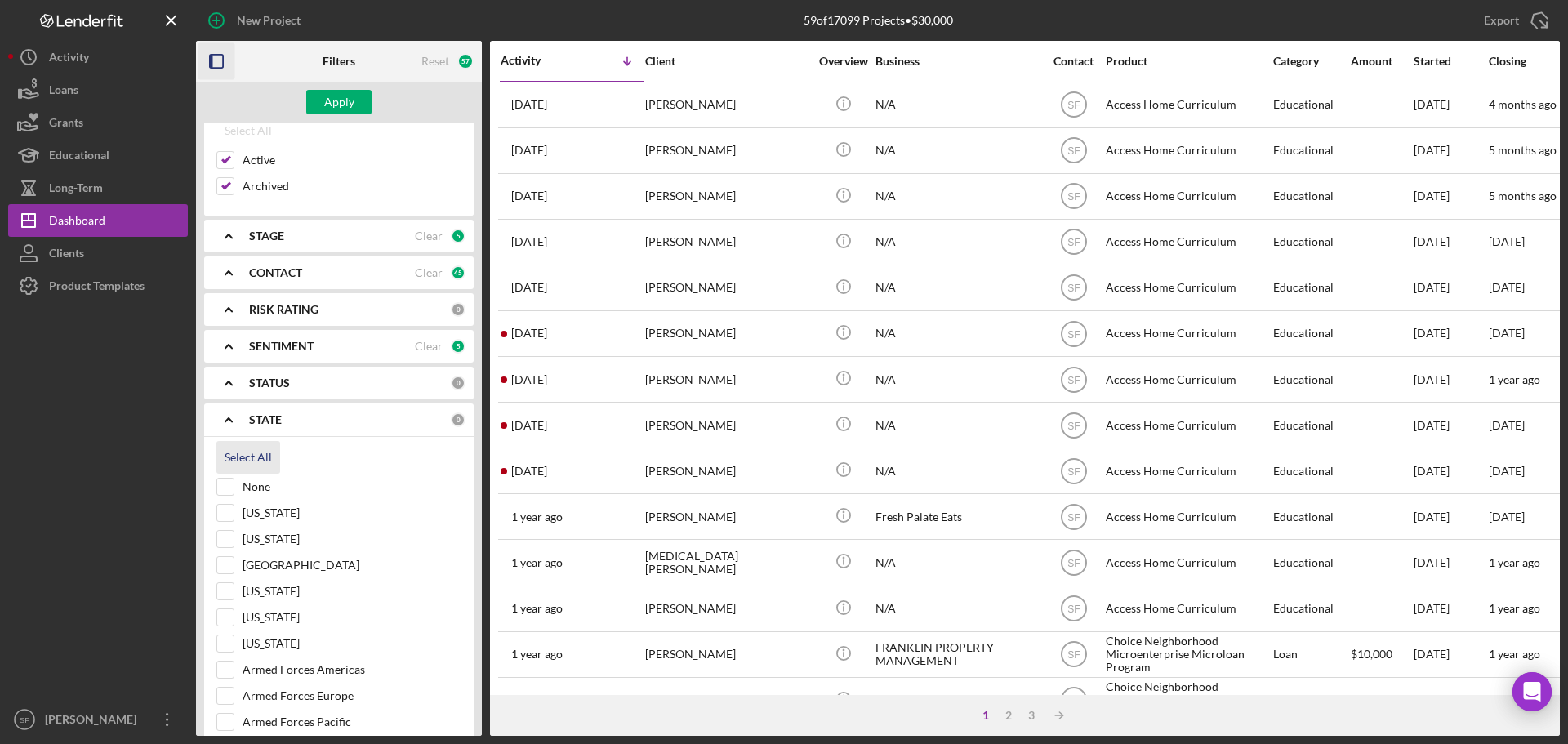
checkbox input "true"
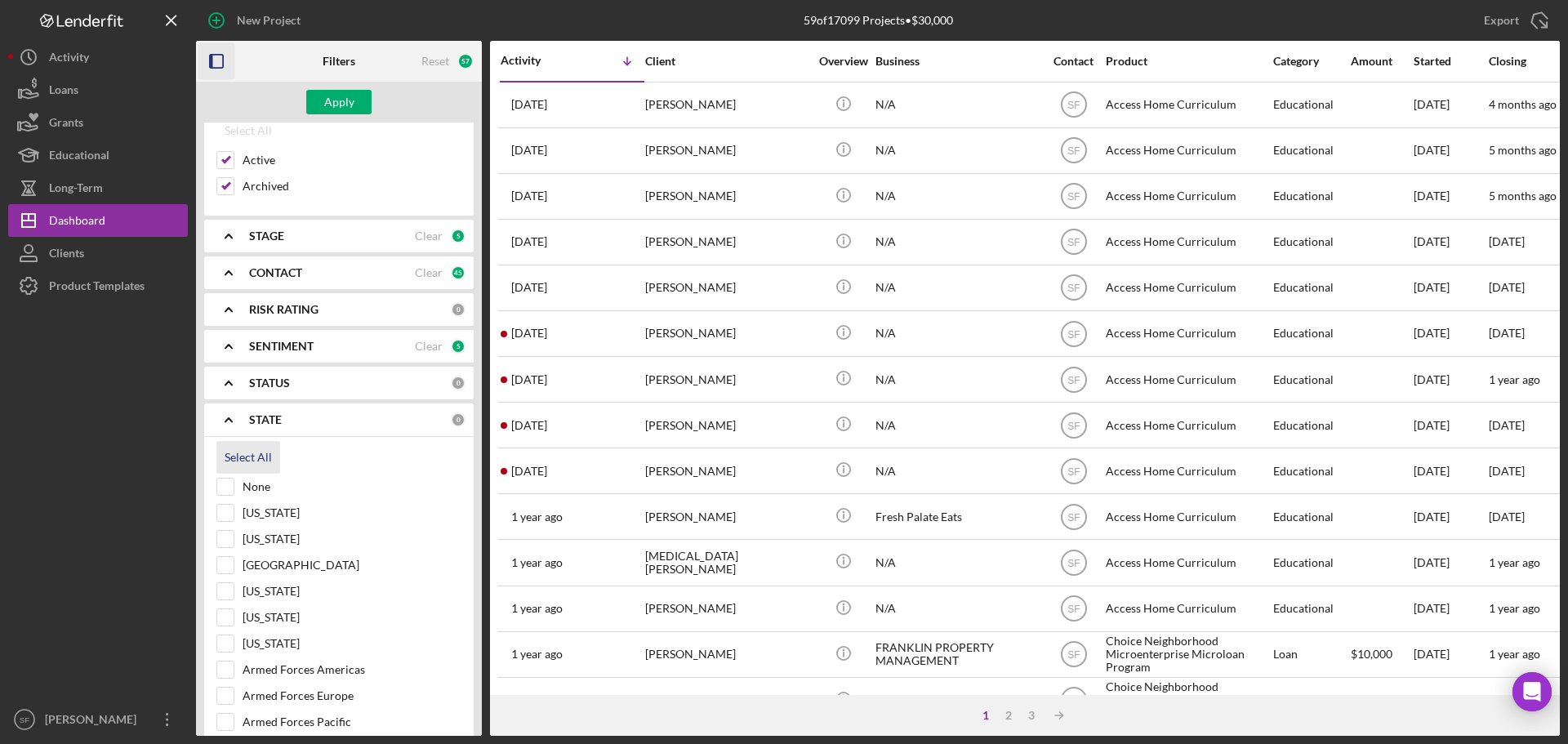
checkbox input "true"
click at [275, 413] on b "STATE" at bounding box center [265, 420] width 33 height 14
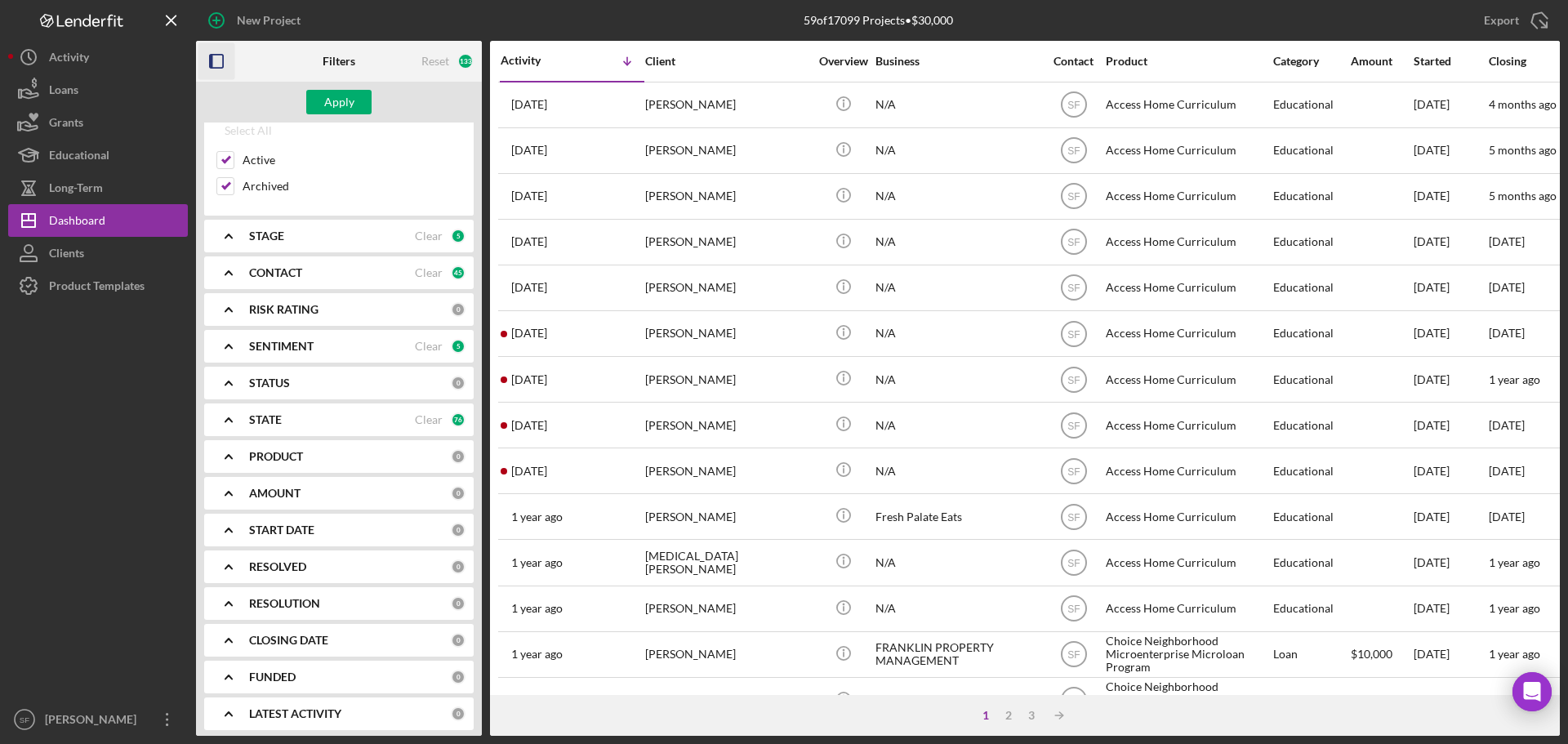
click at [279, 453] on b "PRODUCT" at bounding box center [276, 456] width 54 height 14
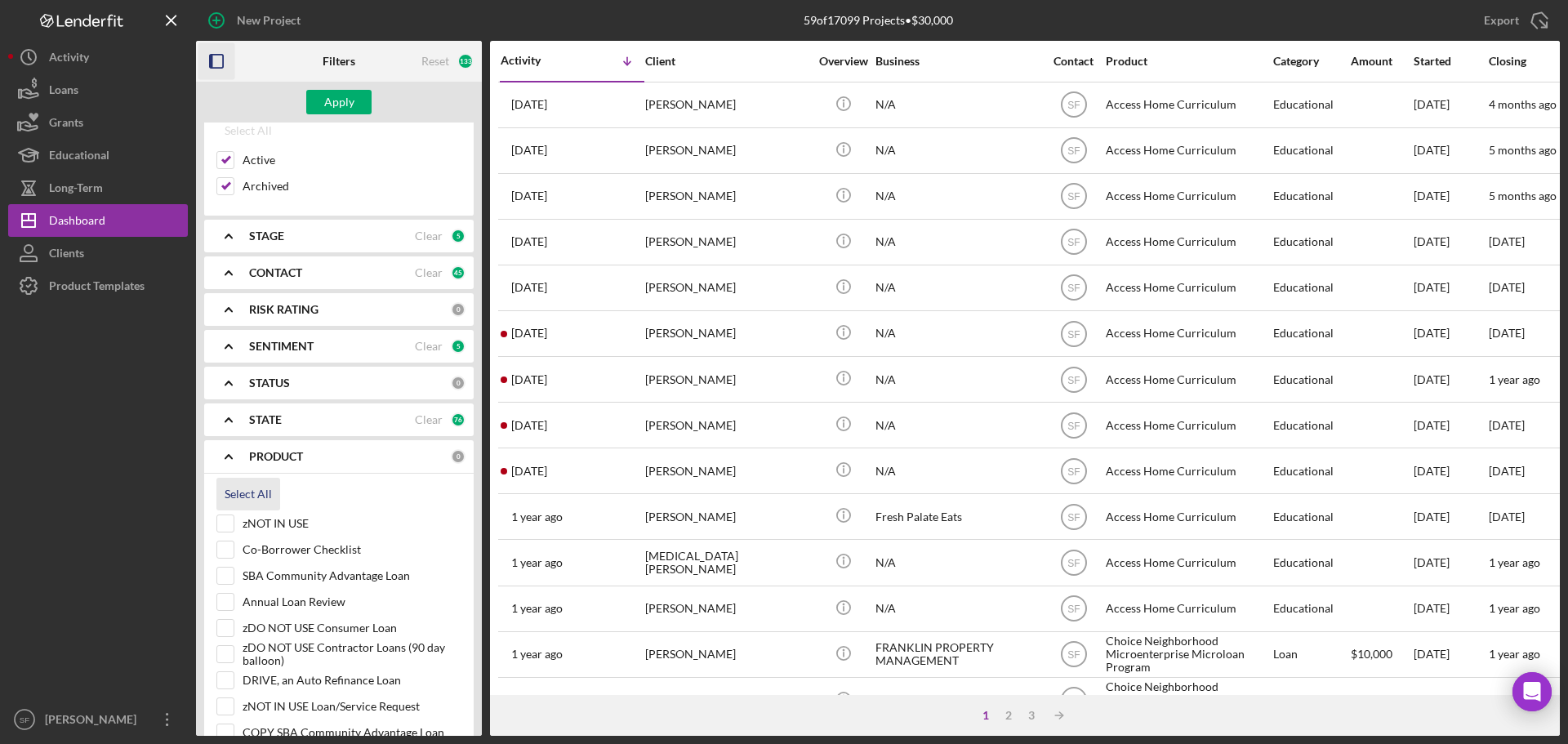
click at [268, 479] on div "Select All" at bounding box center [248, 494] width 47 height 33
checkbox input "true"
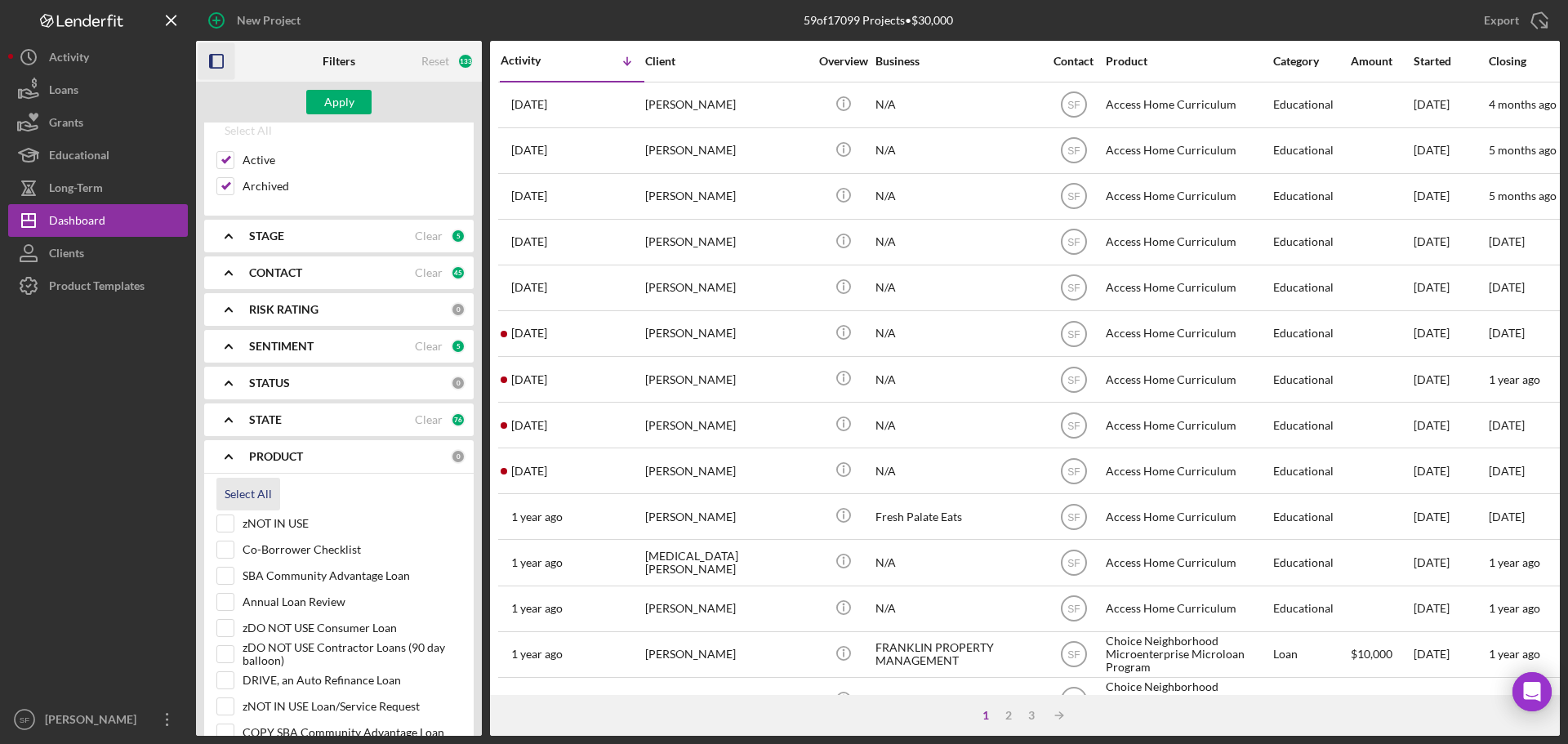
checkbox input "true"
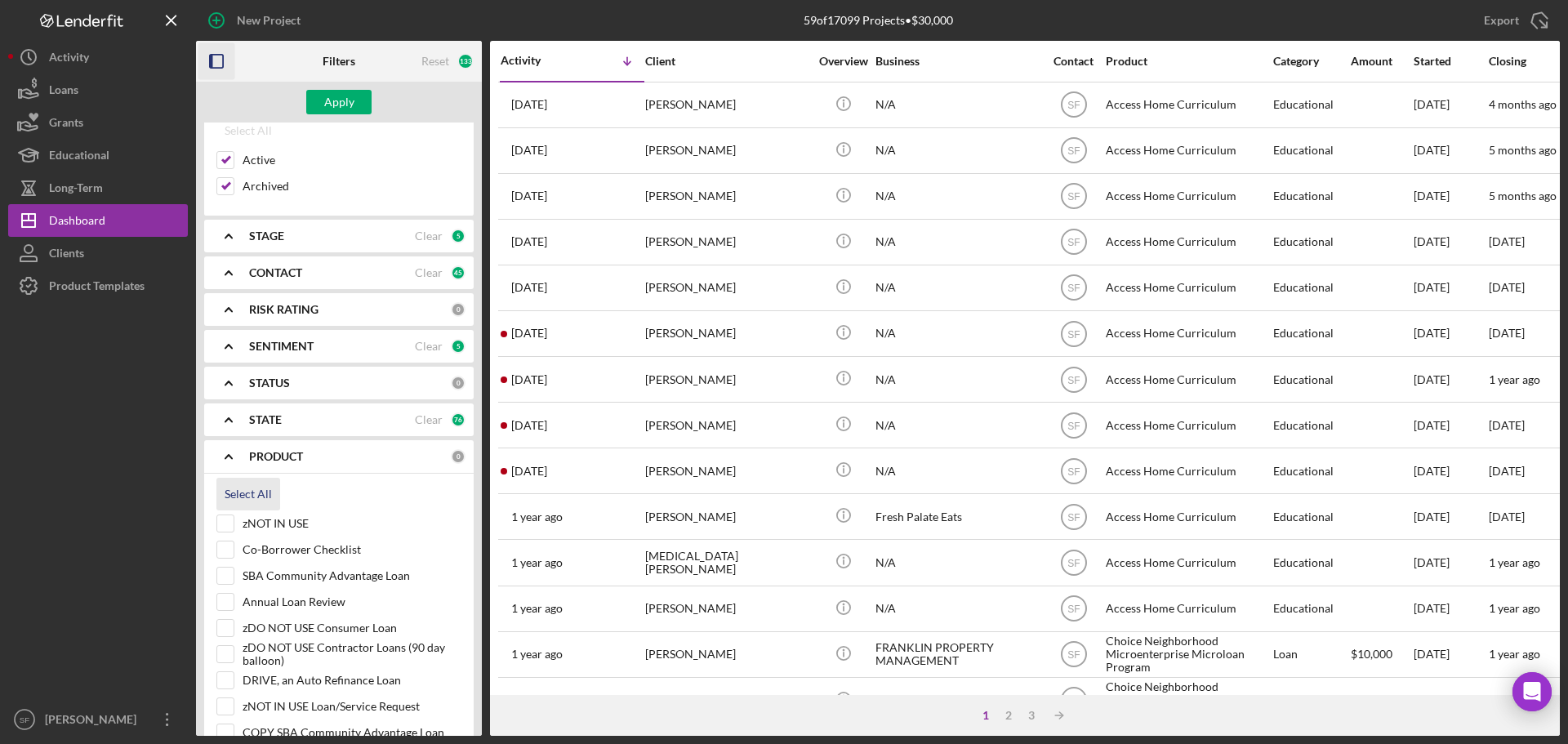
checkbox input "true"
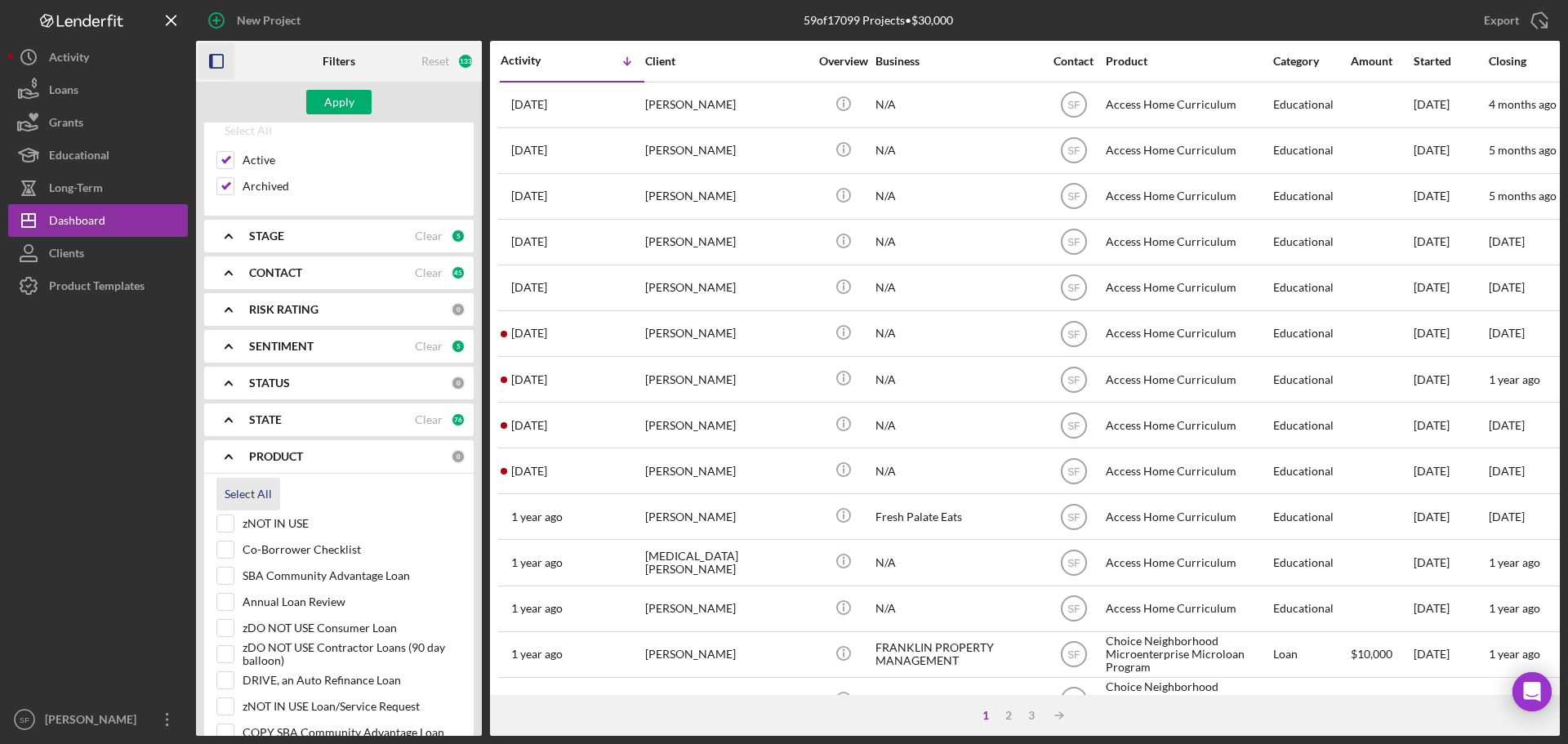
checkbox input "true"
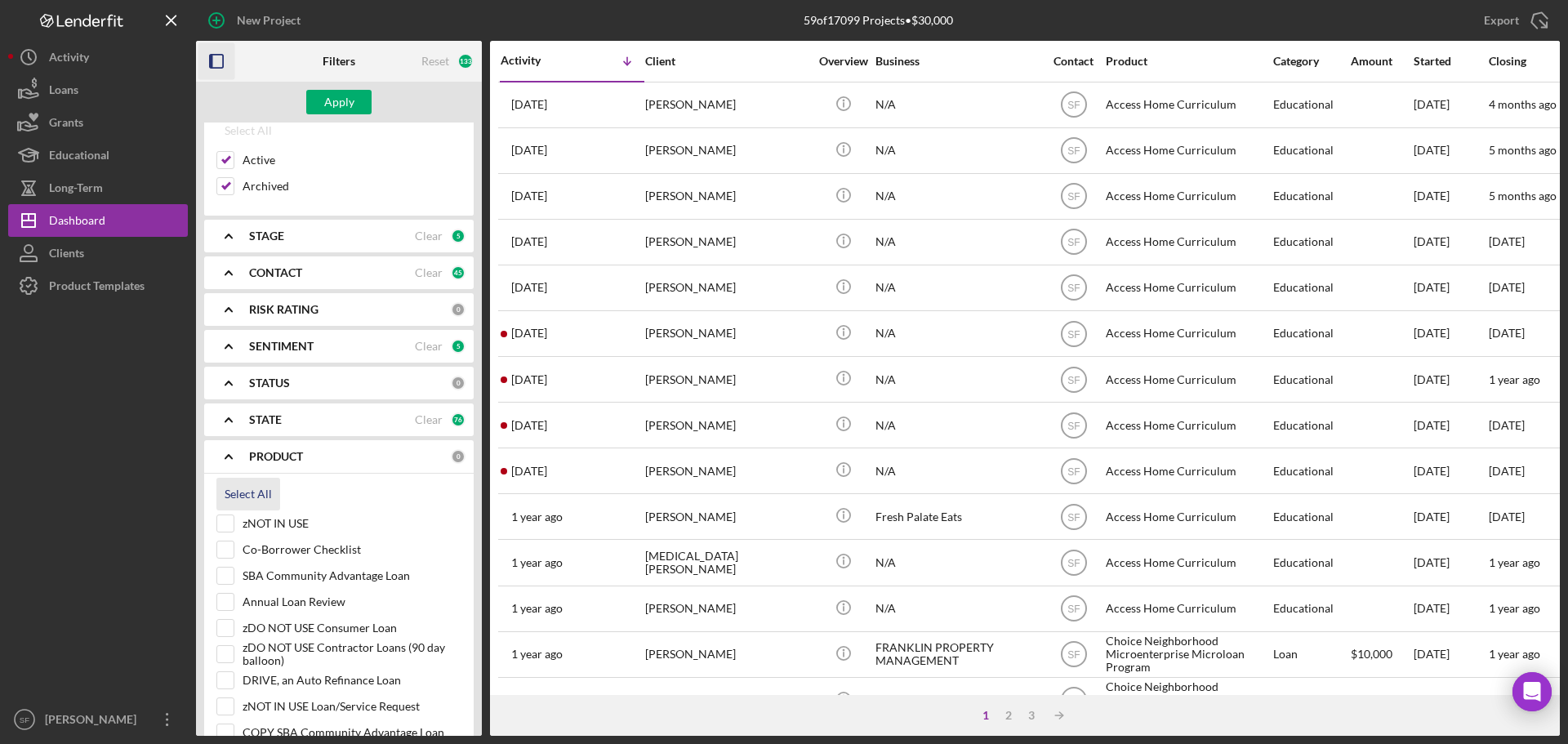
checkbox input "true"
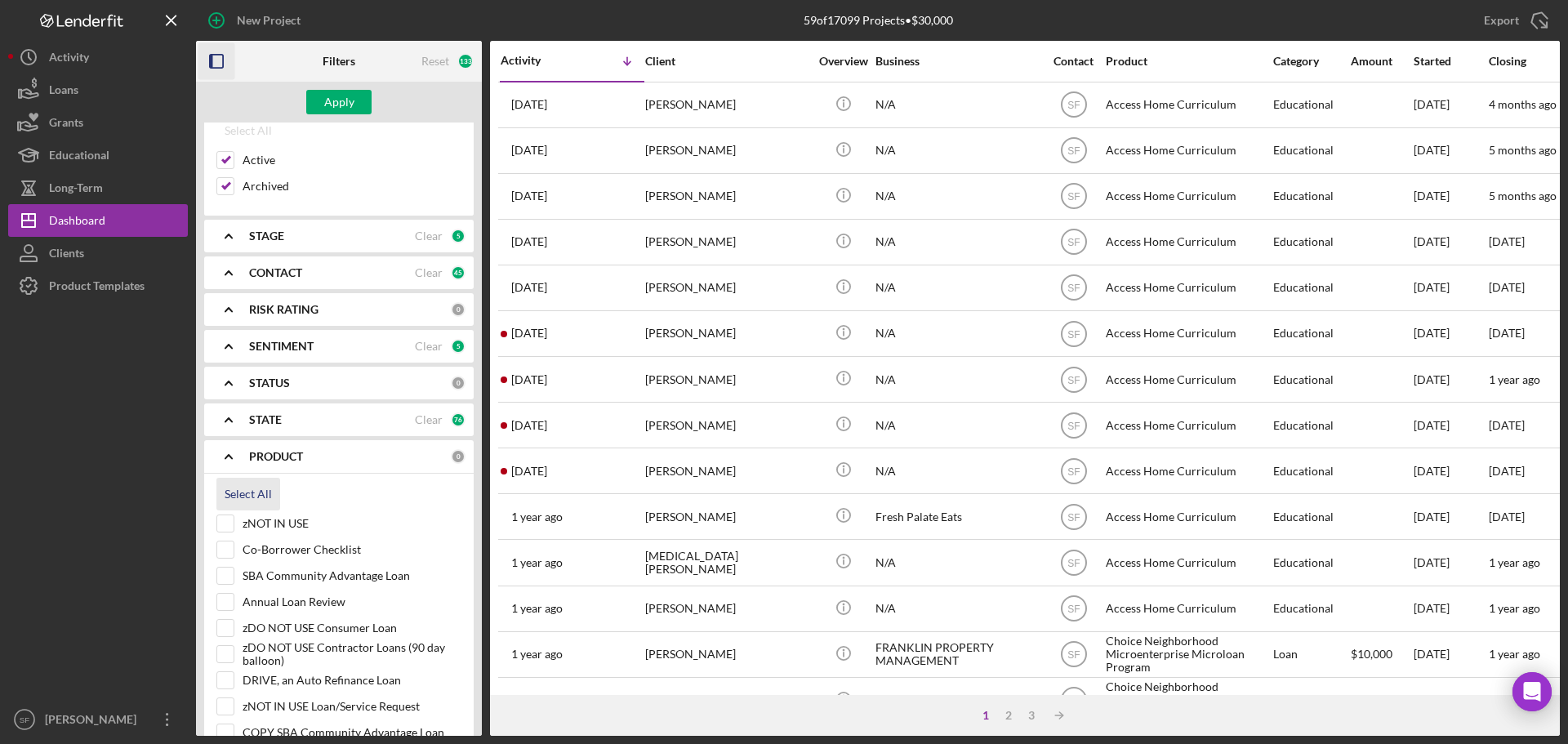
checkbox input "true"
click at [276, 457] on b "PRODUCT" at bounding box center [276, 456] width 54 height 14
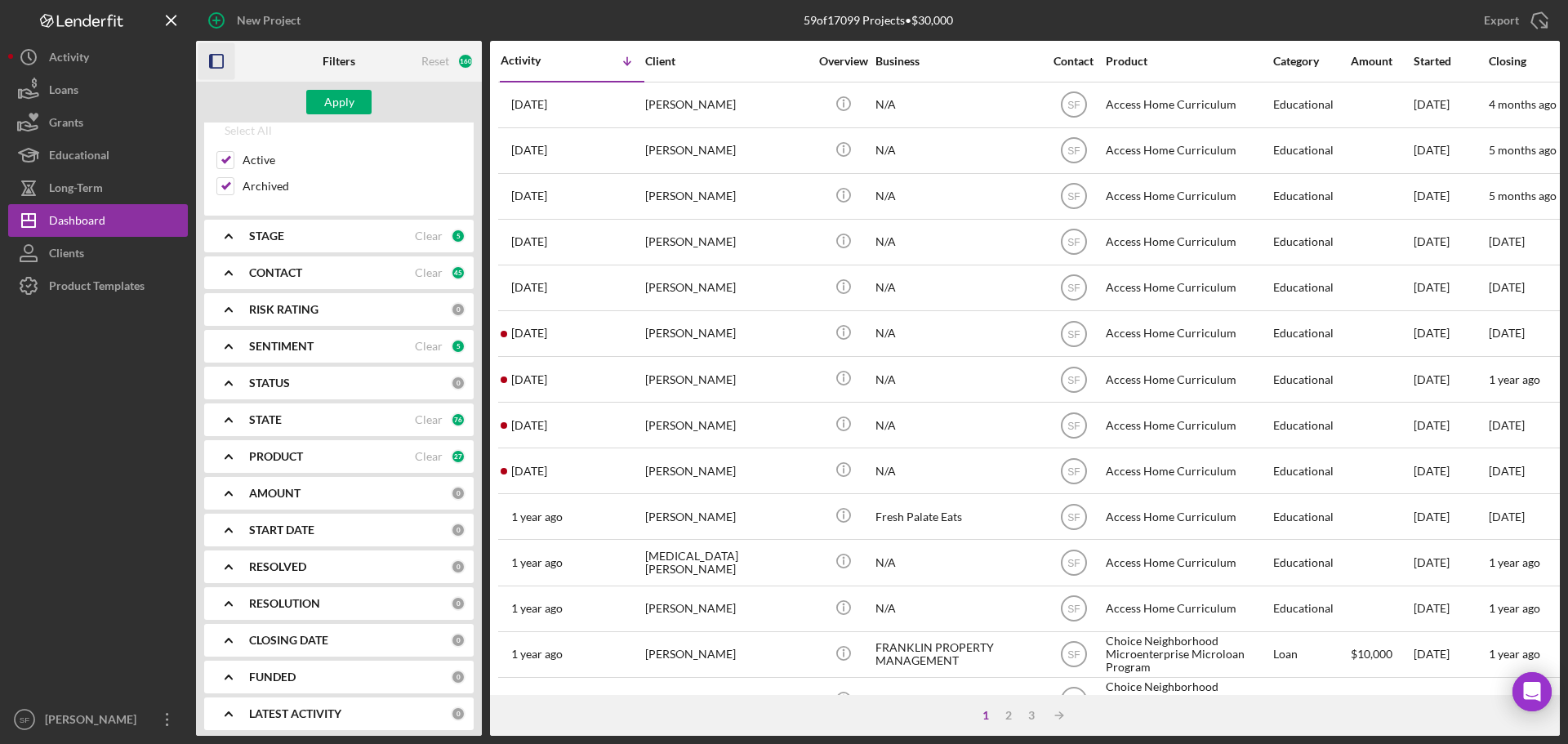
scroll to position [170, 0]
click at [337, 528] on div "START DATE" at bounding box center [349, 524] width 202 height 14
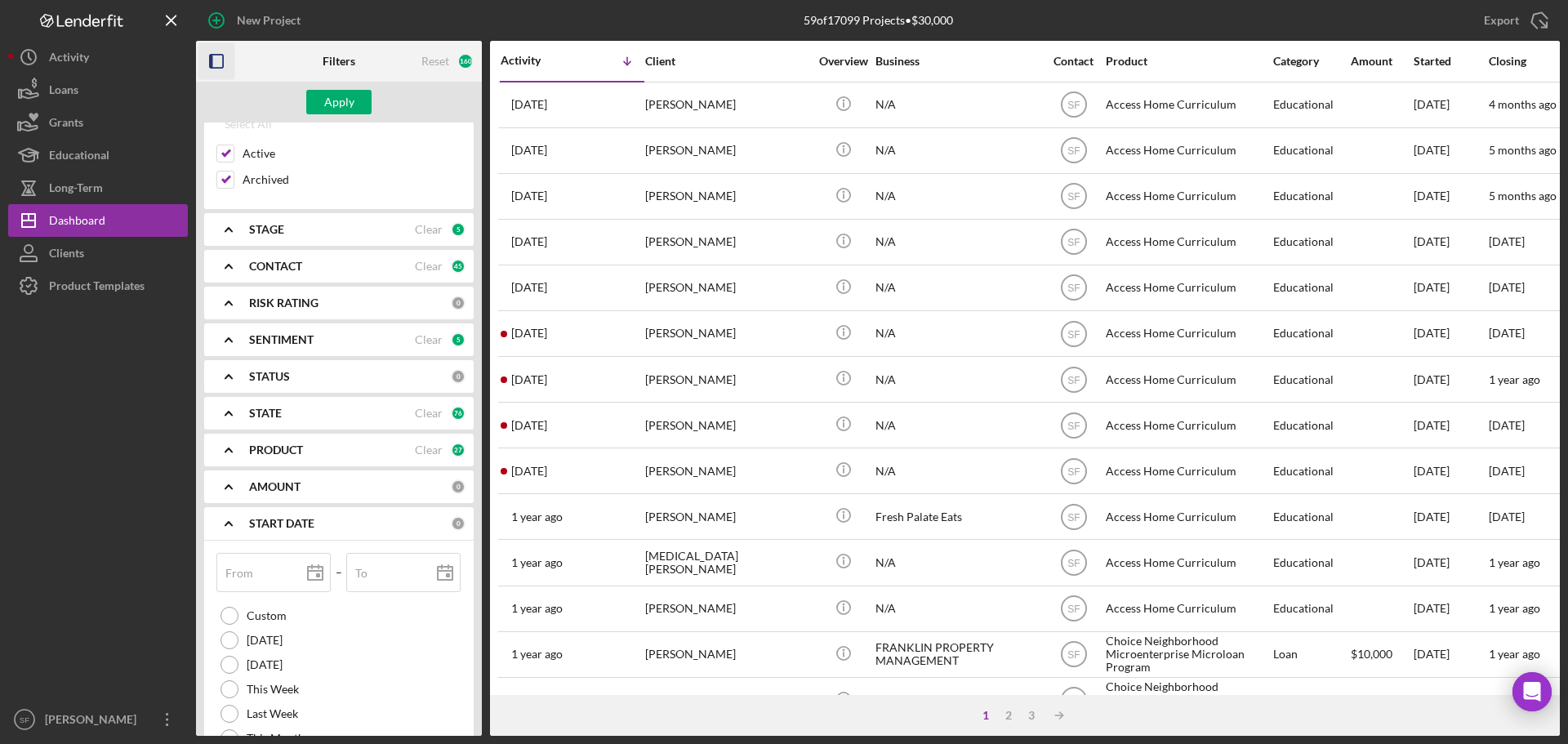
click at [305, 524] on b "START DATE" at bounding box center [282, 524] width 66 height 14
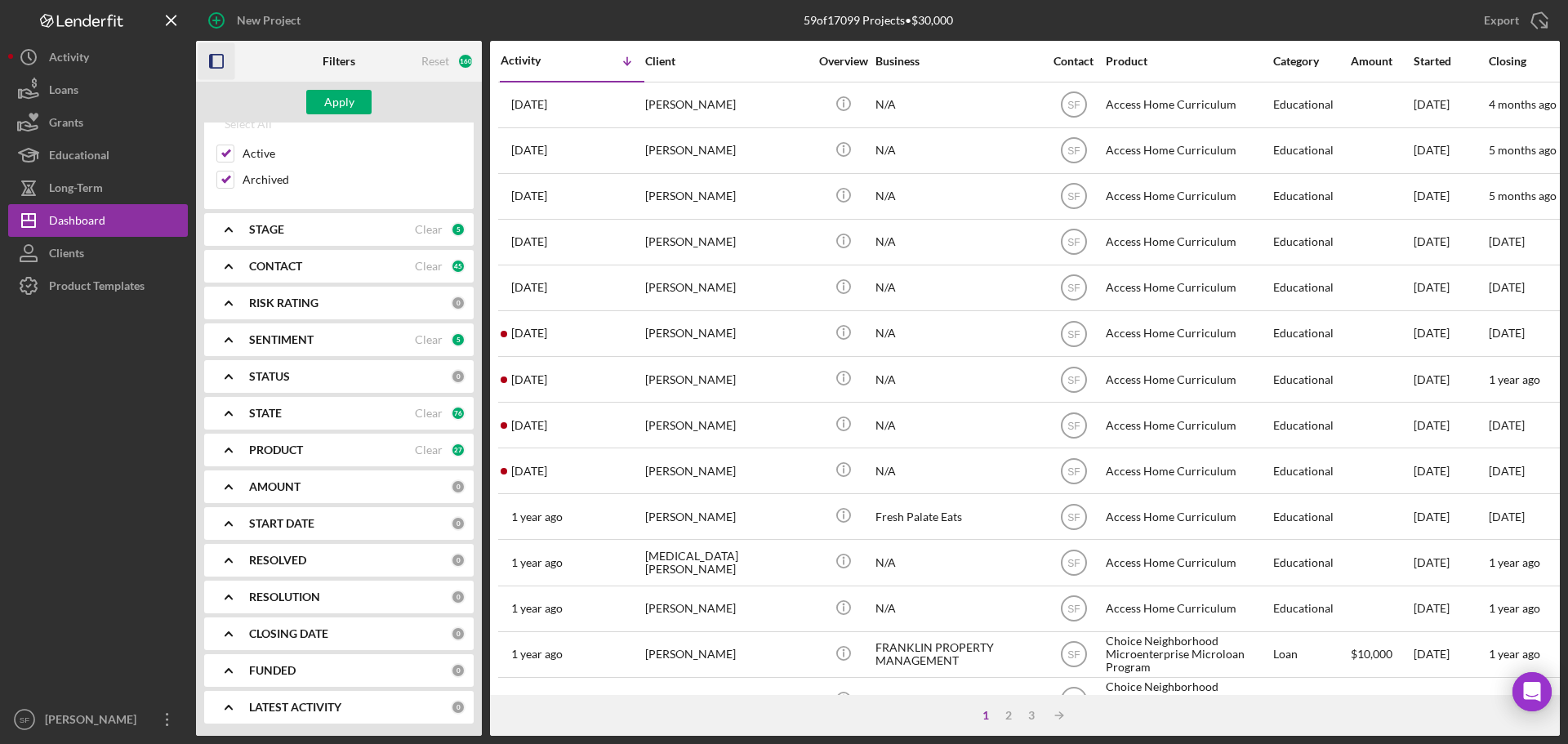
click at [306, 591] on b "RESOLUTION" at bounding box center [285, 597] width 71 height 14
click at [252, 643] on div "Select All" at bounding box center [248, 635] width 47 height 33
checkbox input "true"
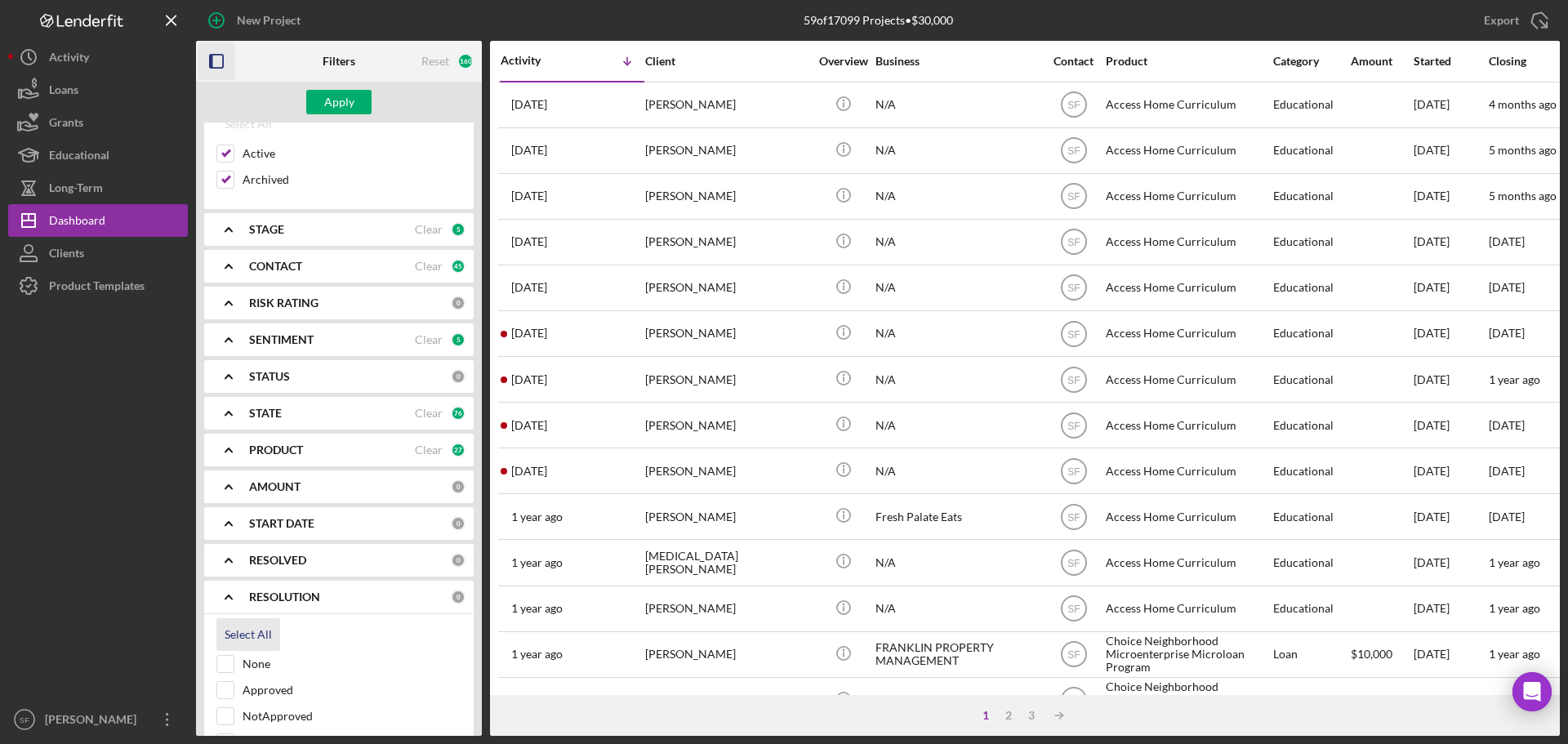
checkbox input "true"
click at [348, 592] on div "RESOLUTION" at bounding box center [332, 597] width 166 height 14
click at [328, 631] on b "CLOSING DATE" at bounding box center [289, 634] width 79 height 14
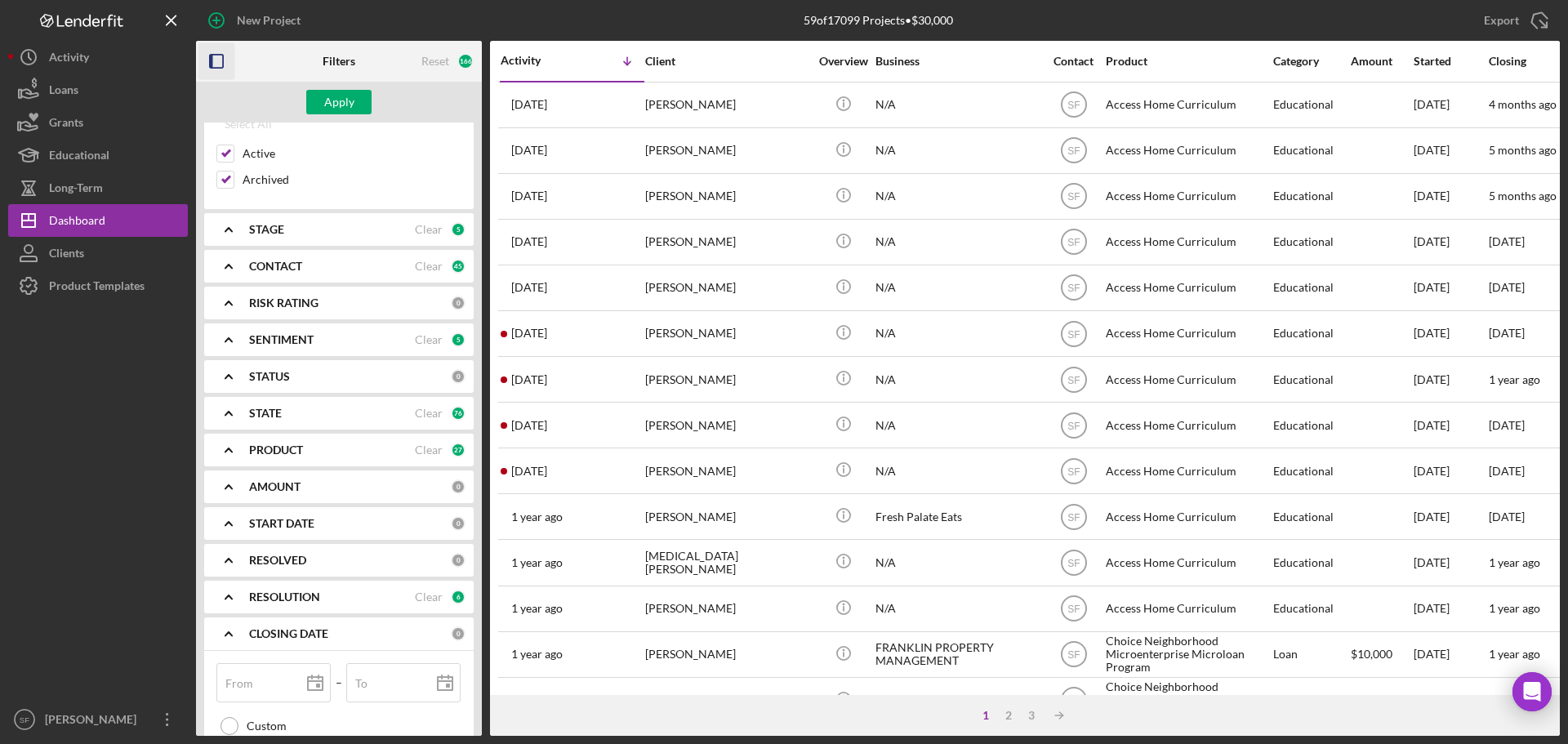
click at [328, 631] on b "CLOSING DATE" at bounding box center [289, 634] width 79 height 14
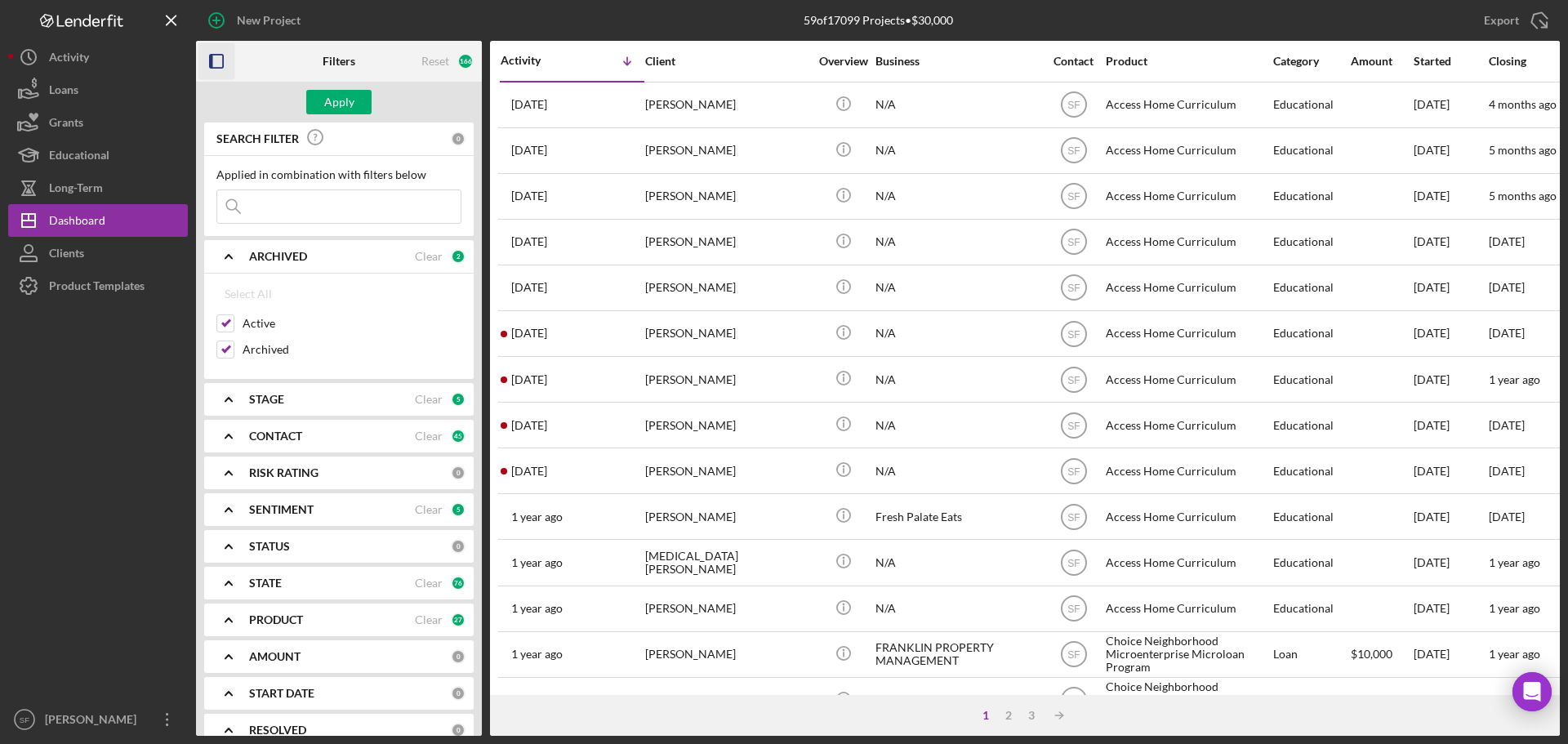
click at [363, 211] on input at bounding box center [339, 207] width 243 height 33
paste input "[PERSON_NAME]"
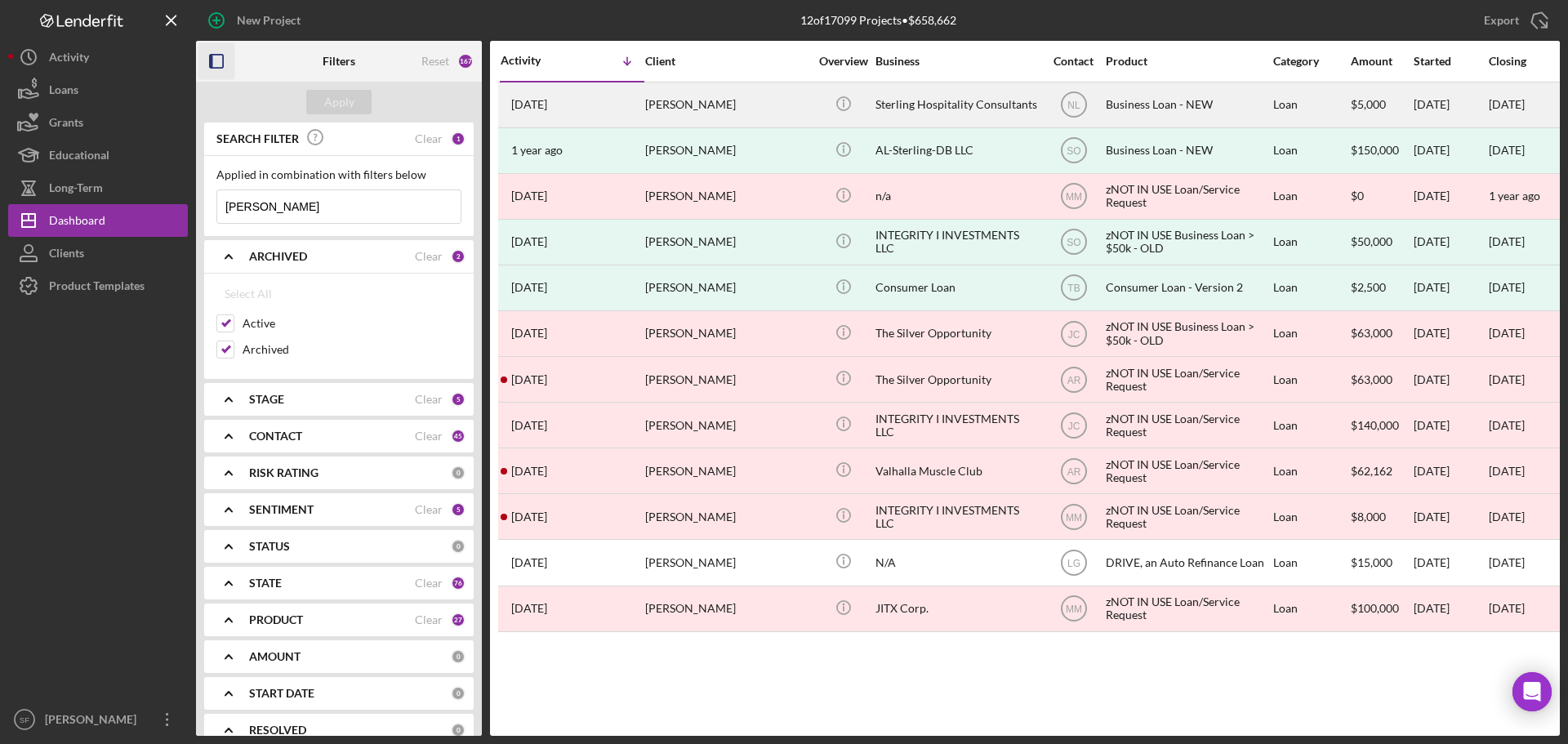
type input "[PERSON_NAME]"
click at [712, 107] on div "[PERSON_NAME]" at bounding box center [727, 104] width 163 height 43
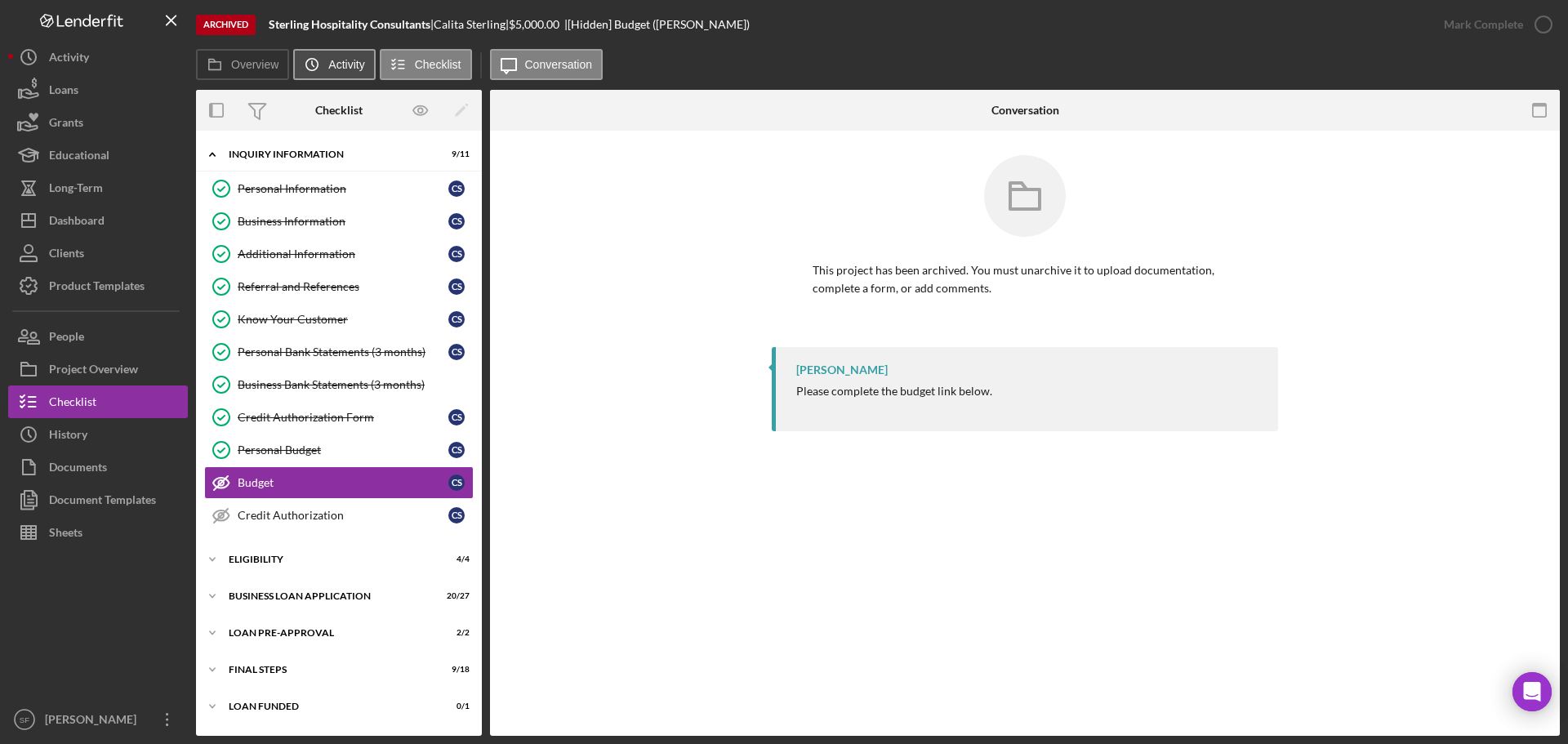
click at [302, 60] on icon "Icon/History" at bounding box center [312, 65] width 33 height 33
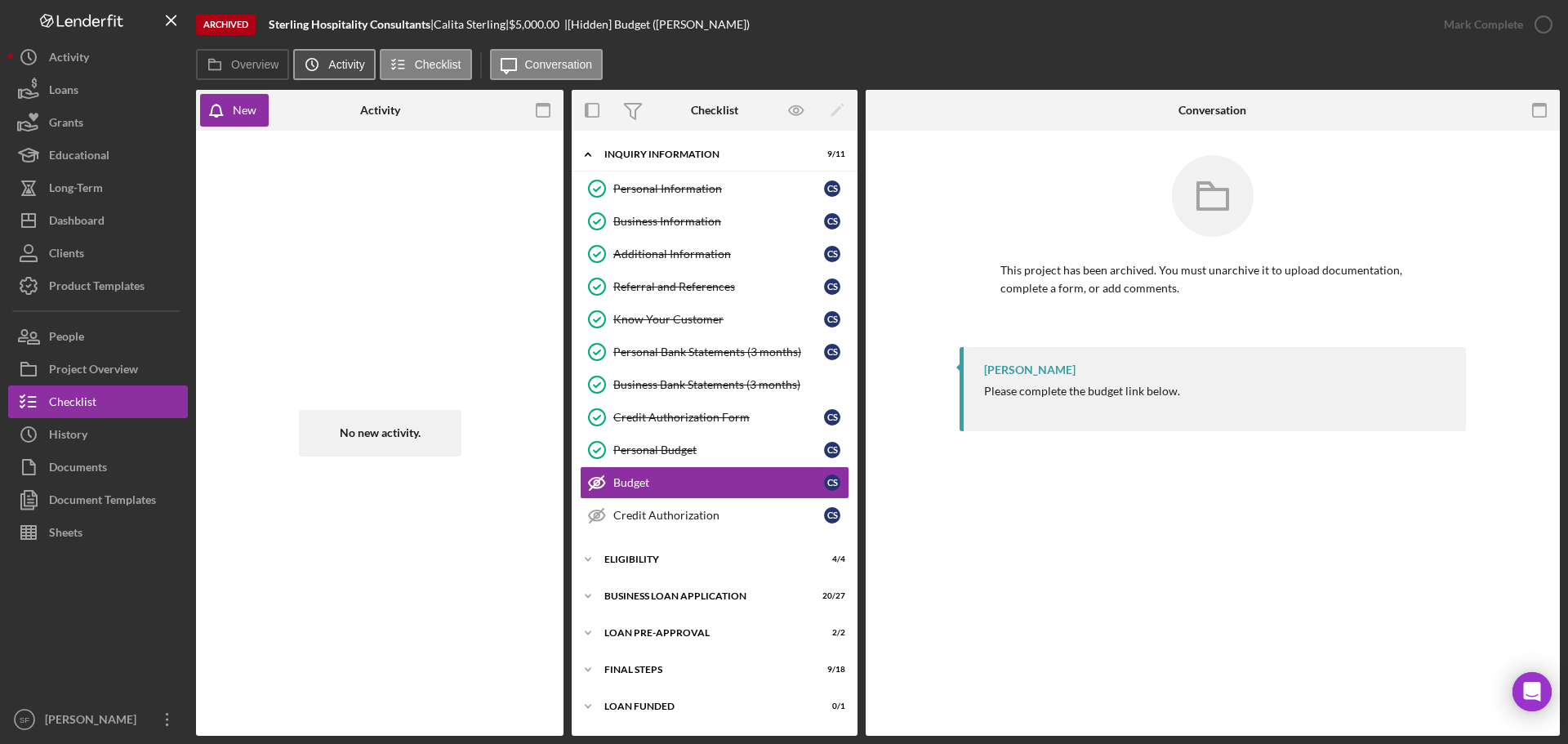
click at [302, 60] on icon "Icon/History" at bounding box center [312, 65] width 33 height 33
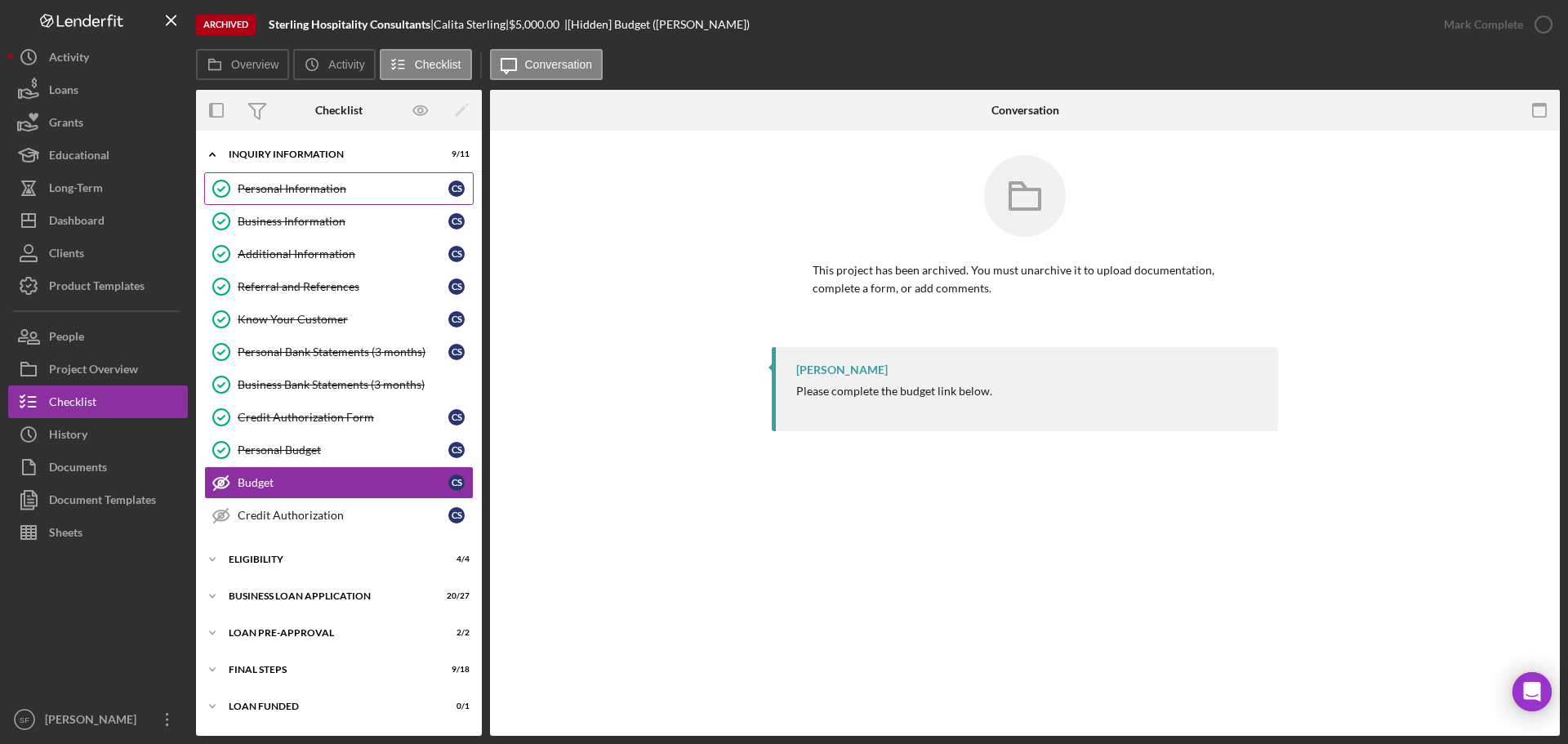
click at [341, 182] on div "Personal Information" at bounding box center [343, 189] width 210 height 14
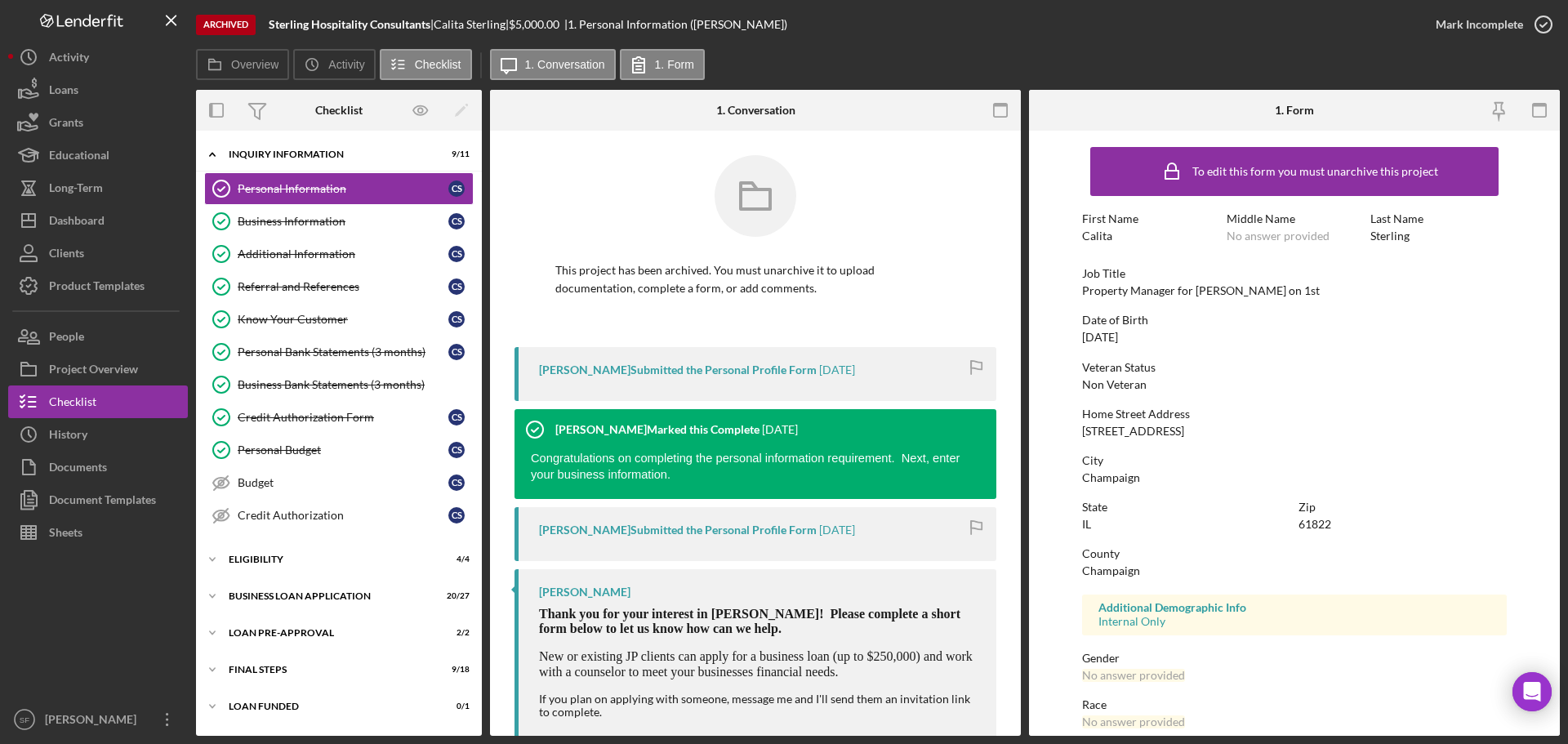
scroll to position [36, 0]
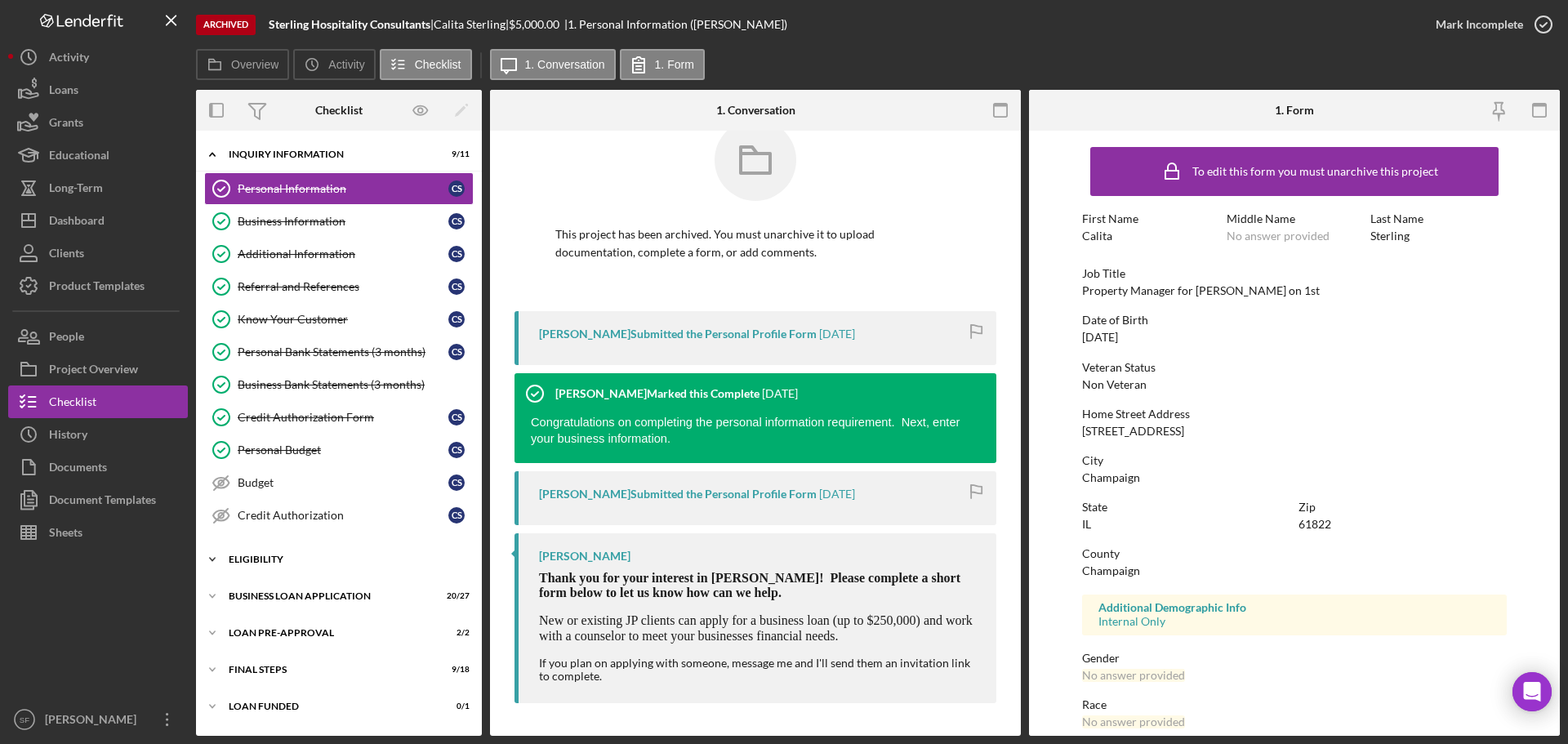
click at [331, 555] on div "ELIGIBILITY" at bounding box center [344, 560] width 233 height 10
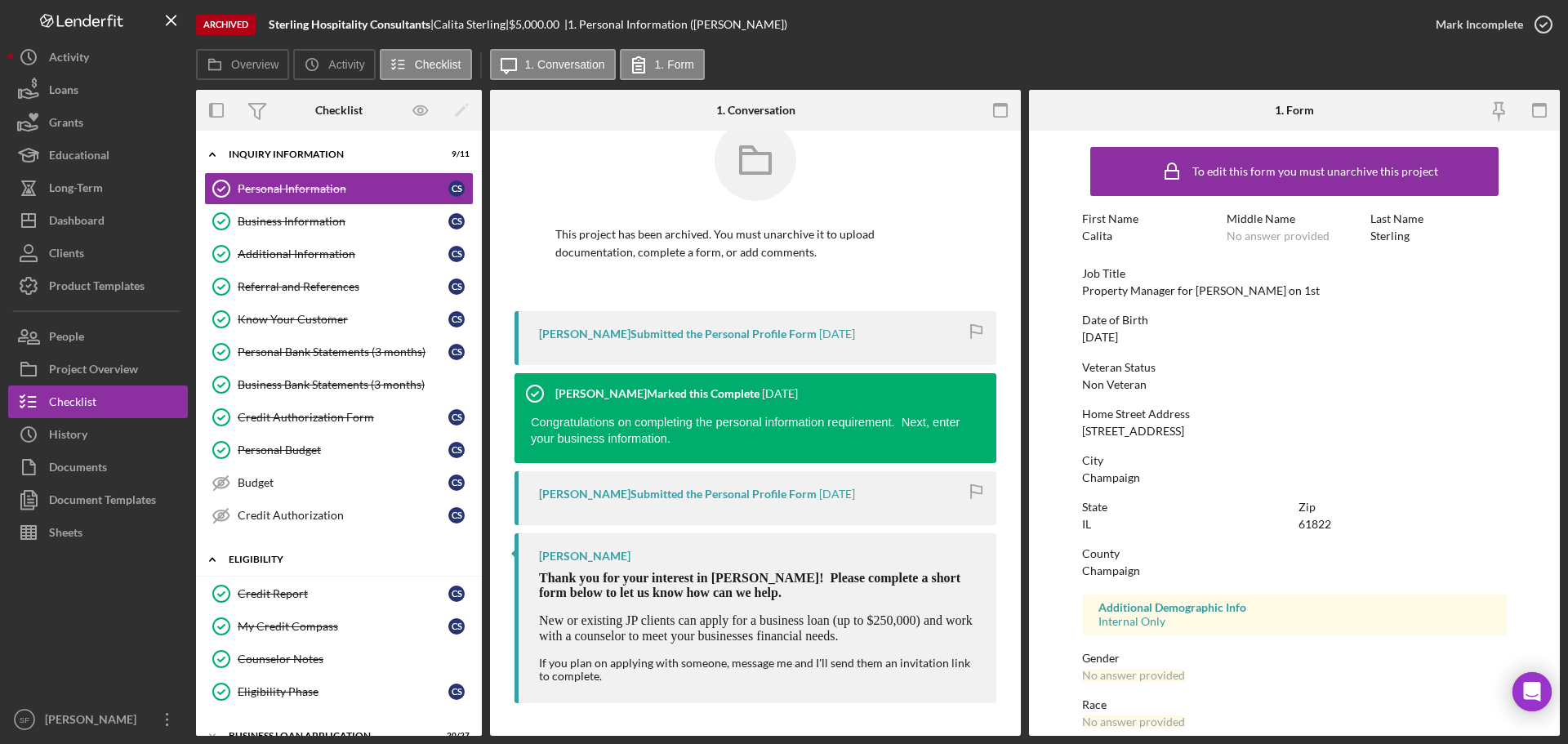
scroll to position [135, 0]
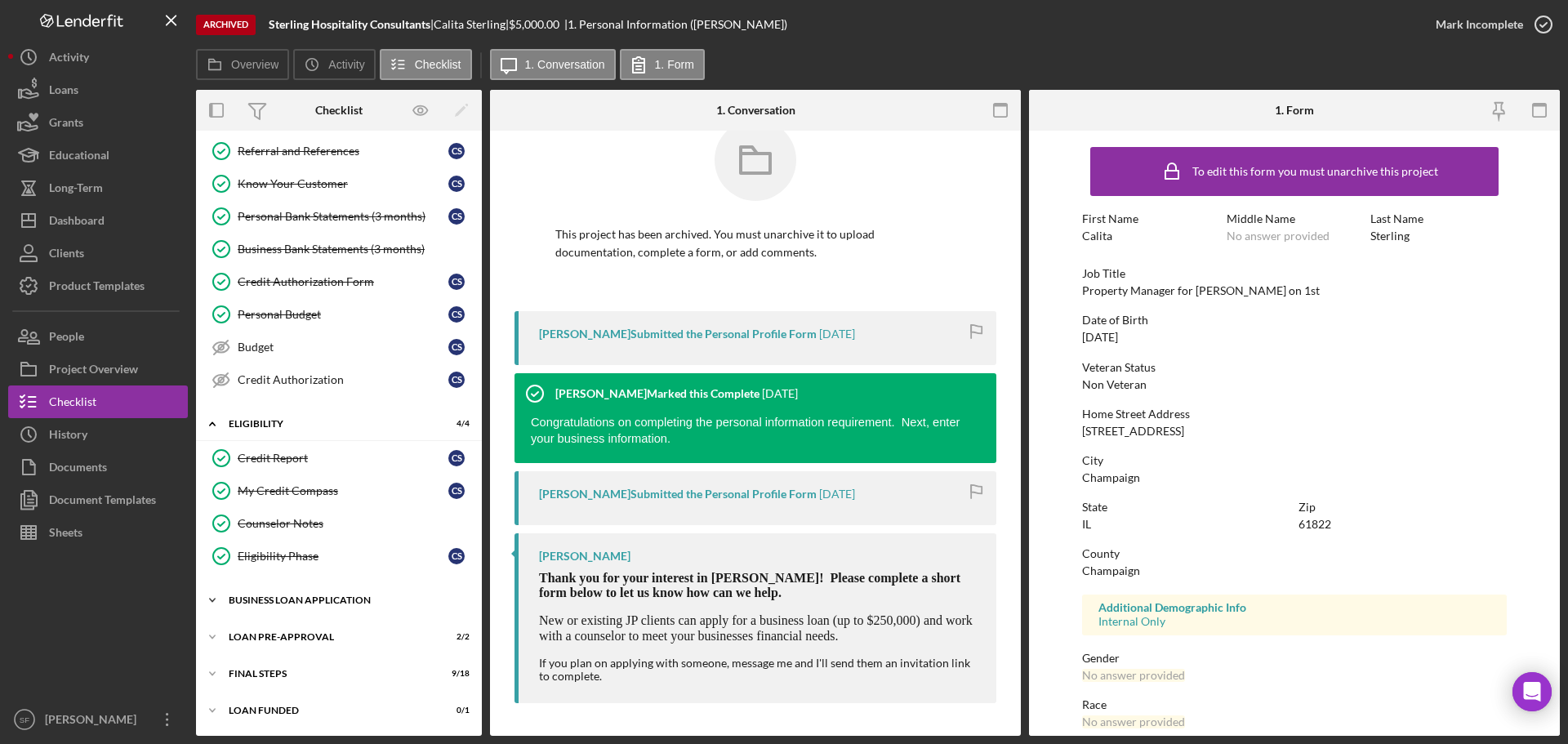
click at [321, 608] on div "Icon/Expander BUSINESS LOAN APPLICATION 20 / 27" at bounding box center [339, 600] width 286 height 33
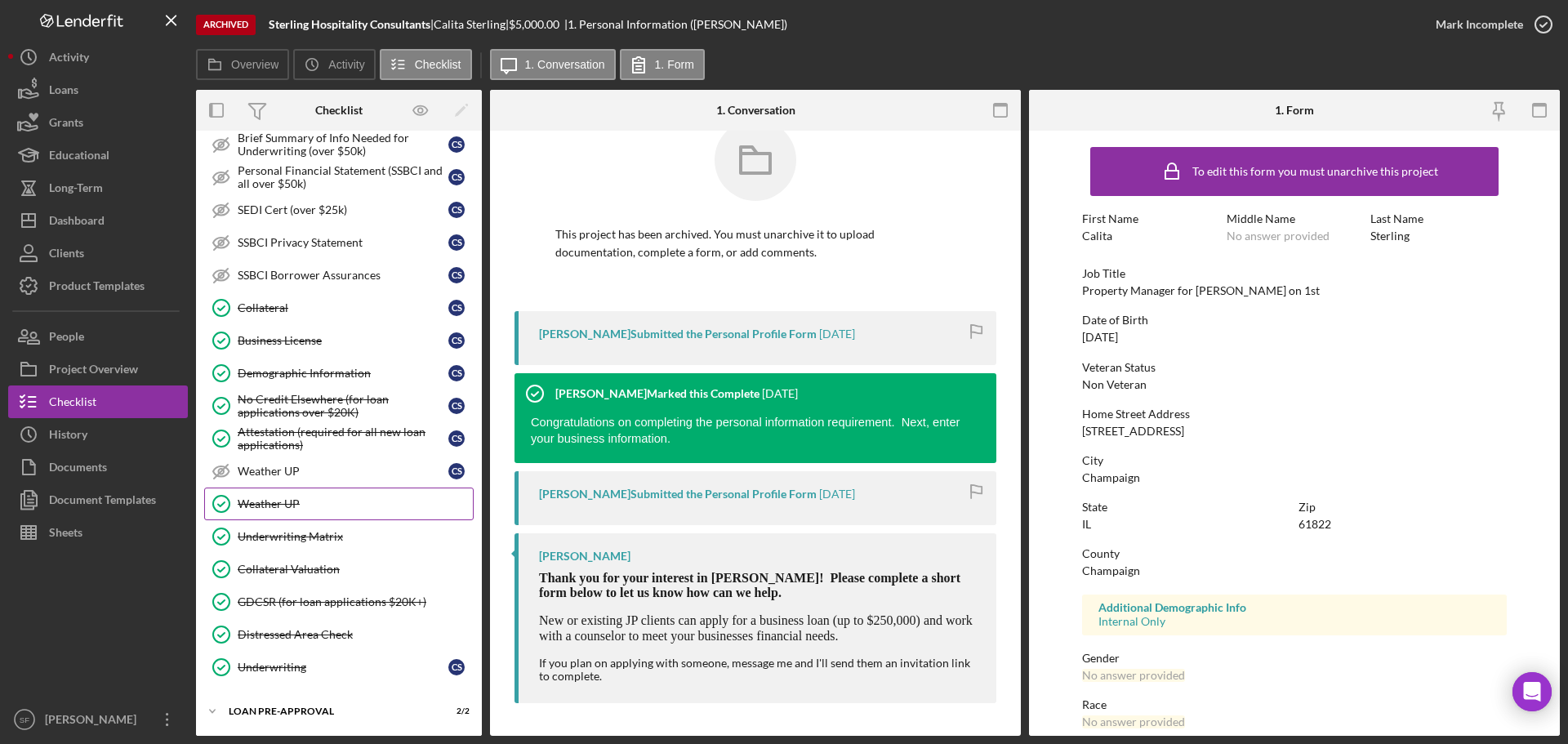
scroll to position [1027, 0]
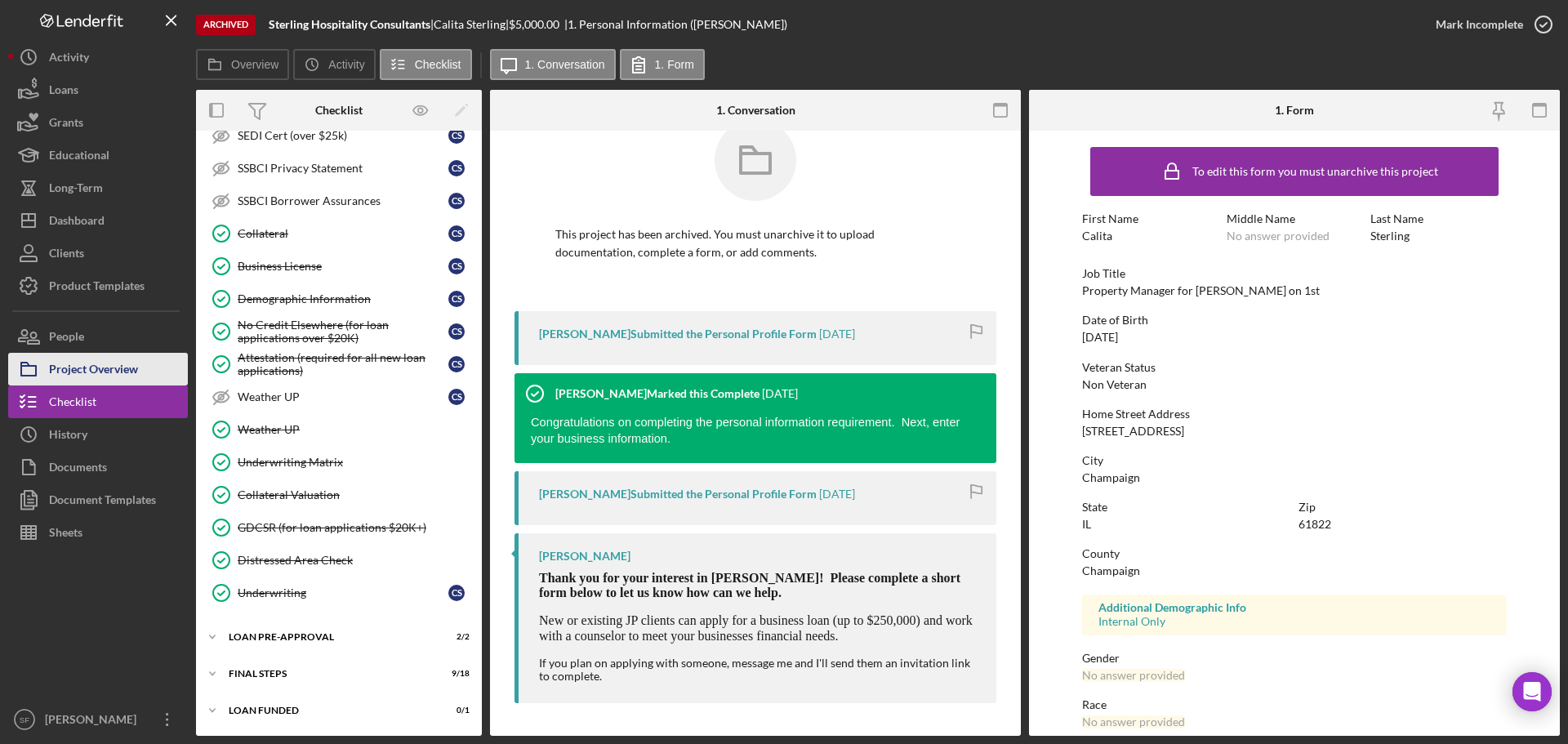
click at [132, 372] on div "Project Overview" at bounding box center [94, 372] width 89 height 37
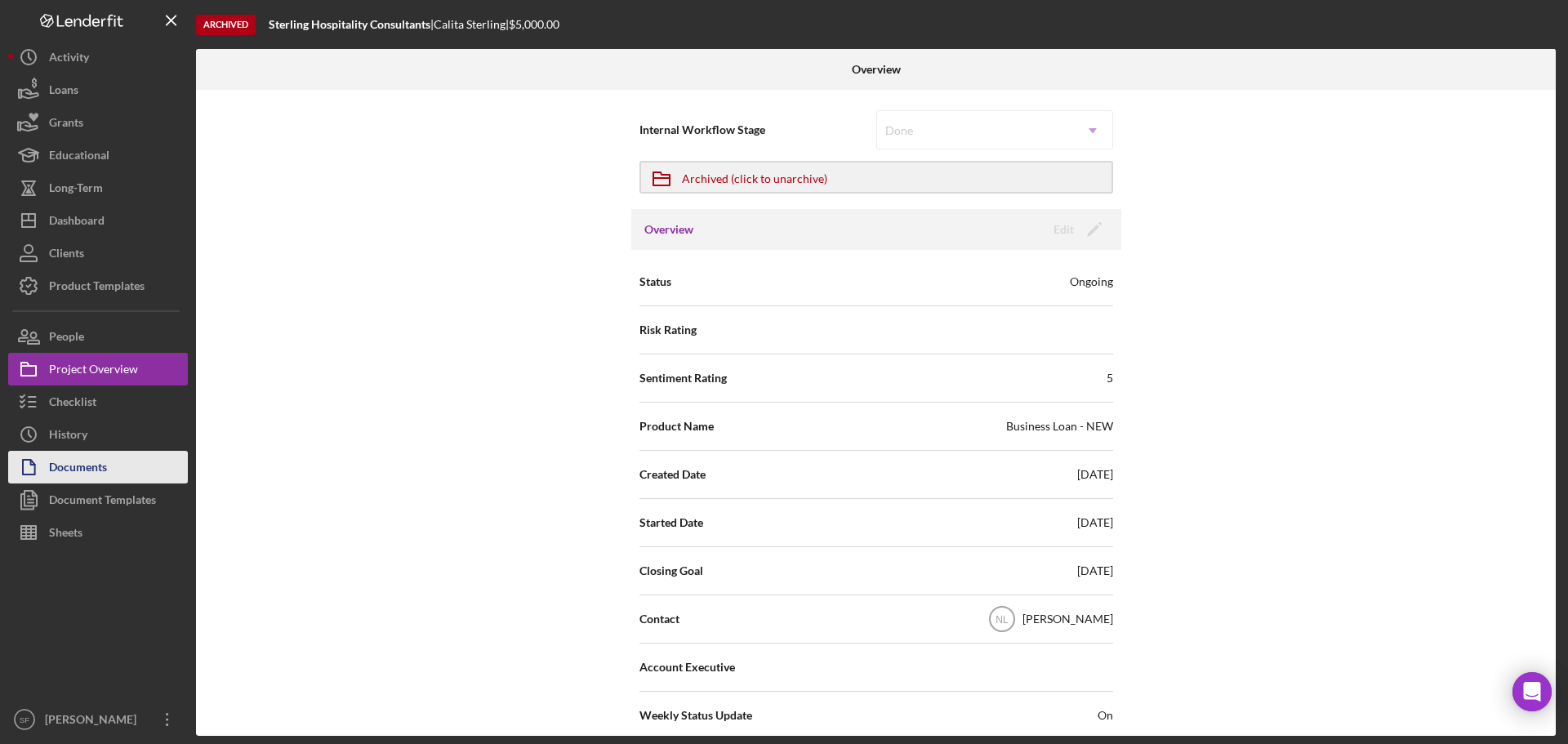
click at [114, 471] on button "Documents" at bounding box center [97, 467] width 179 height 33
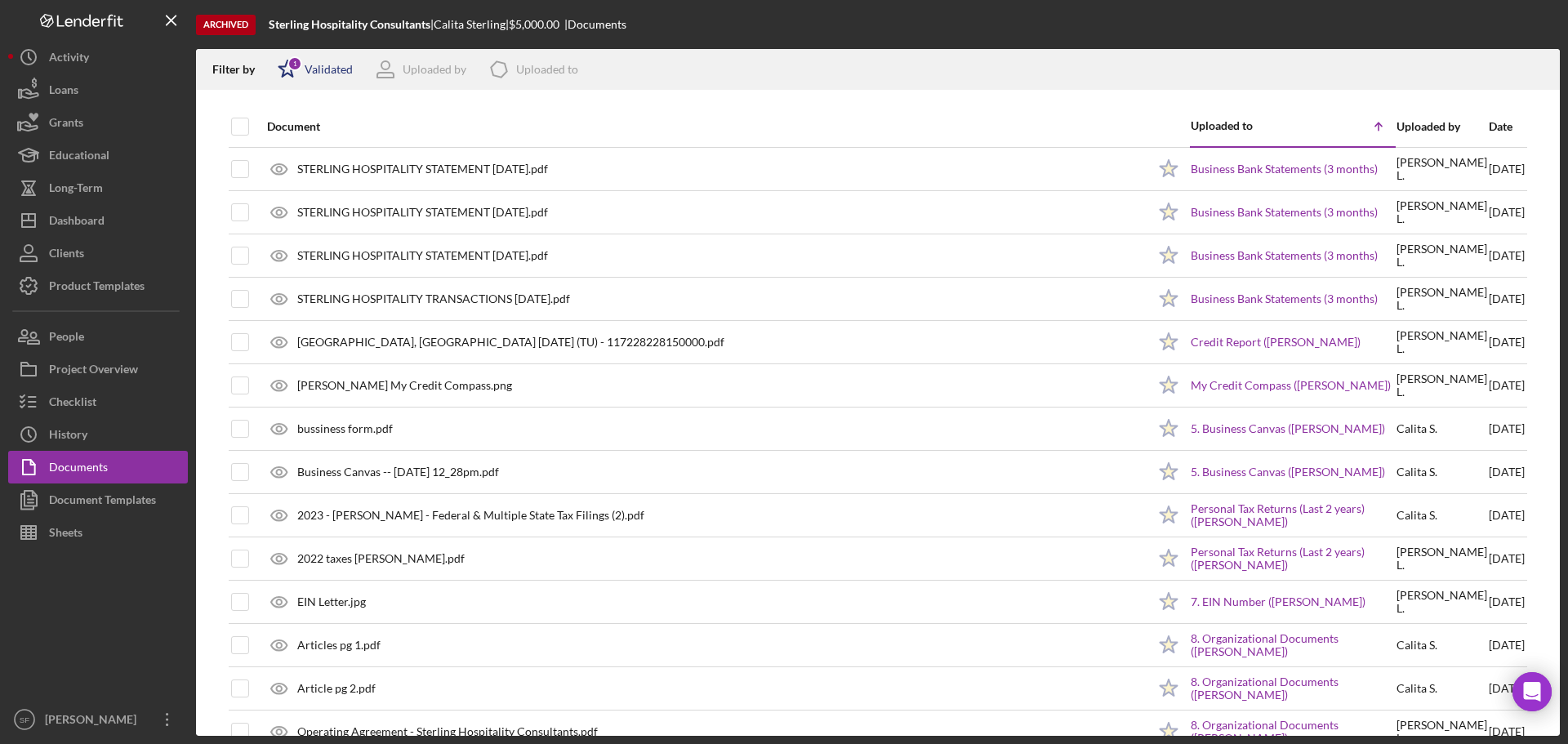
click at [312, 63] on div "Validated" at bounding box center [329, 69] width 48 height 14
click at [304, 167] on div "Validated Not validated" at bounding box center [358, 147] width 163 height 52
click at [300, 158] on div "Not validated" at bounding box center [358, 155] width 163 height 18
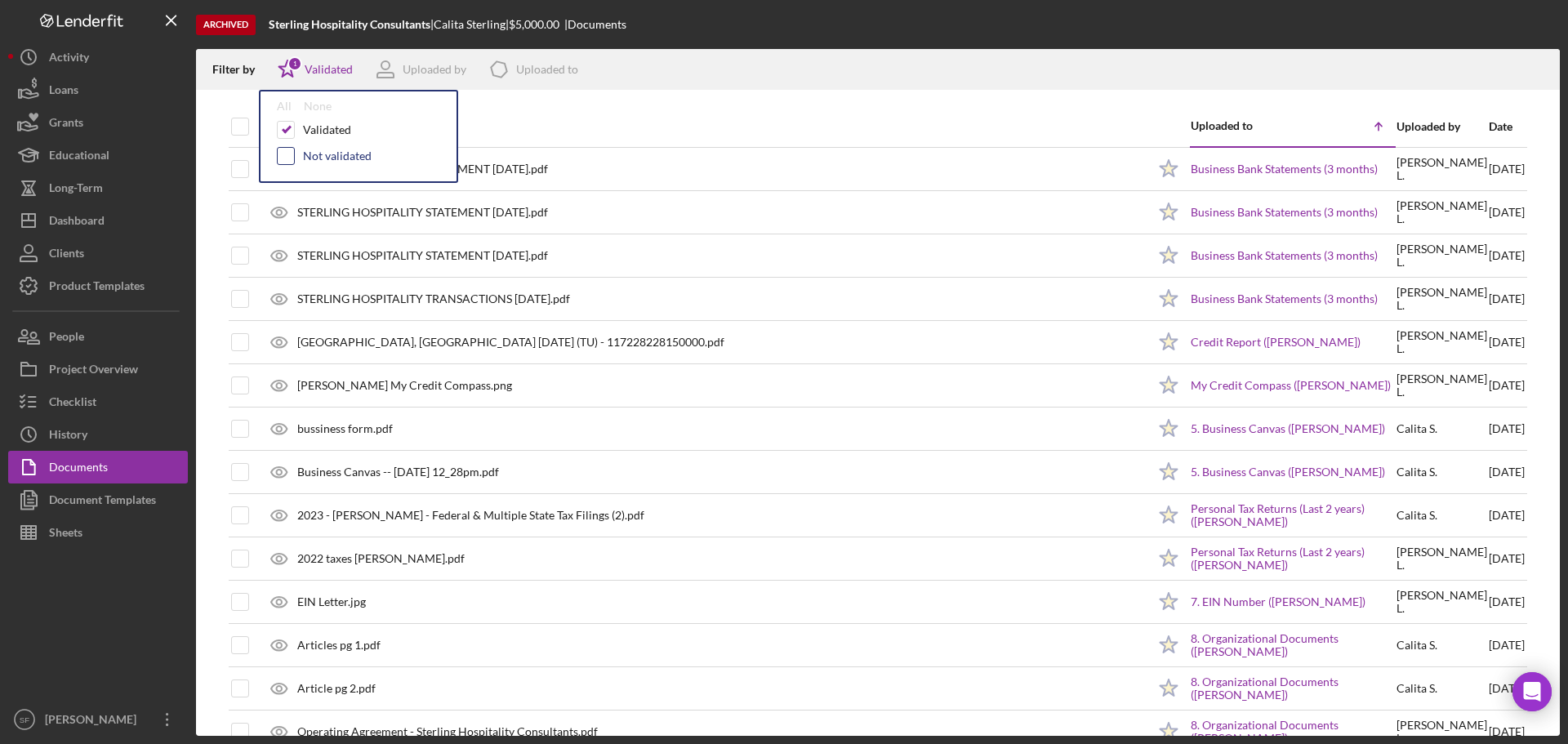
click at [289, 152] on input "checkbox" at bounding box center [286, 155] width 16 height 16
checkbox input "true"
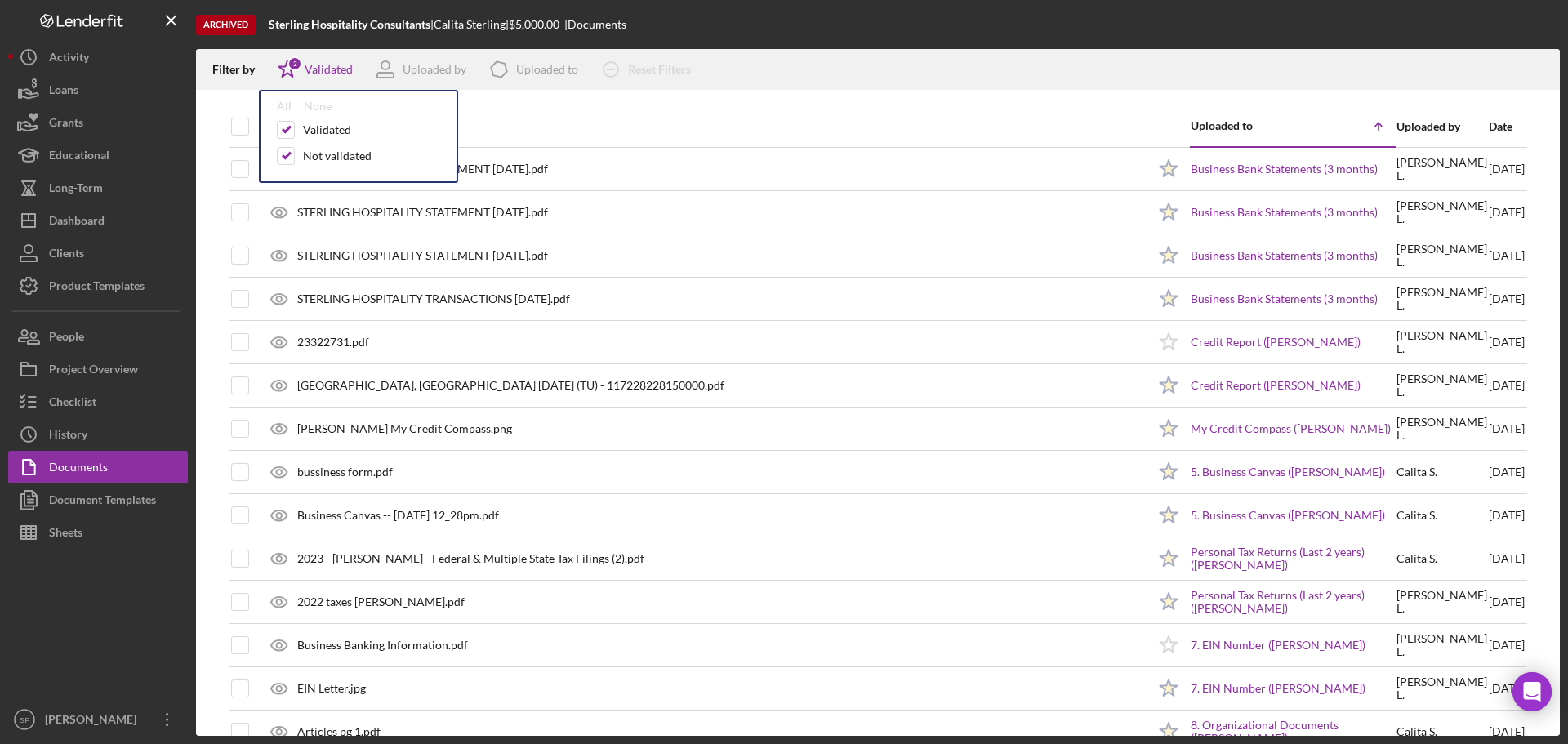
click at [520, 115] on div "Document" at bounding box center [706, 126] width 879 height 40
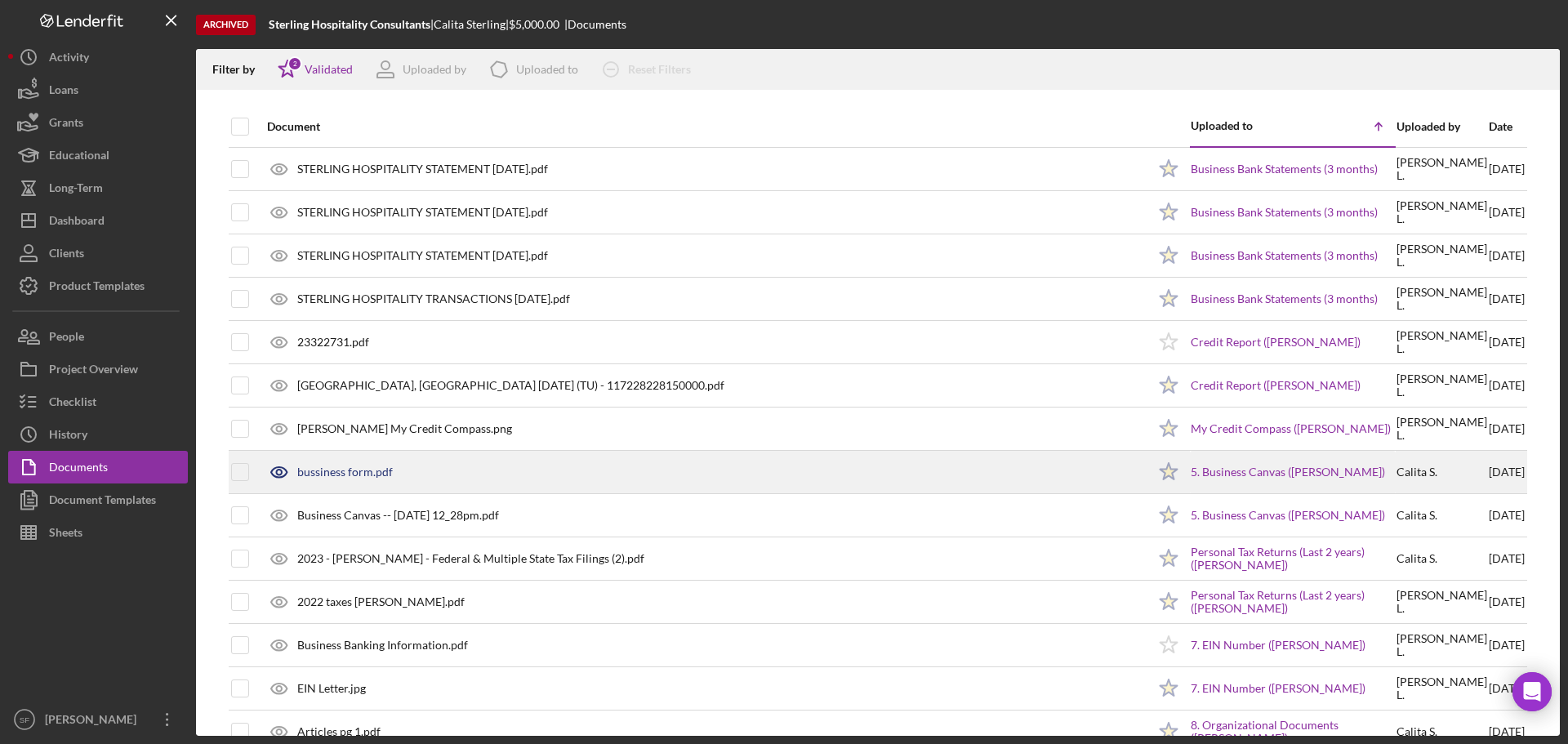
click at [465, 465] on div "bussiness form.pdf" at bounding box center [702, 472] width 888 height 41
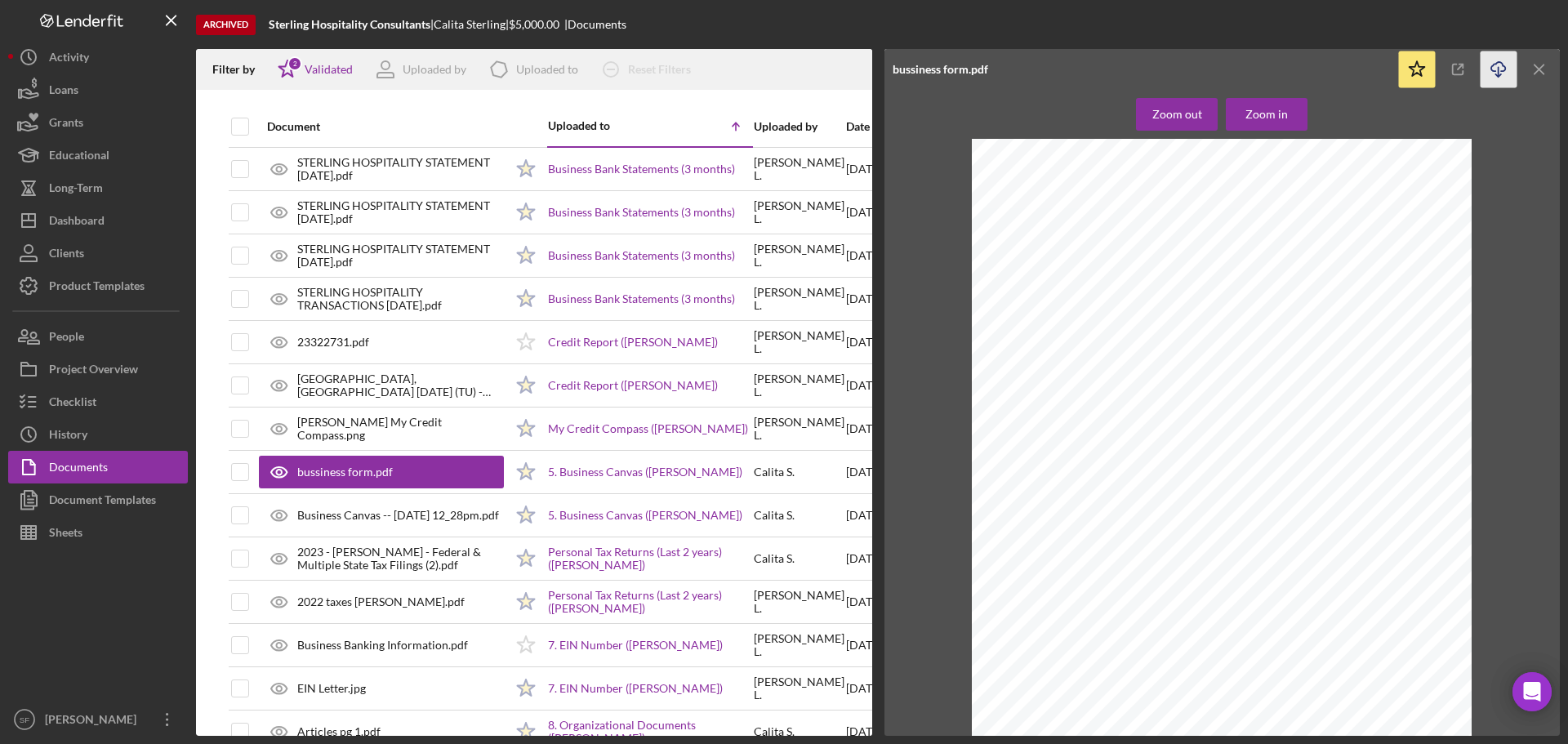
click at [1499, 62] on icon "button" at bounding box center [1498, 66] width 14 height 9
